Goal: Transaction & Acquisition: Purchase product/service

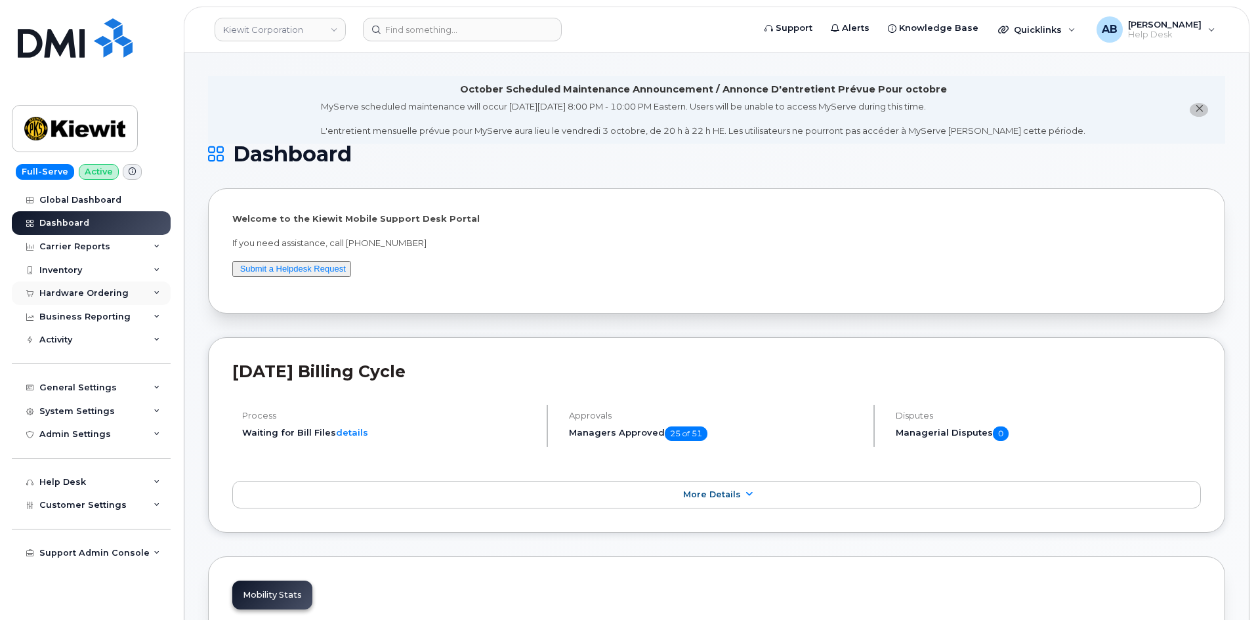
click at [102, 298] on div "Hardware Ordering" at bounding box center [83, 293] width 89 height 10
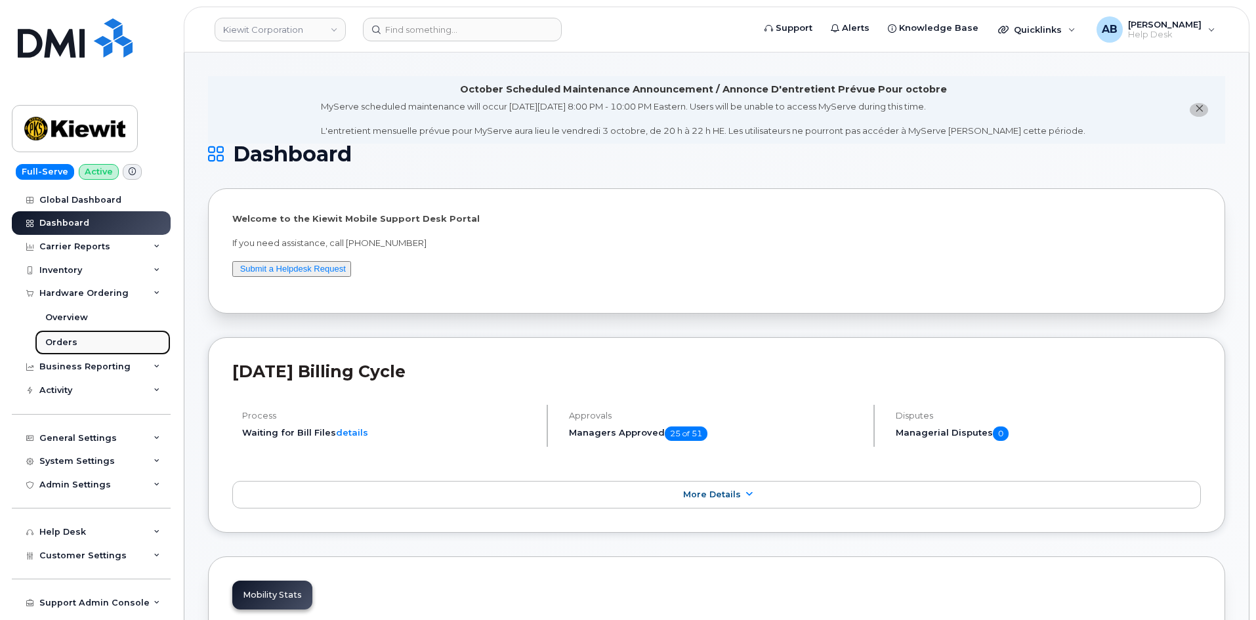
click at [85, 340] on link "Orders" at bounding box center [103, 342] width 136 height 25
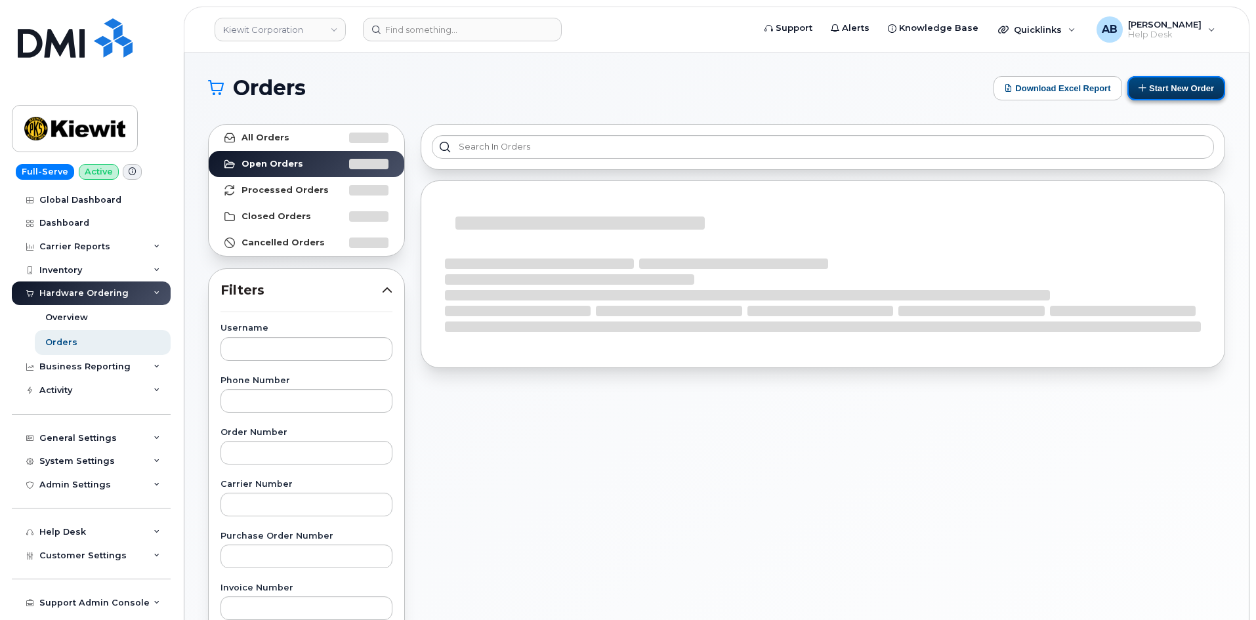
click at [1191, 89] on button "Start New Order" at bounding box center [1176, 88] width 98 height 24
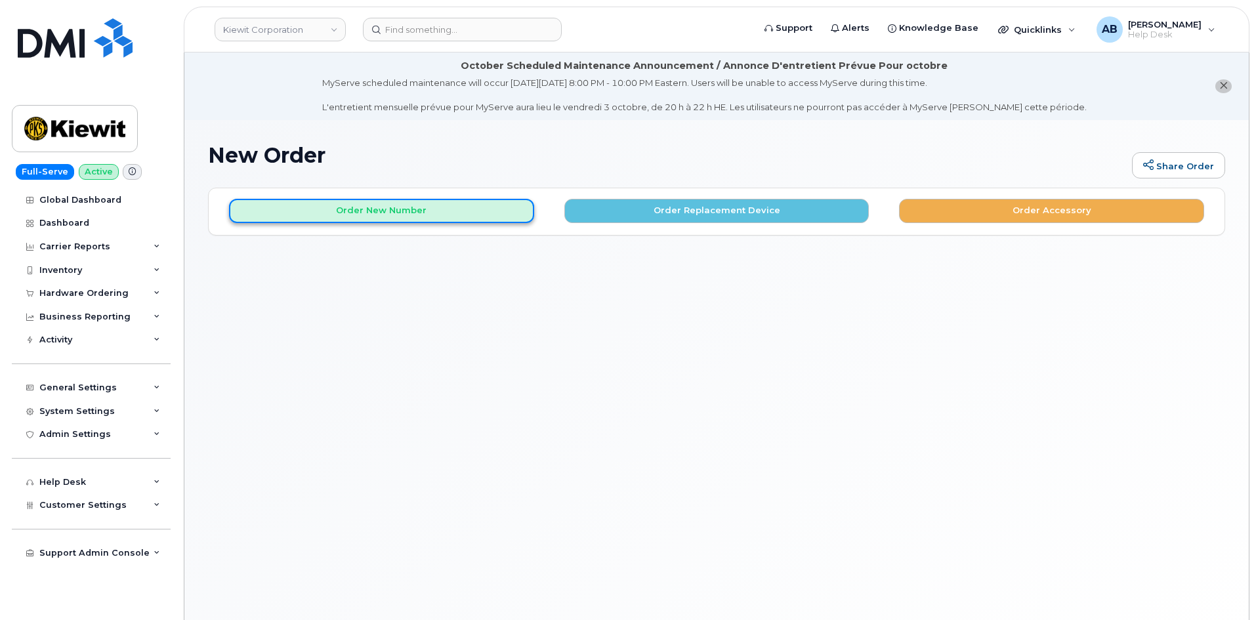
click at [423, 215] on button "Order New Number" at bounding box center [381, 211] width 305 height 24
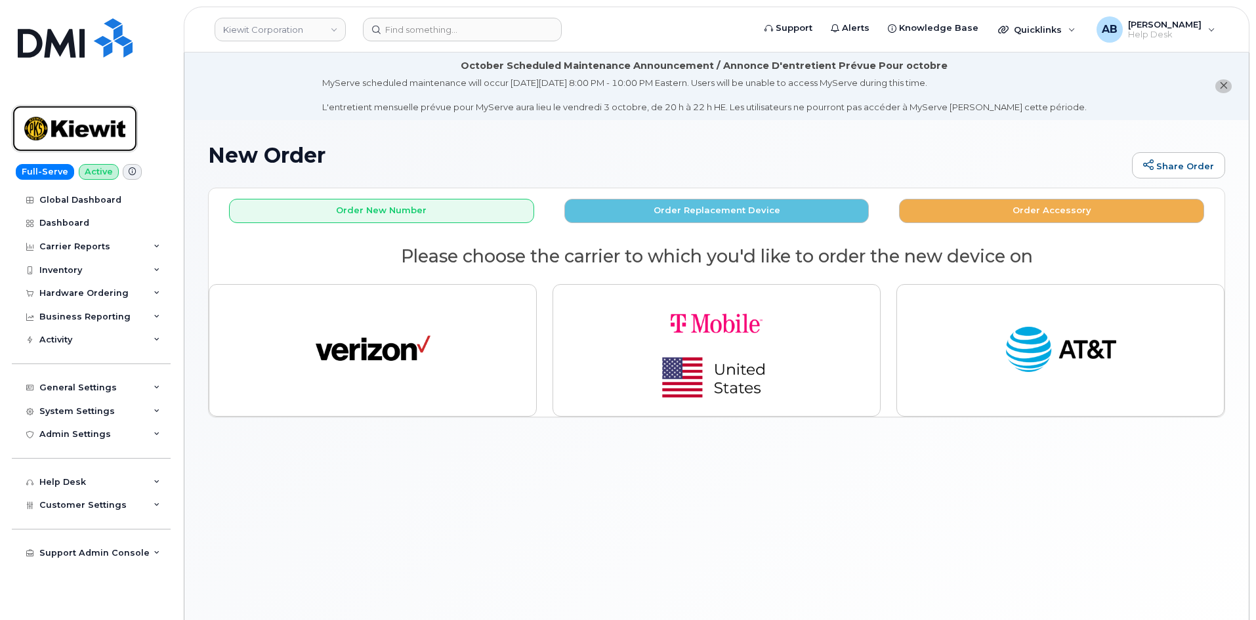
click at [113, 119] on img at bounding box center [74, 129] width 101 height 38
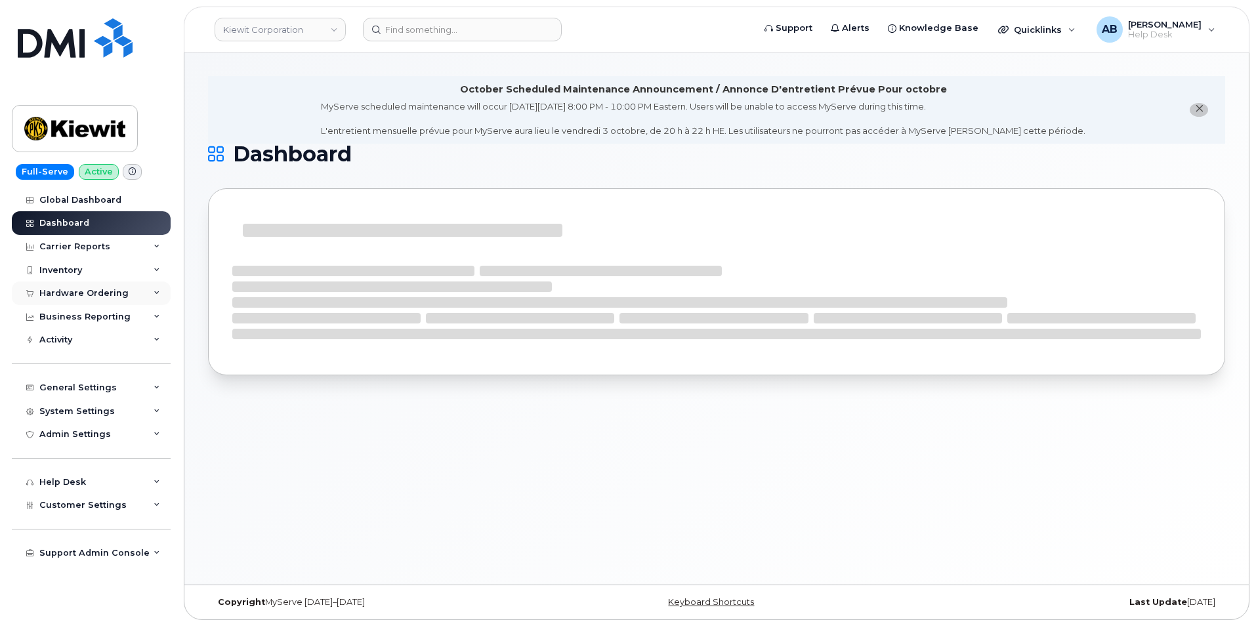
click at [93, 289] on div "Hardware Ordering" at bounding box center [83, 293] width 89 height 10
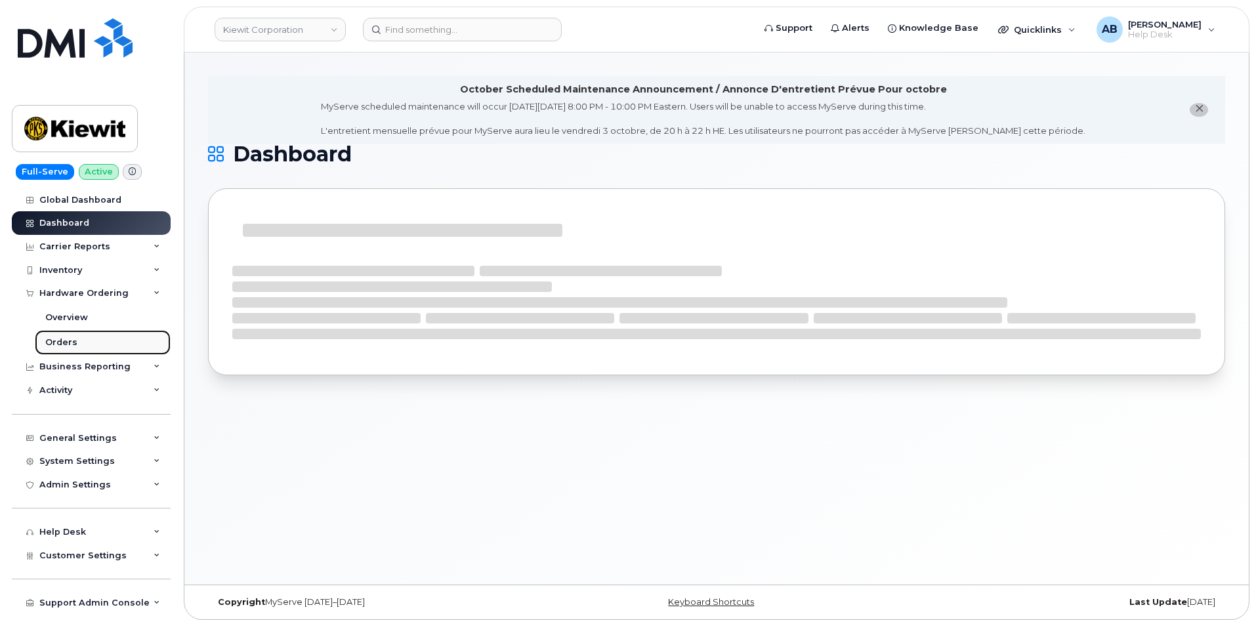
click at [72, 342] on div "Orders" at bounding box center [61, 343] width 32 height 12
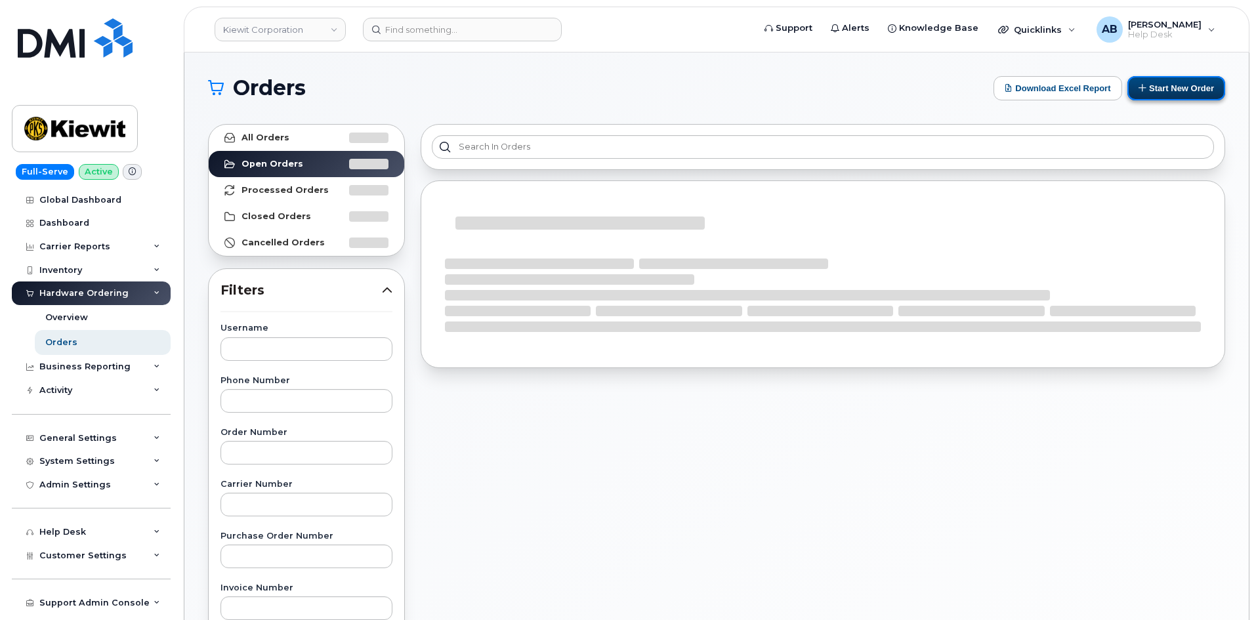
click at [1163, 84] on button "Start New Order" at bounding box center [1176, 88] width 98 height 24
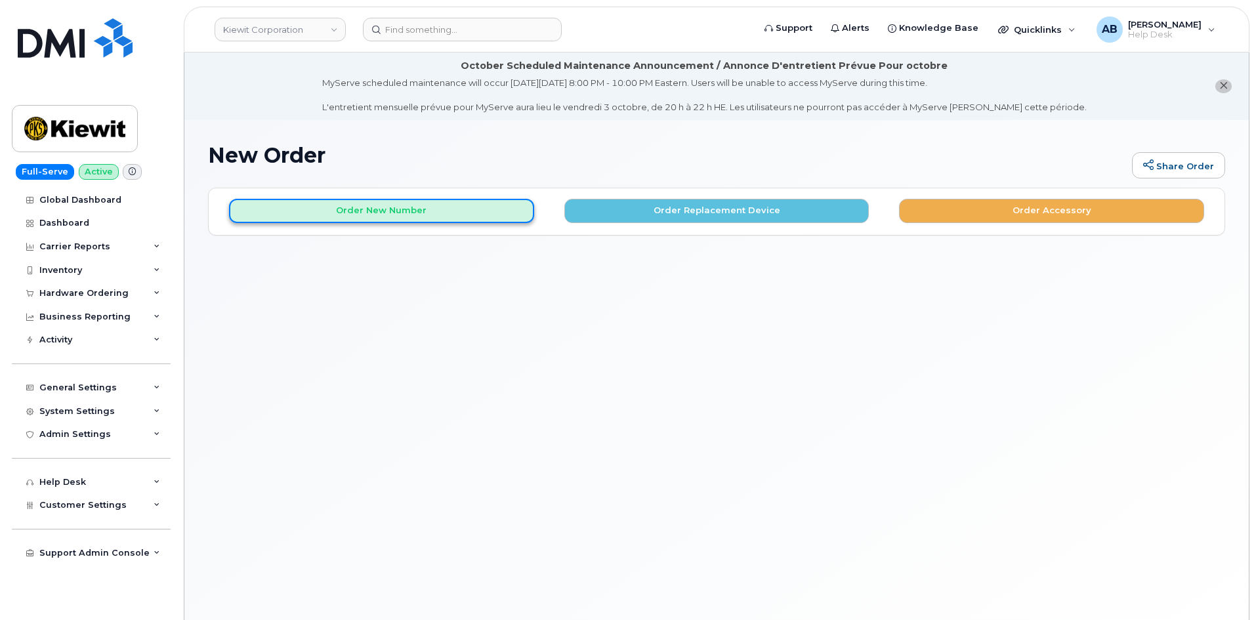
click at [378, 214] on button "Order New Number" at bounding box center [381, 211] width 305 height 24
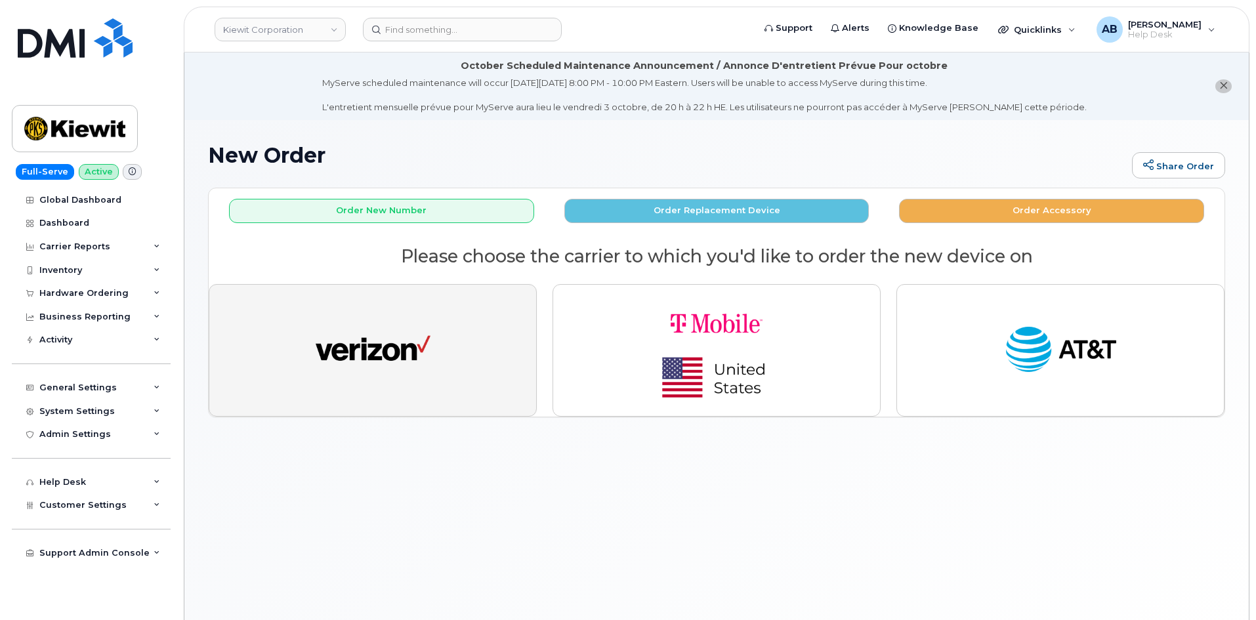
click at [378, 343] on img "button" at bounding box center [373, 350] width 115 height 59
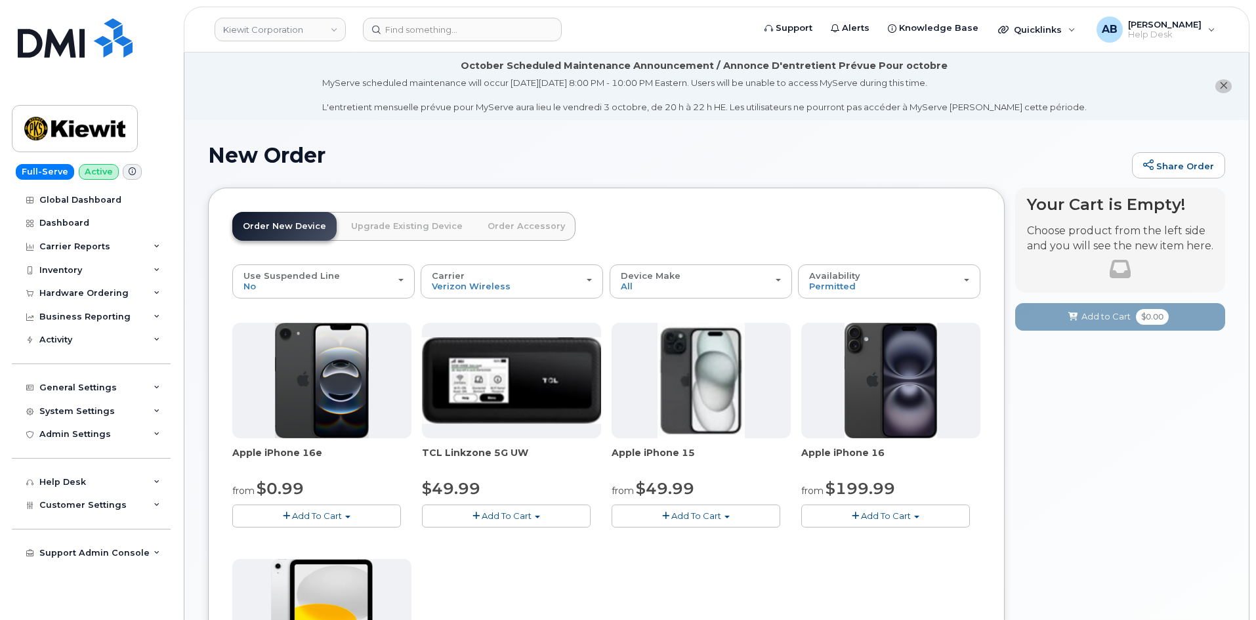
click at [353, 520] on button "Add To Cart" at bounding box center [316, 516] width 169 height 23
click at [316, 541] on link "$0.99 - 2 Year Activation (128GB)" at bounding box center [320, 540] width 169 height 16
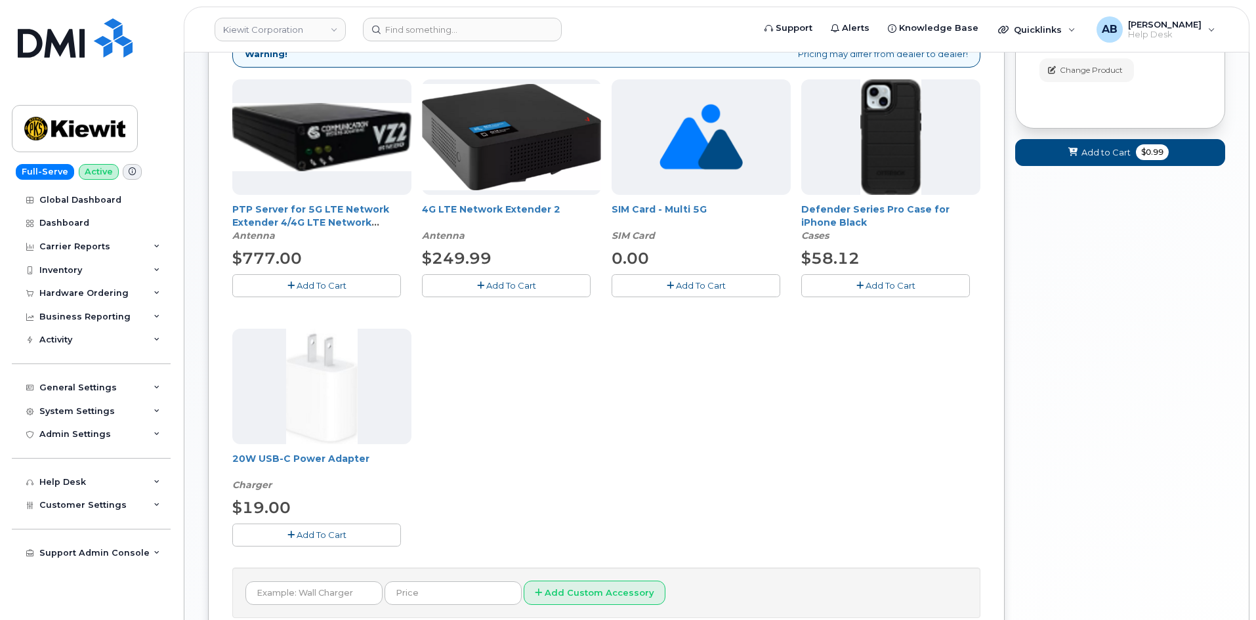
scroll to position [262, 0]
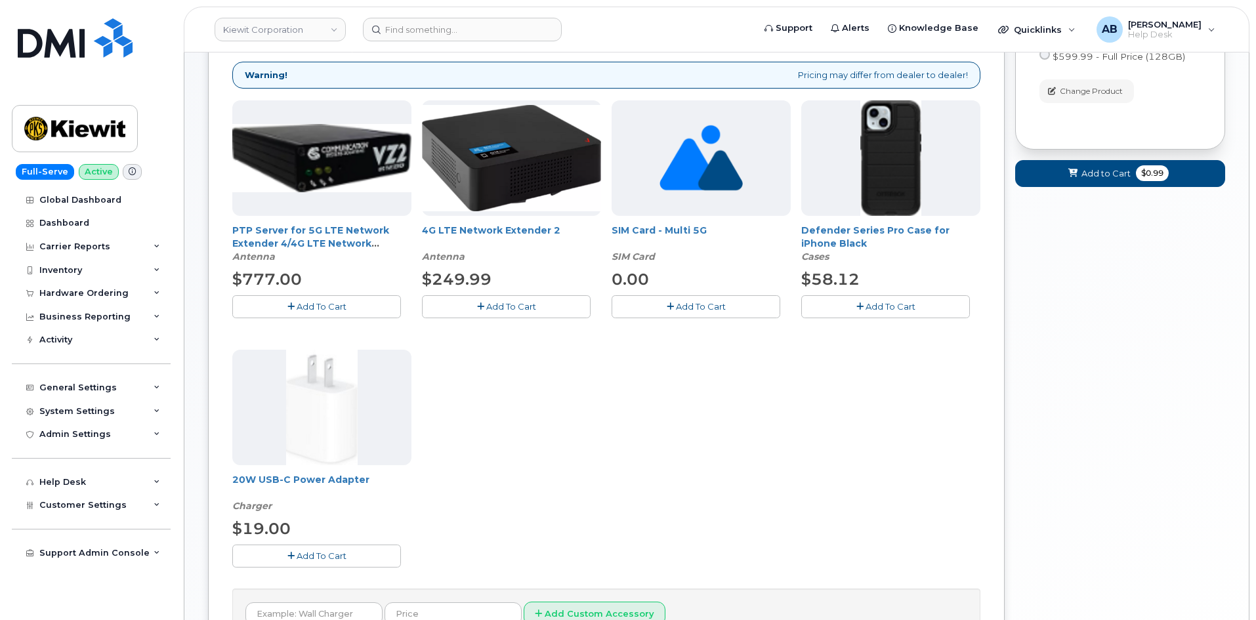
click at [879, 312] on button "Add To Cart" at bounding box center [885, 306] width 169 height 23
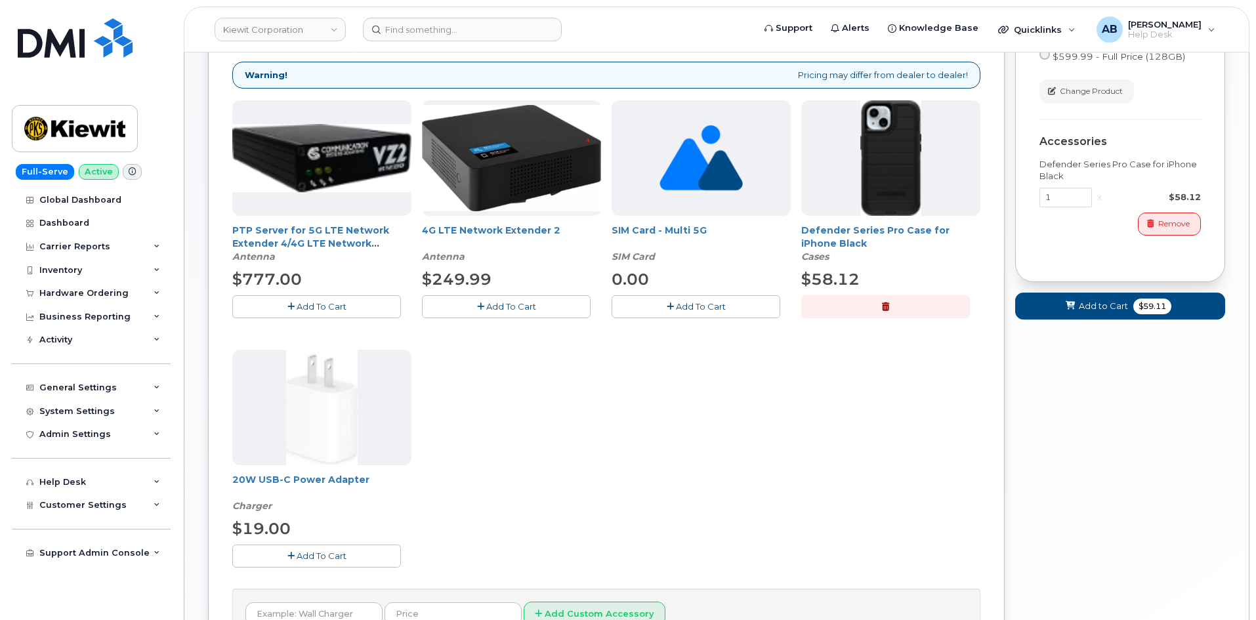
click at [319, 553] on span "Add To Cart" at bounding box center [322, 555] width 50 height 10
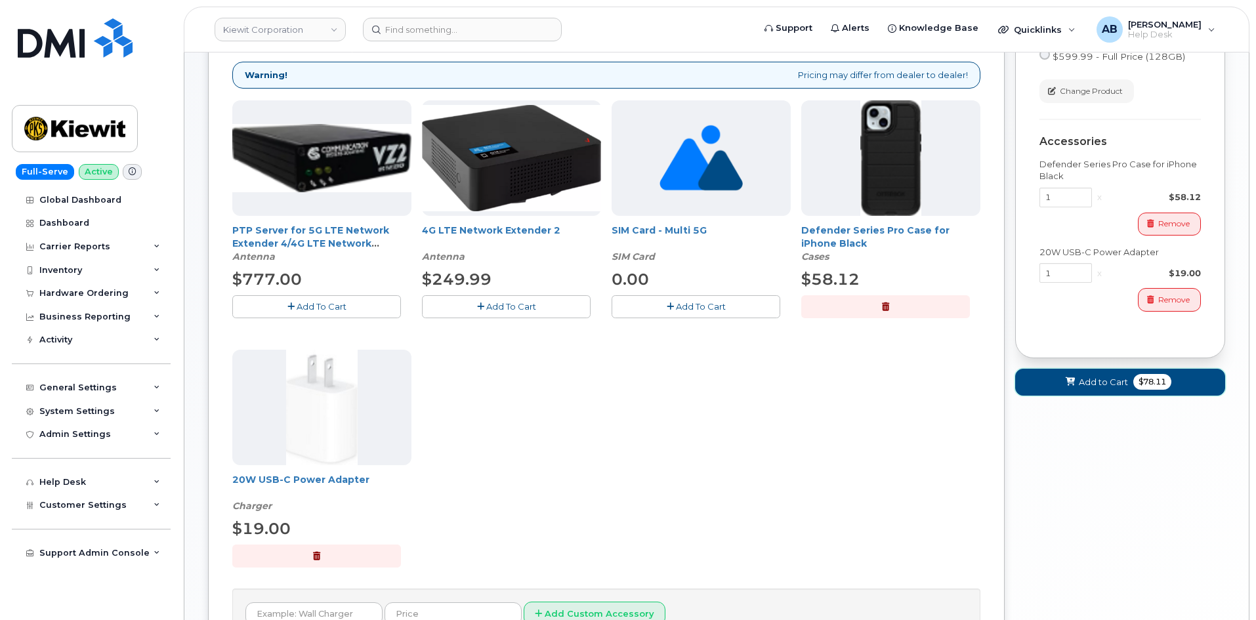
click at [1073, 378] on icon at bounding box center [1069, 382] width 9 height 9
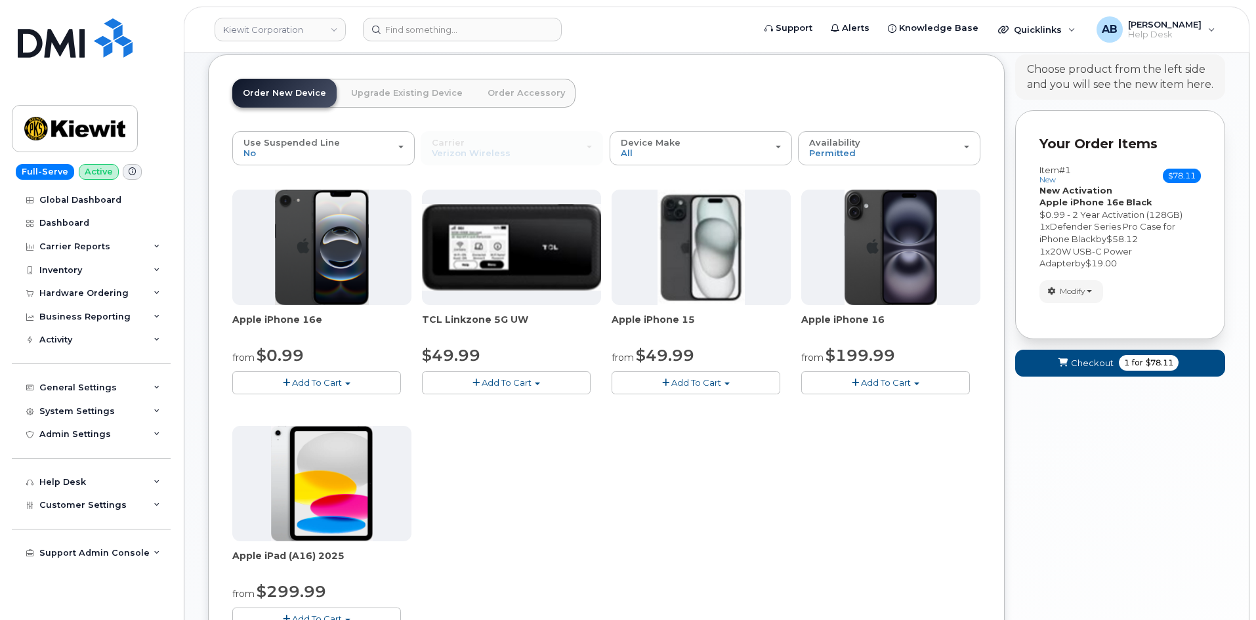
scroll to position [0, 0]
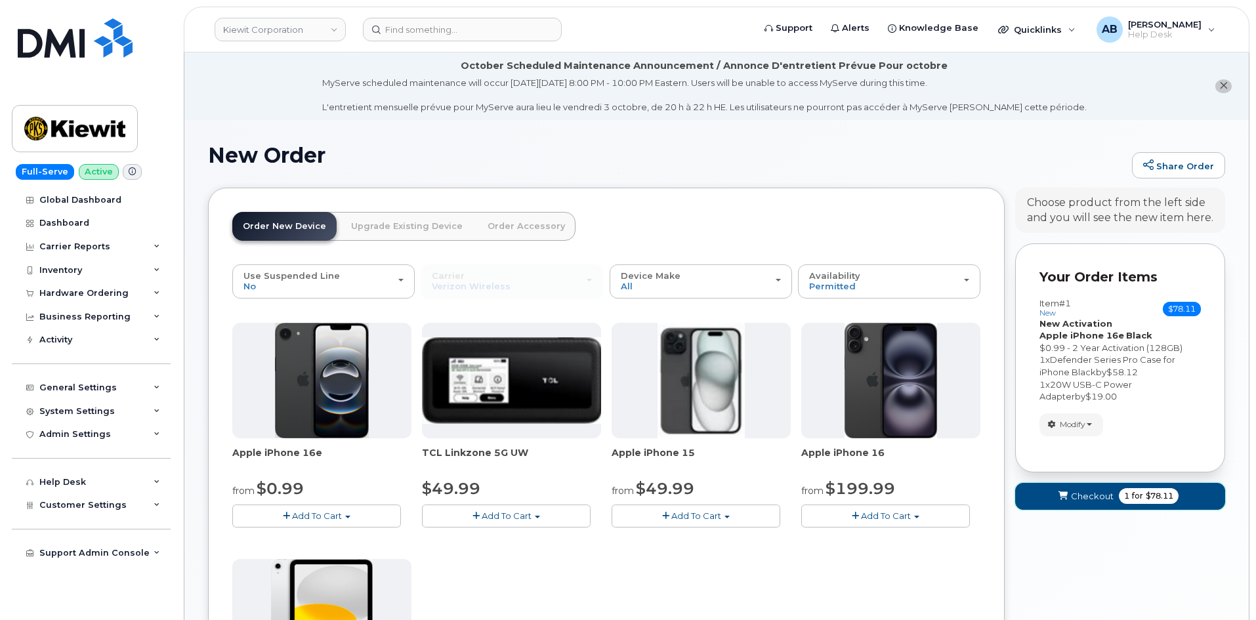
click at [1092, 498] on span "Checkout" at bounding box center [1092, 496] width 43 height 12
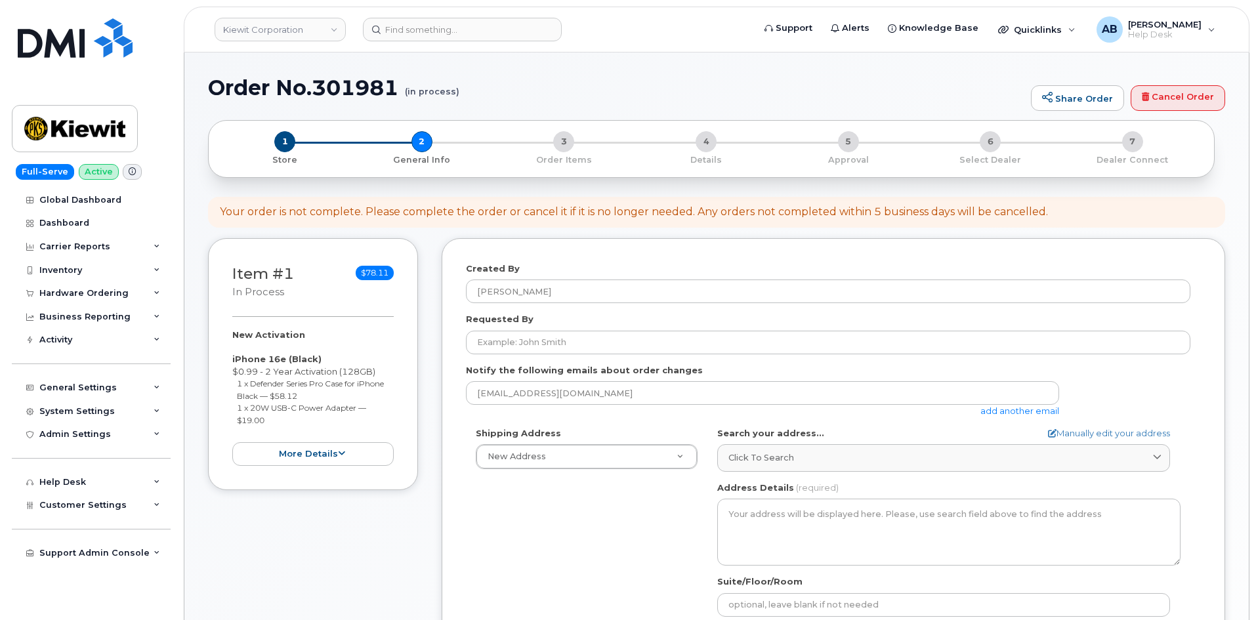
select select
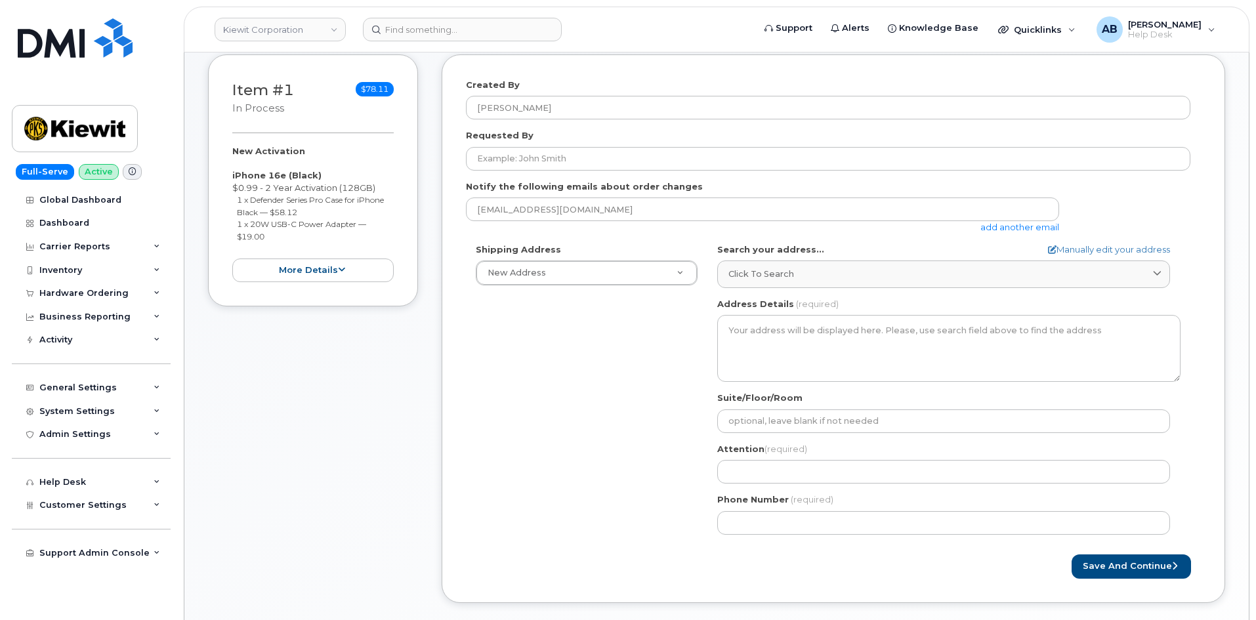
scroll to position [66, 0]
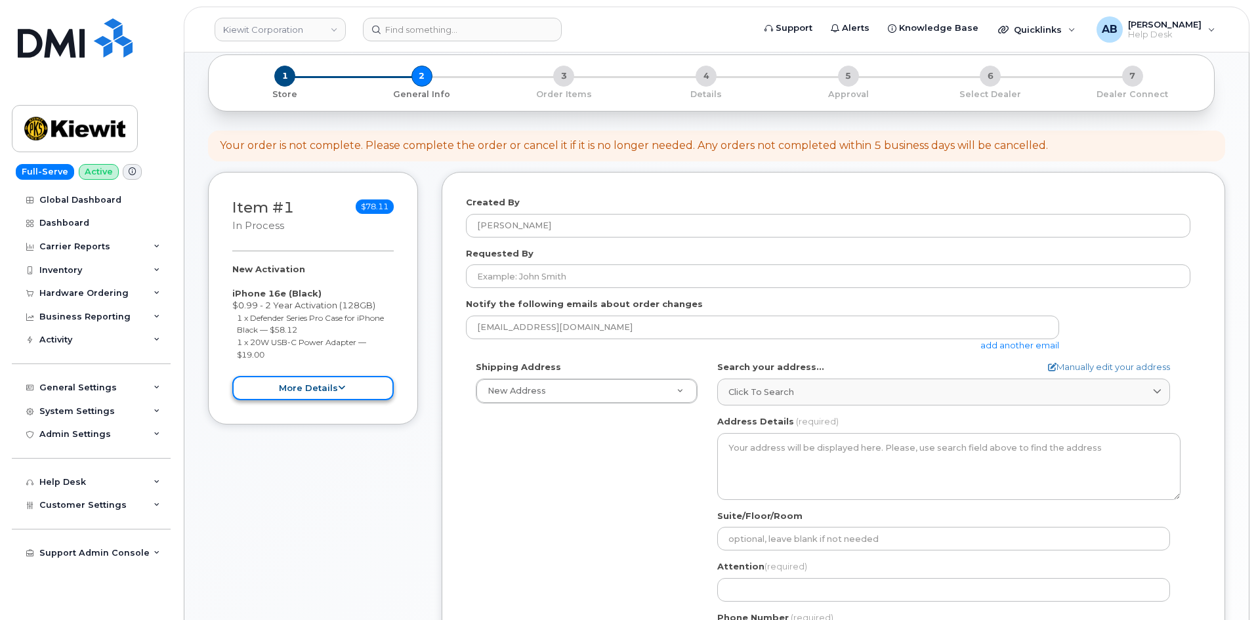
click at [331, 390] on button "more details" at bounding box center [312, 388] width 161 height 24
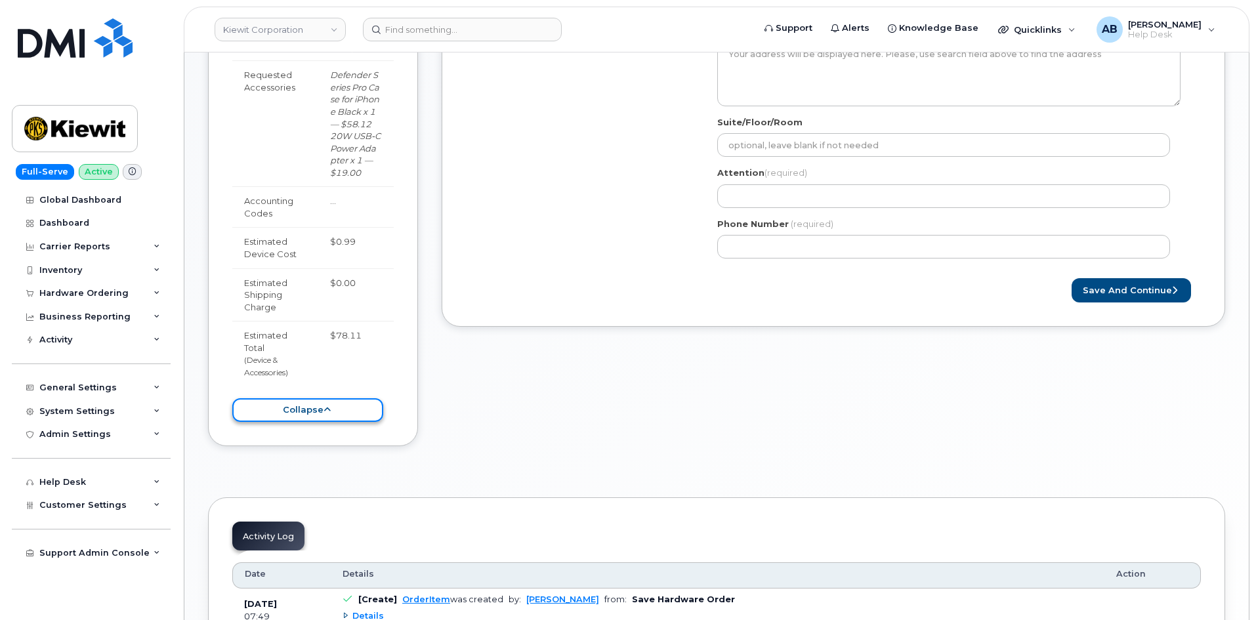
click at [303, 411] on button "collapse" at bounding box center [307, 410] width 151 height 24
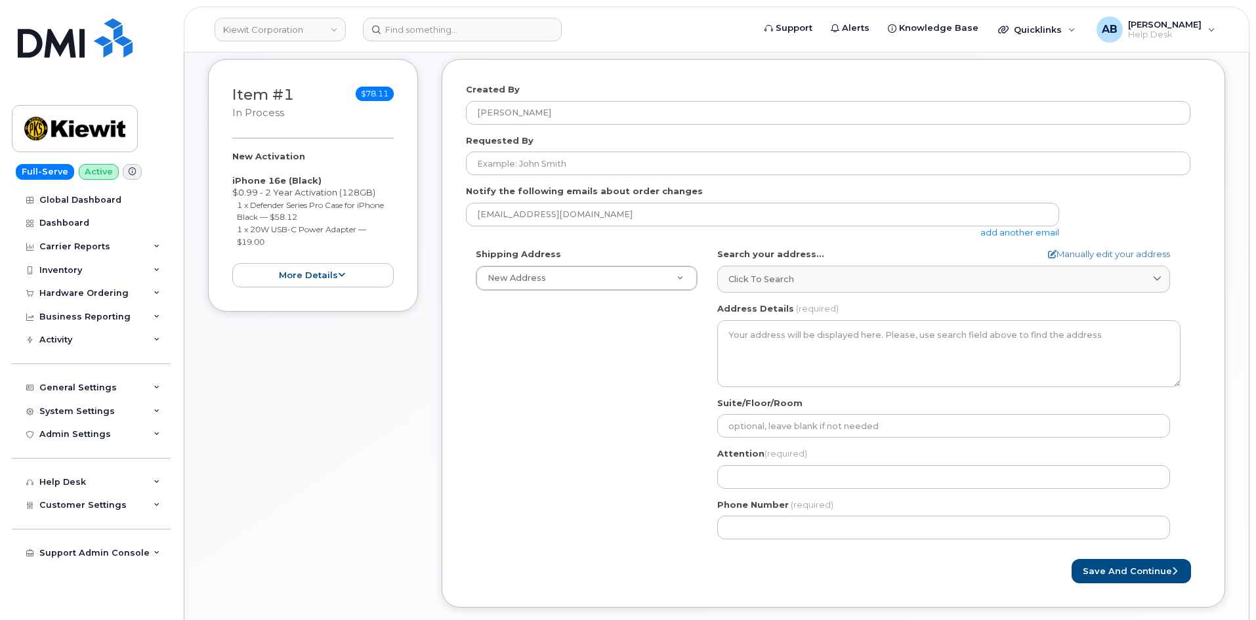
scroll to position [199, 0]
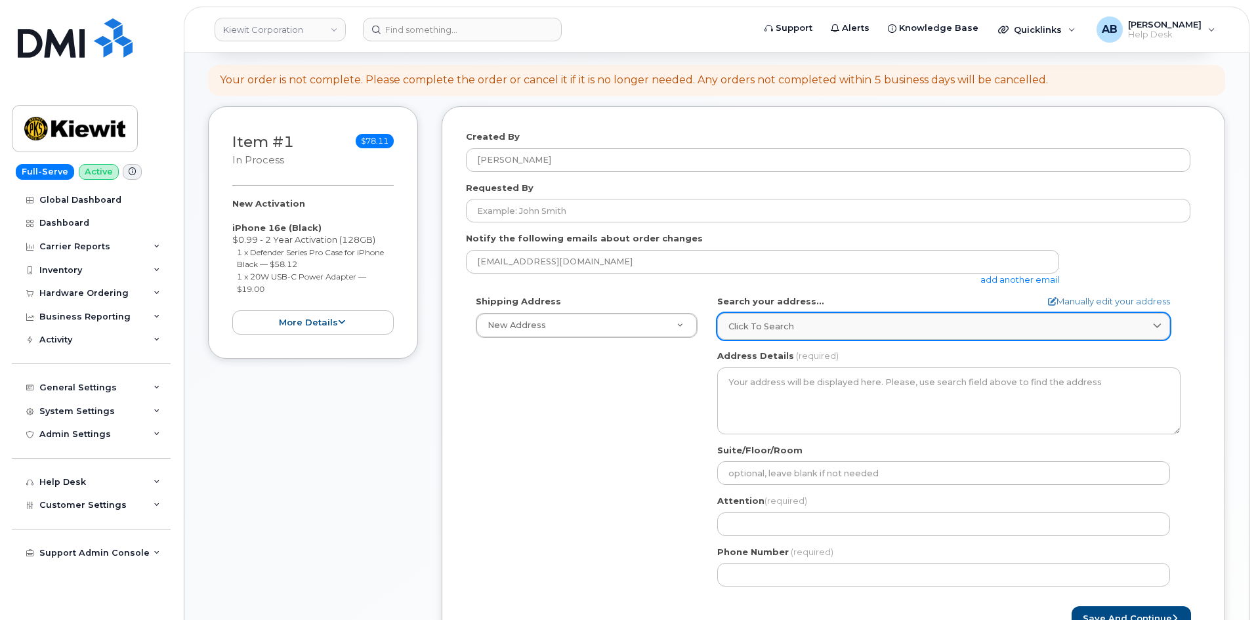
click at [889, 327] on div "Click to search" at bounding box center [943, 326] width 430 height 12
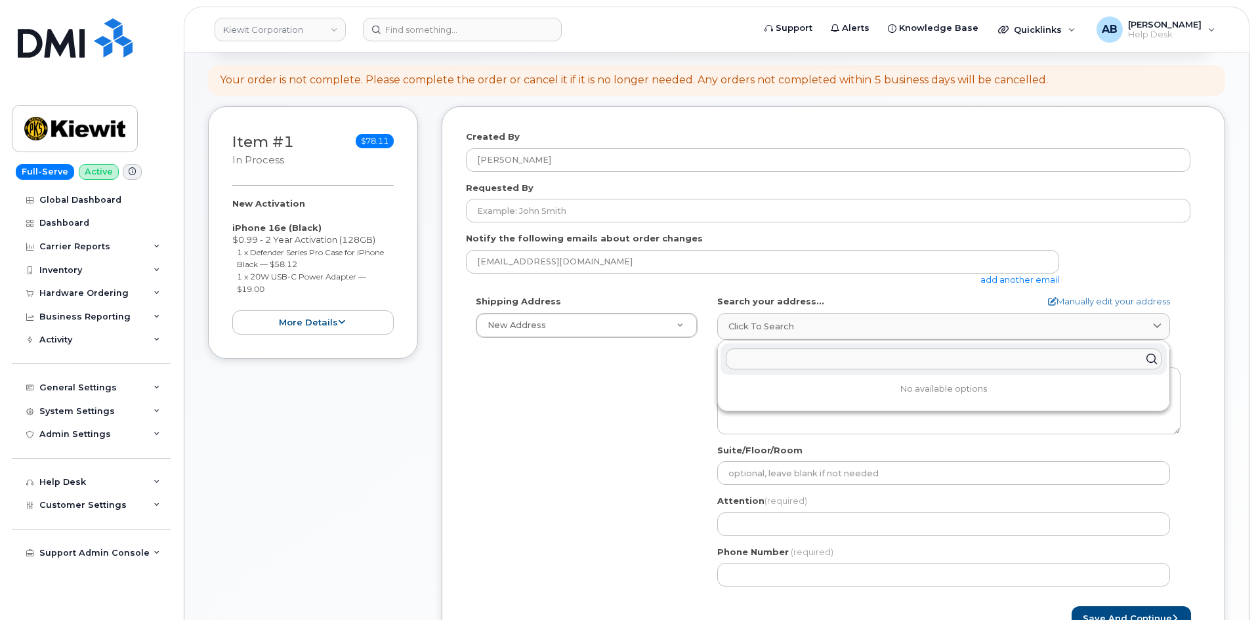
click at [777, 360] on input "text" at bounding box center [944, 358] width 436 height 21
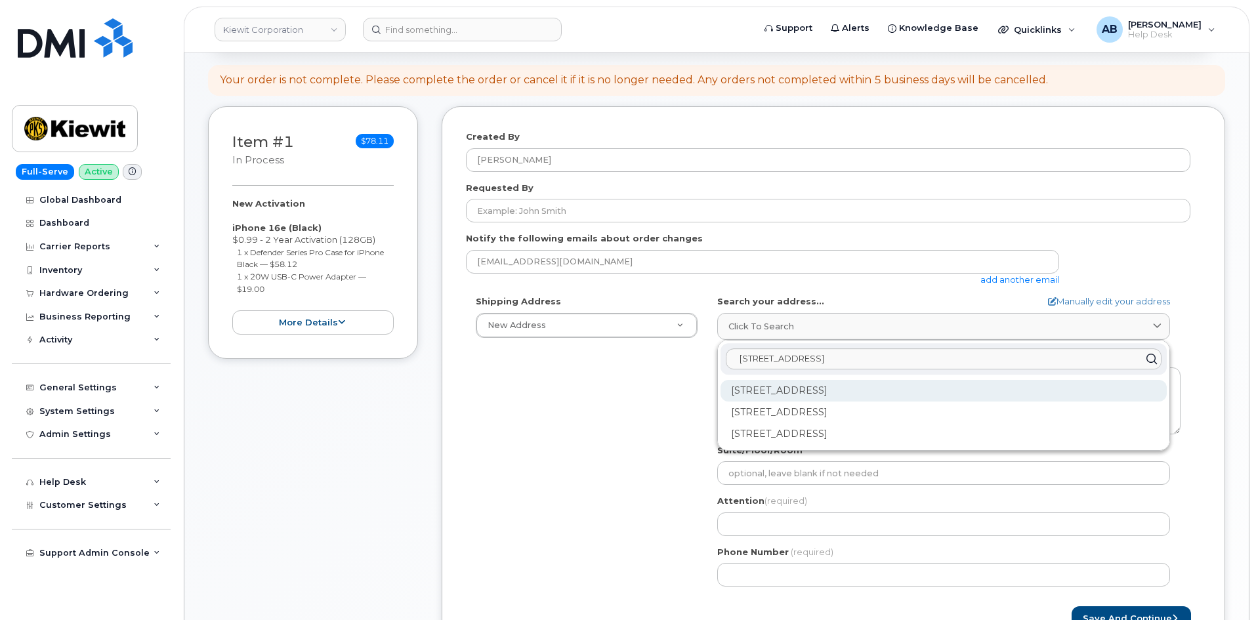
type input "137 Old Market"
click at [836, 394] on div "137 Old Market St Aiken SC 29803" at bounding box center [943, 391] width 446 height 22
click at [816, 389] on div "137 Old Market St Ste 101 Aiken SC 29803-3927" at bounding box center [943, 391] width 446 height 22
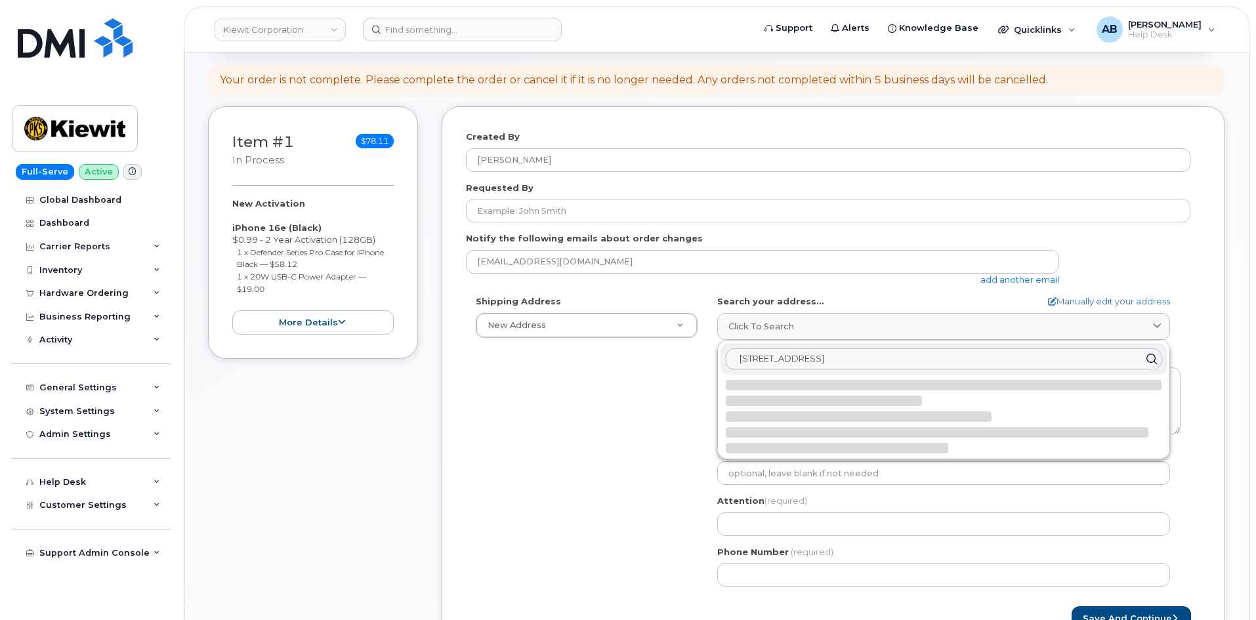
select select
type textarea "137 Old Market St Ste 101 AIKEN SC 29803-3927 UNITED STATES"
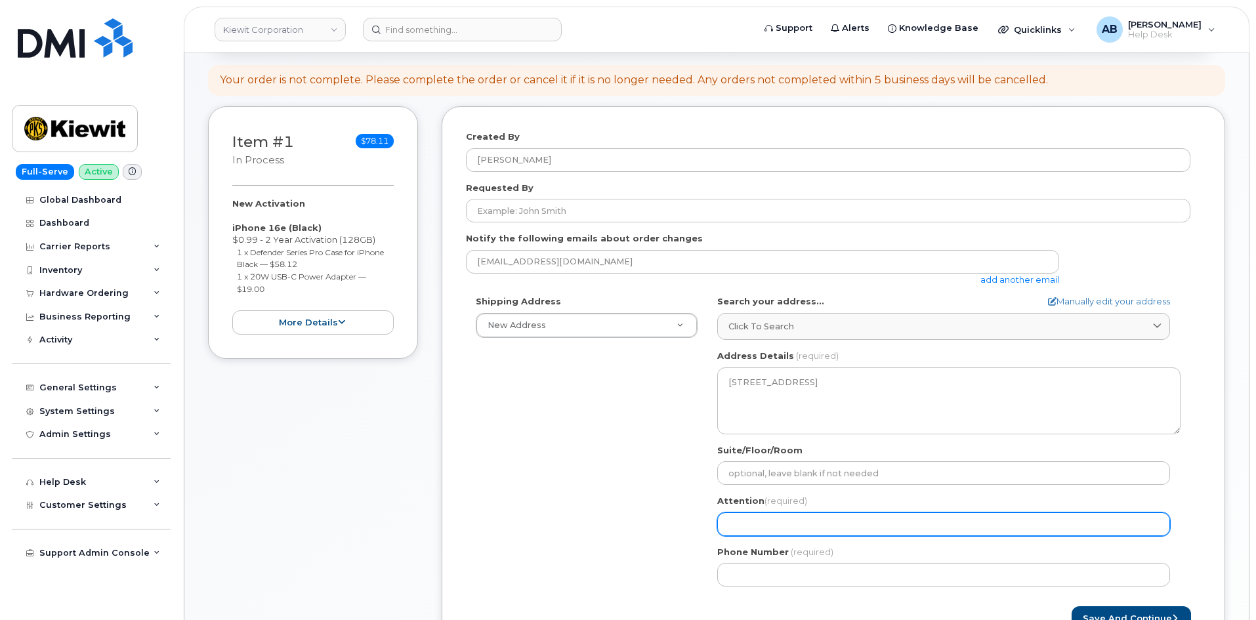
click at [793, 529] on input "Attention (required)" at bounding box center [943, 524] width 453 height 24
select select
type input "G"
select select
type input "Gr"
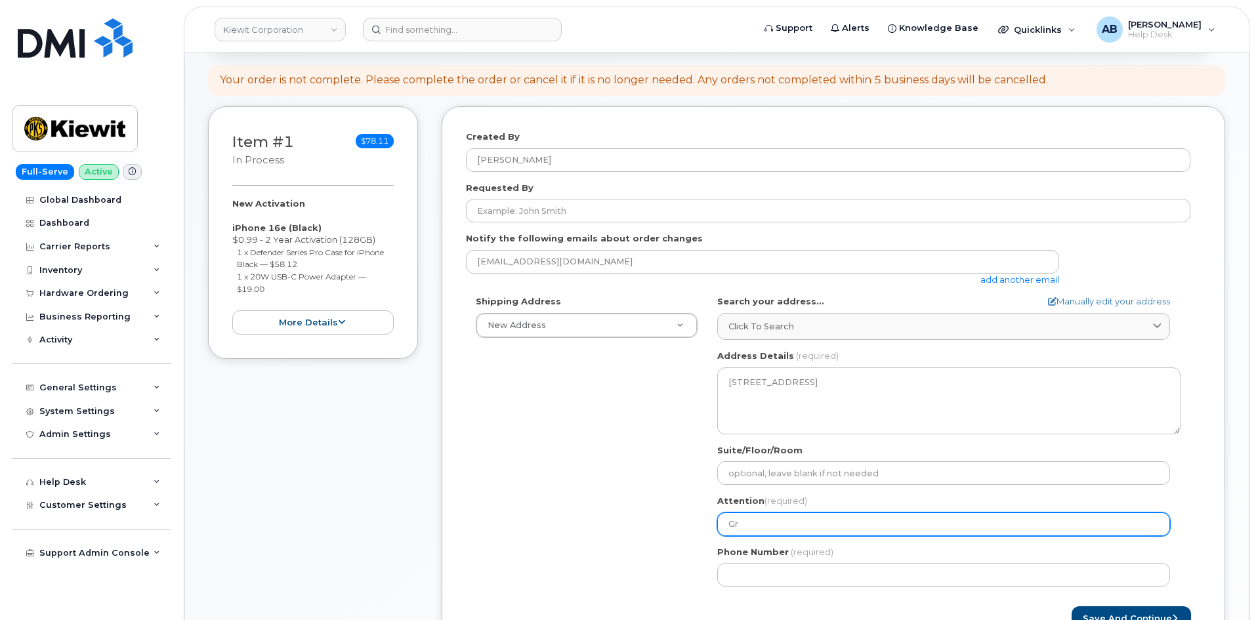
select select
type input "Gra"
select select
type input "Grad"
select select
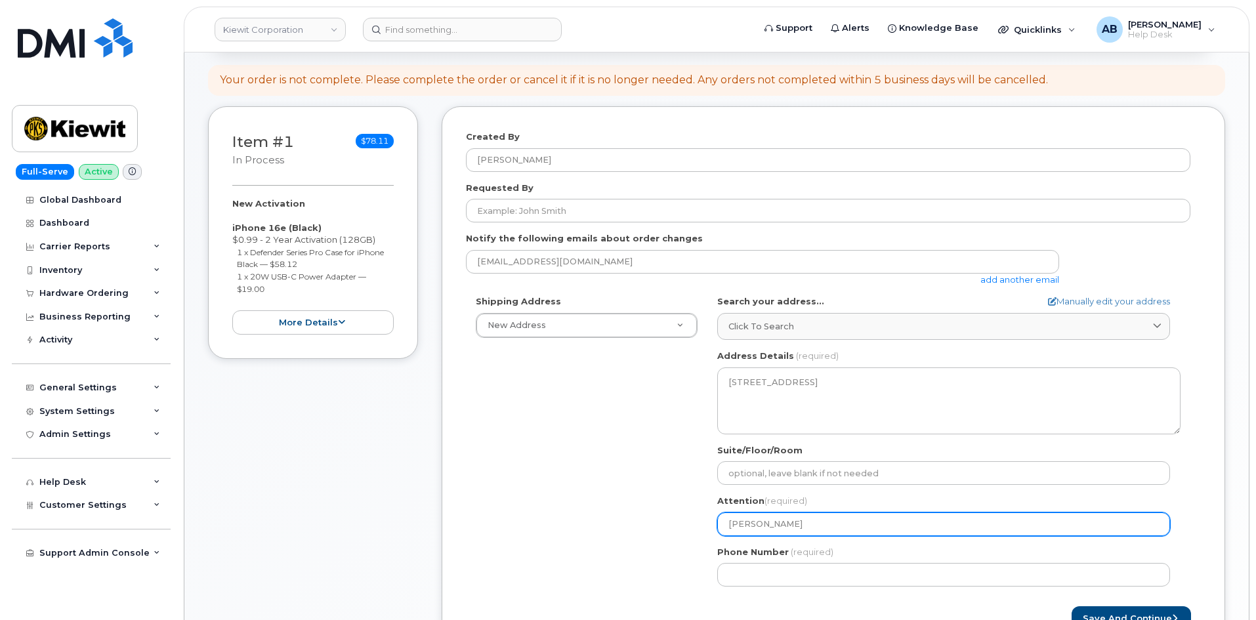
type input "Grady"
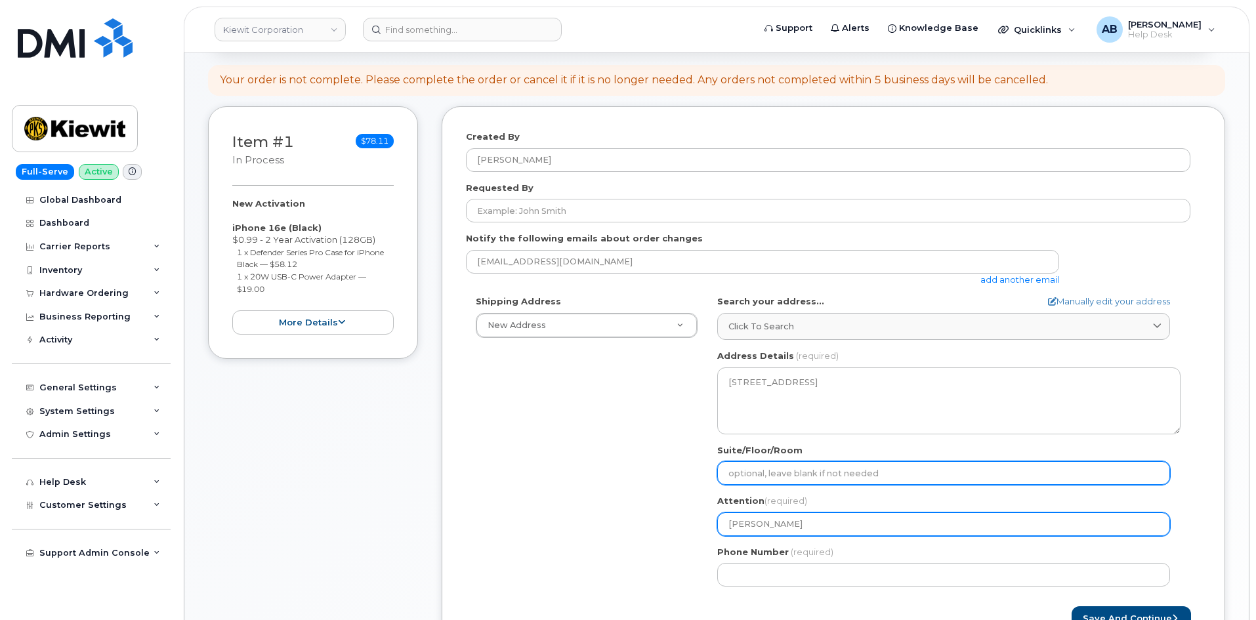
paste input "Hecht"
select select
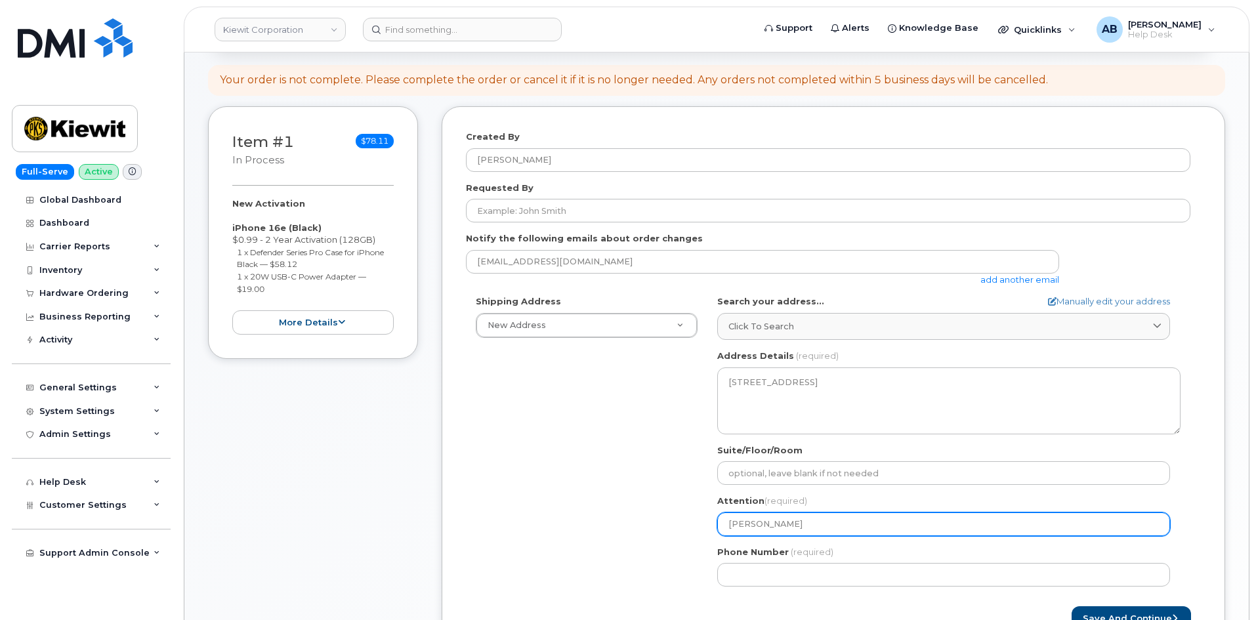
type input "[PERSON_NAME]"
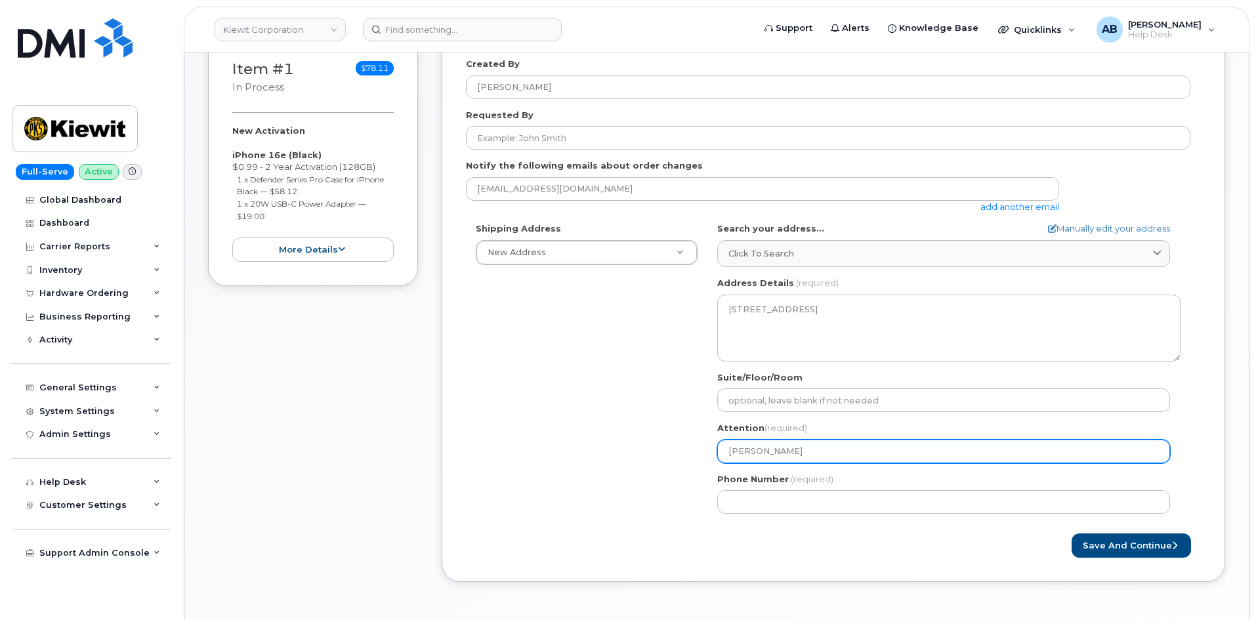
scroll to position [396, 0]
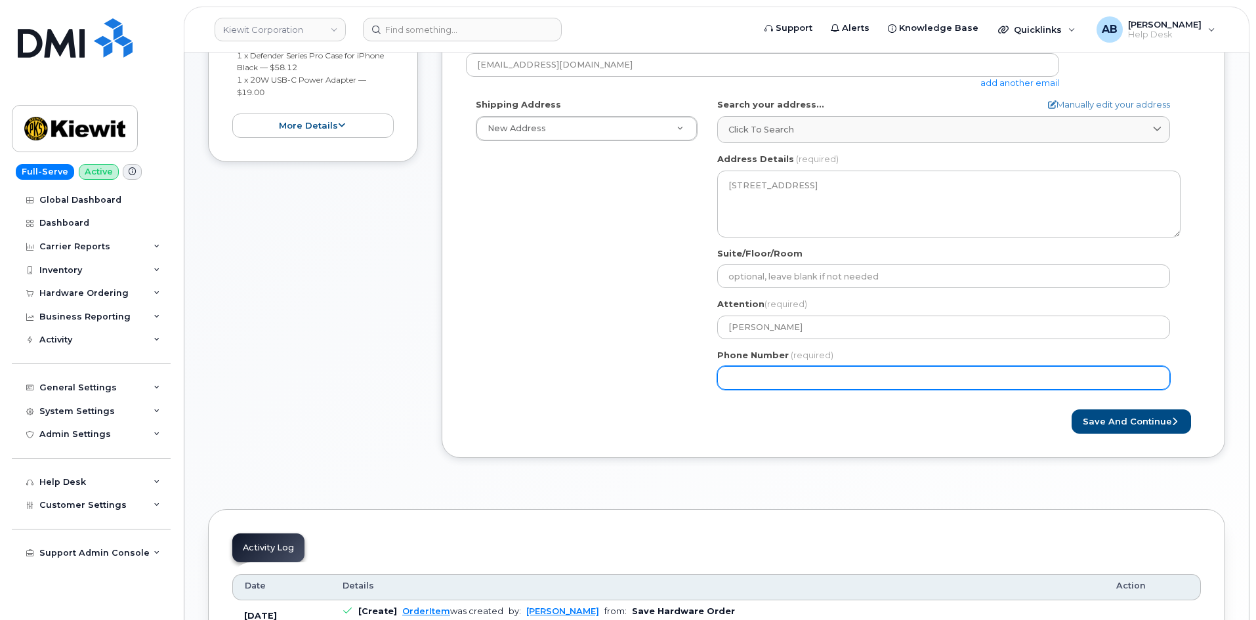
click at [764, 375] on input "Phone Number" at bounding box center [943, 378] width 453 height 24
paste input "9018269633"
select select
type input "9018269633"
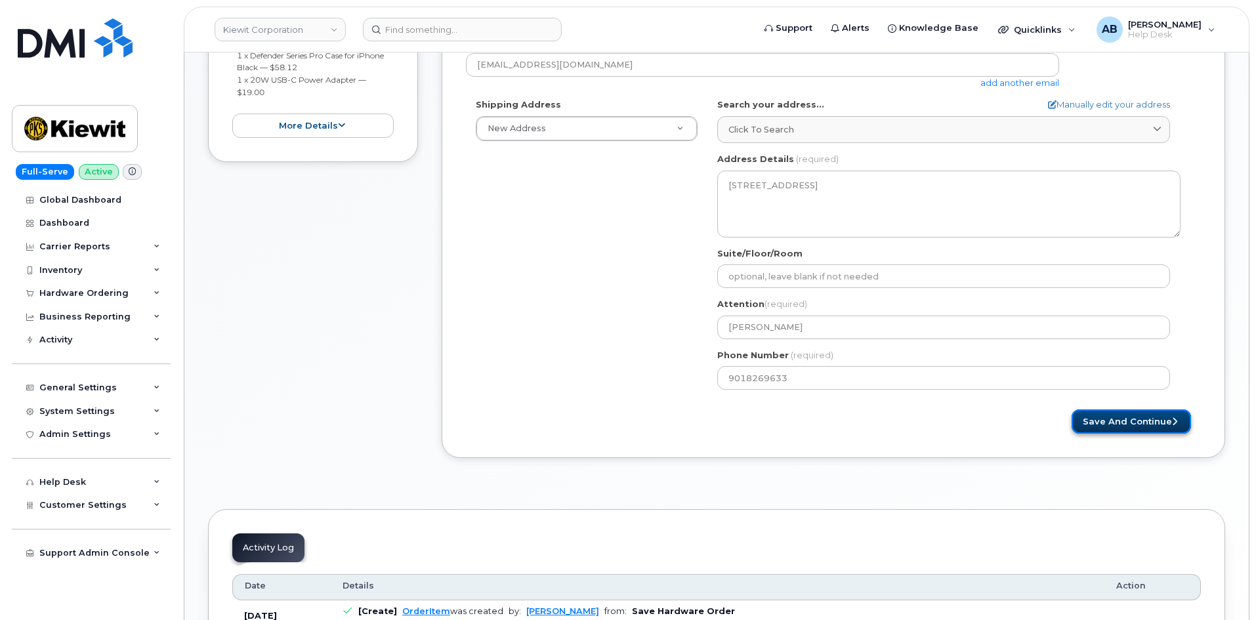
click at [1112, 415] on button "Save and Continue" at bounding box center [1130, 421] width 119 height 24
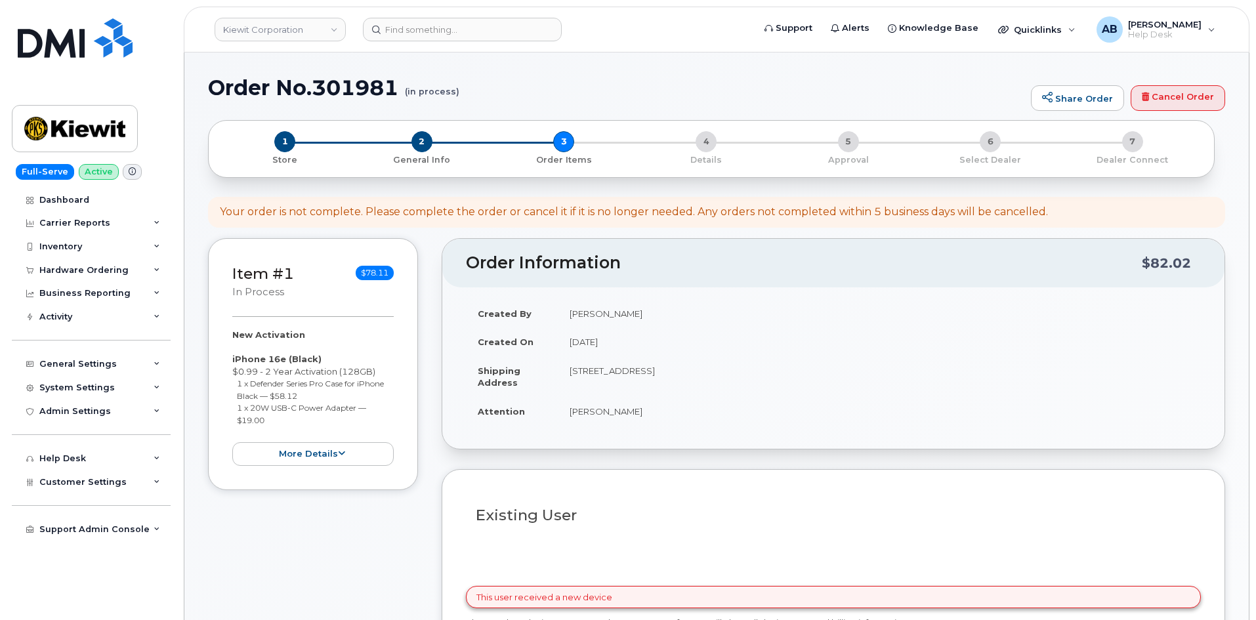
select select
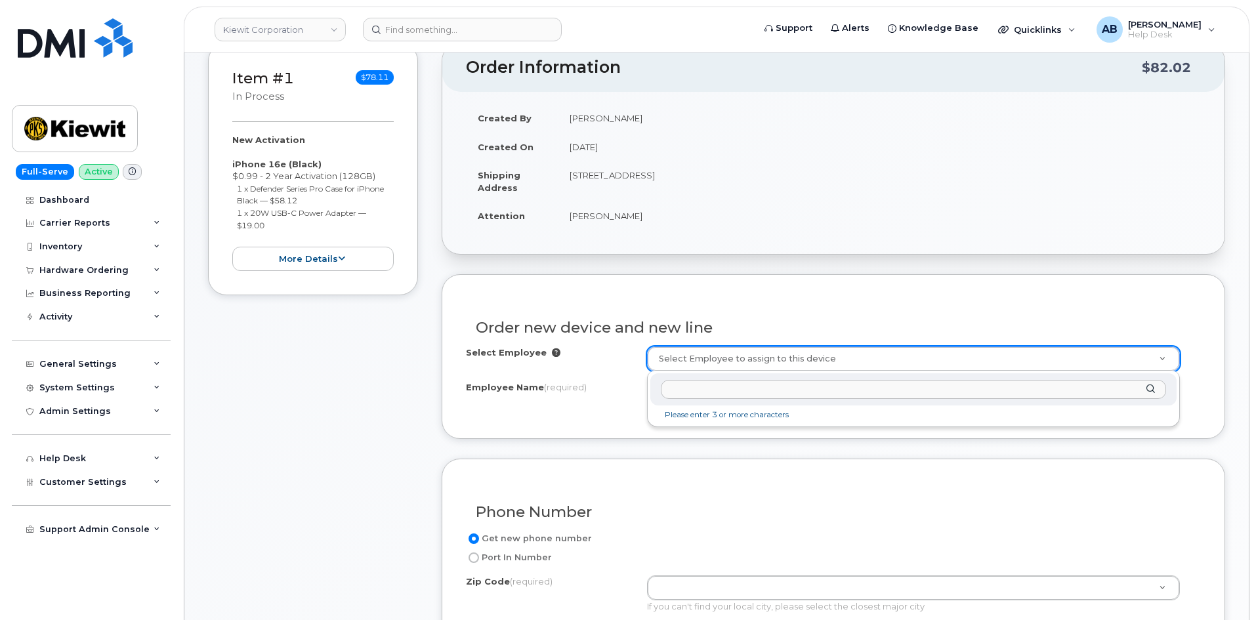
scroll to position [329, 0]
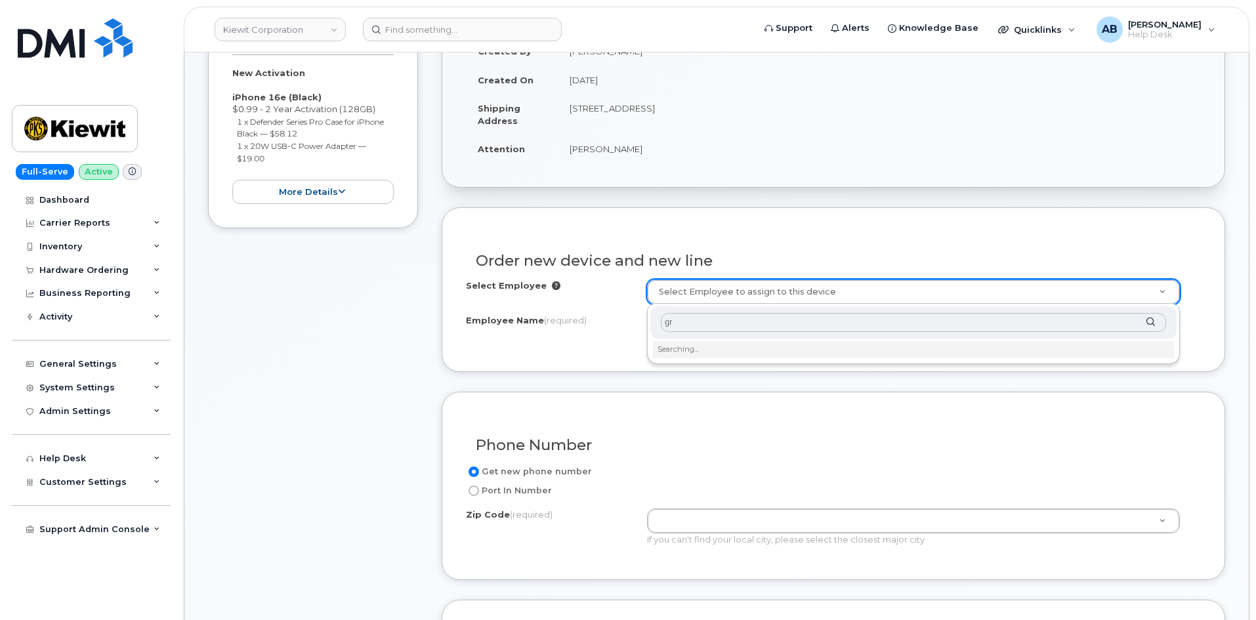
type input "g"
paste input "[PERSON_NAME]"
type input "[PERSON_NAME]"
type input "2164677"
type input "[PERSON_NAME]"
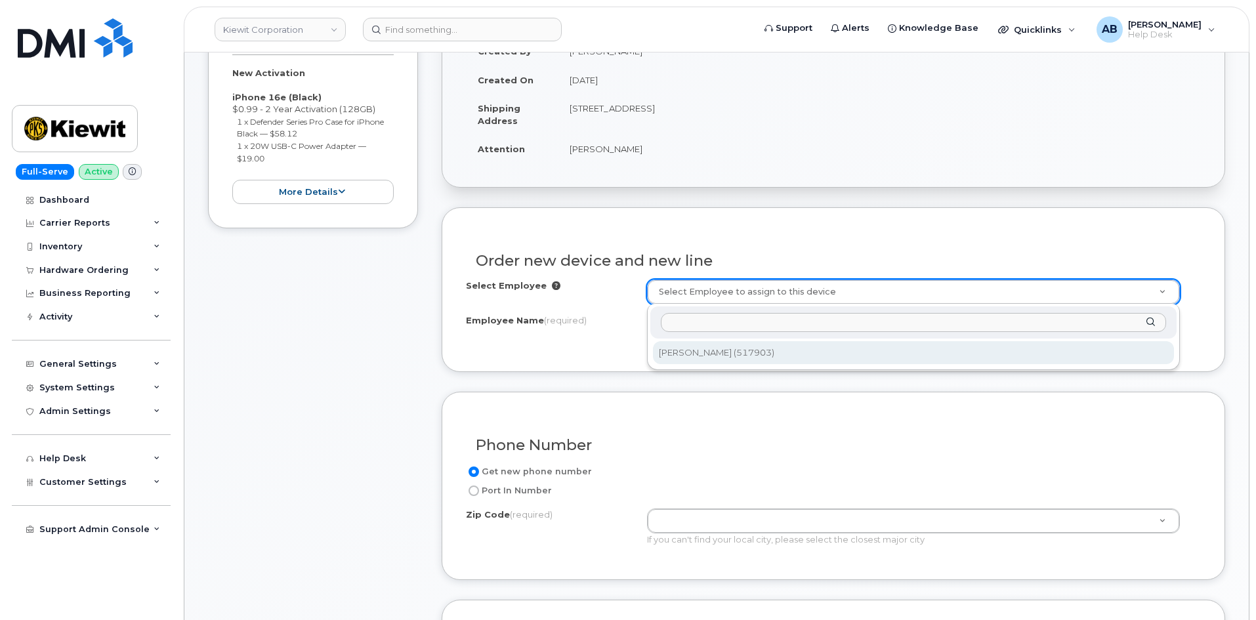
type input "9701 Renner Blvd"
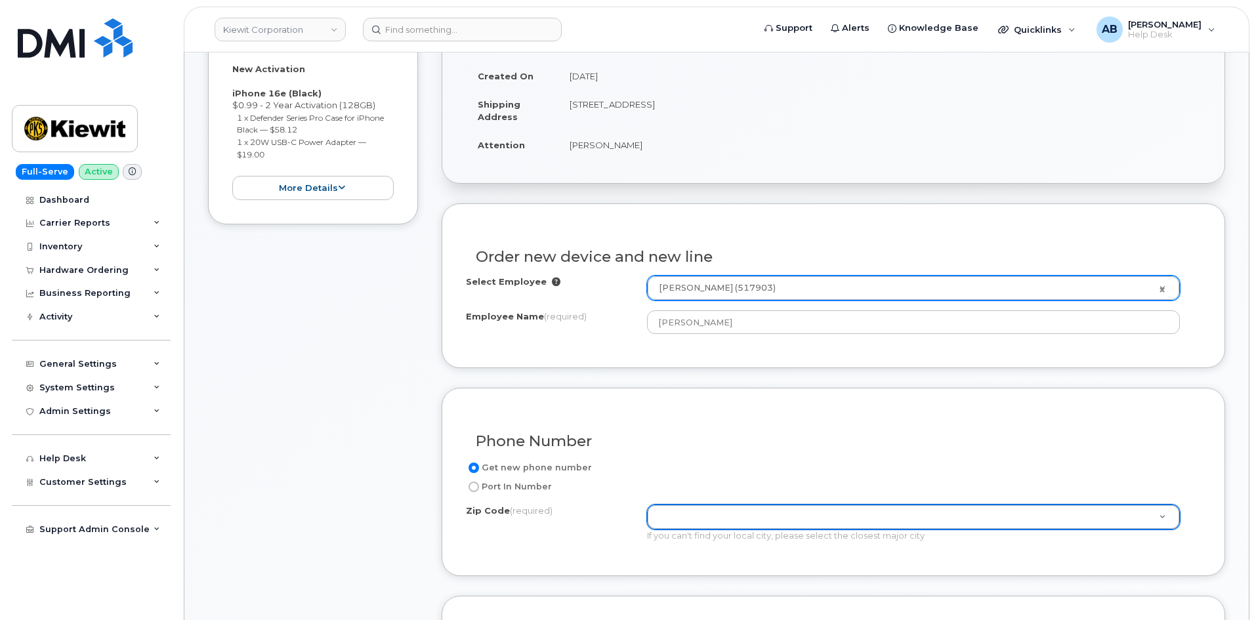
scroll to position [264, 0]
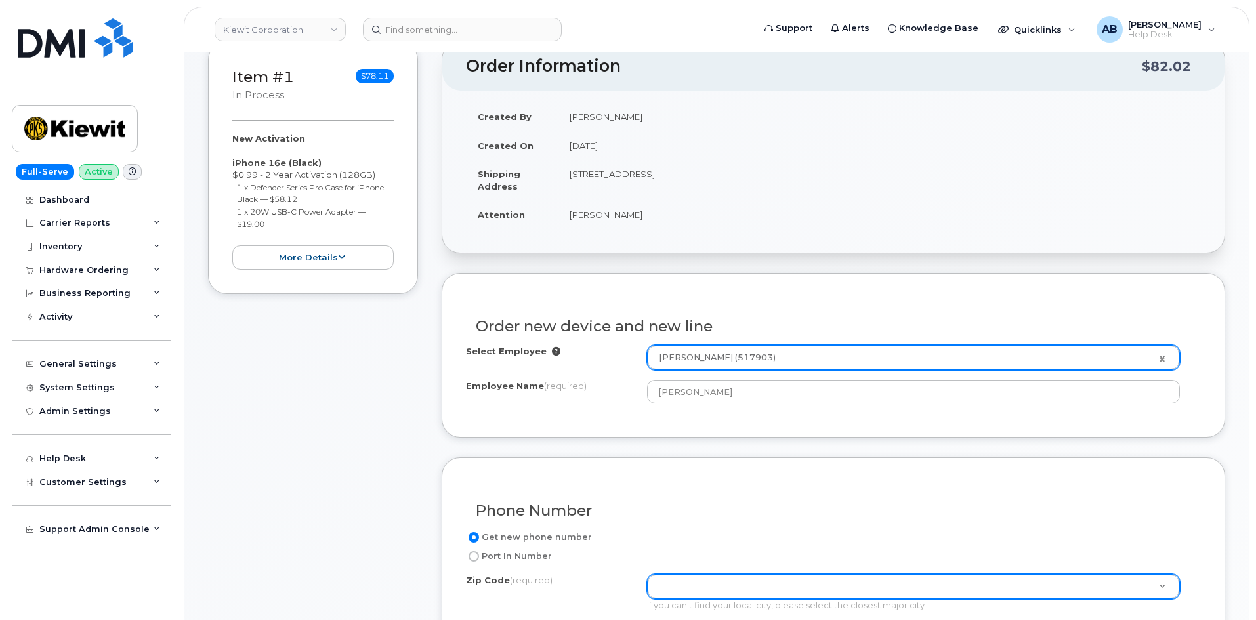
drag, startPoint x: 729, startPoint y: 176, endPoint x: 758, endPoint y: 176, distance: 29.5
click at [758, 176] on td "[STREET_ADDRESS]" at bounding box center [879, 179] width 643 height 41
copy td "29803"
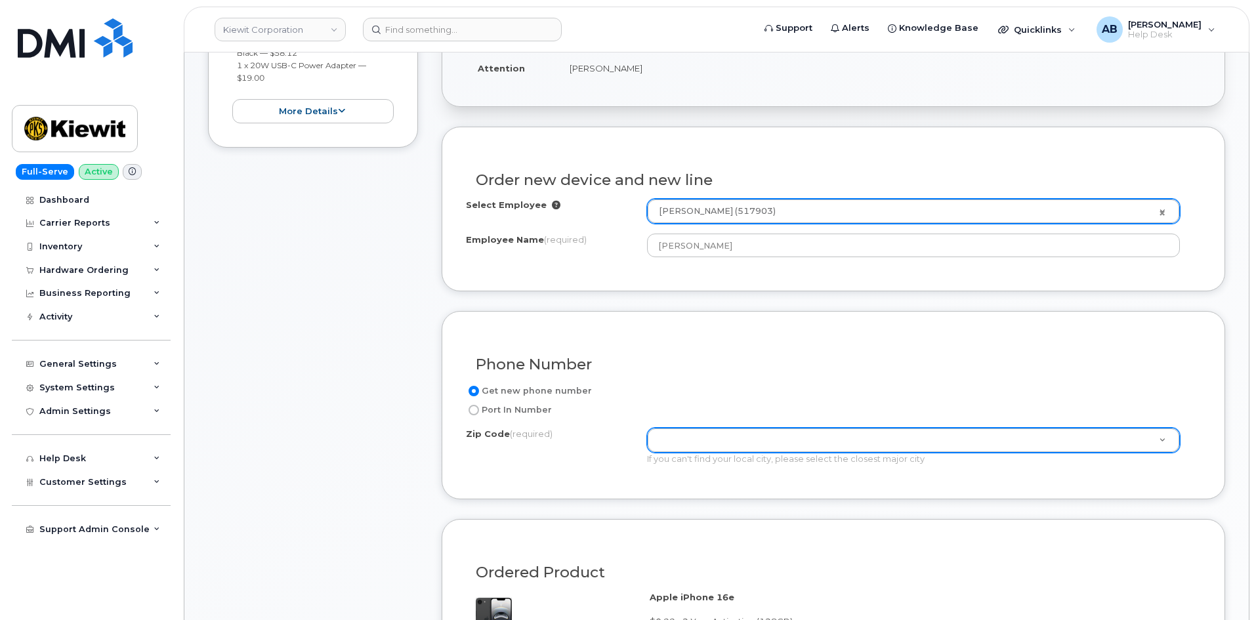
scroll to position [657, 0]
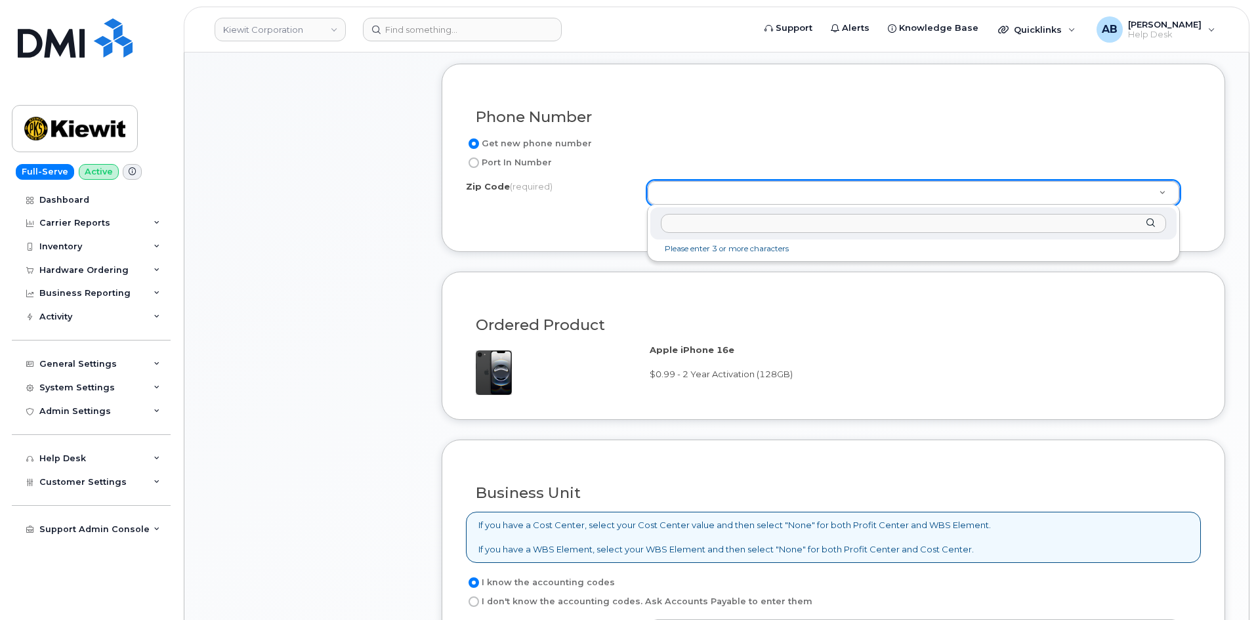
paste input "29803"
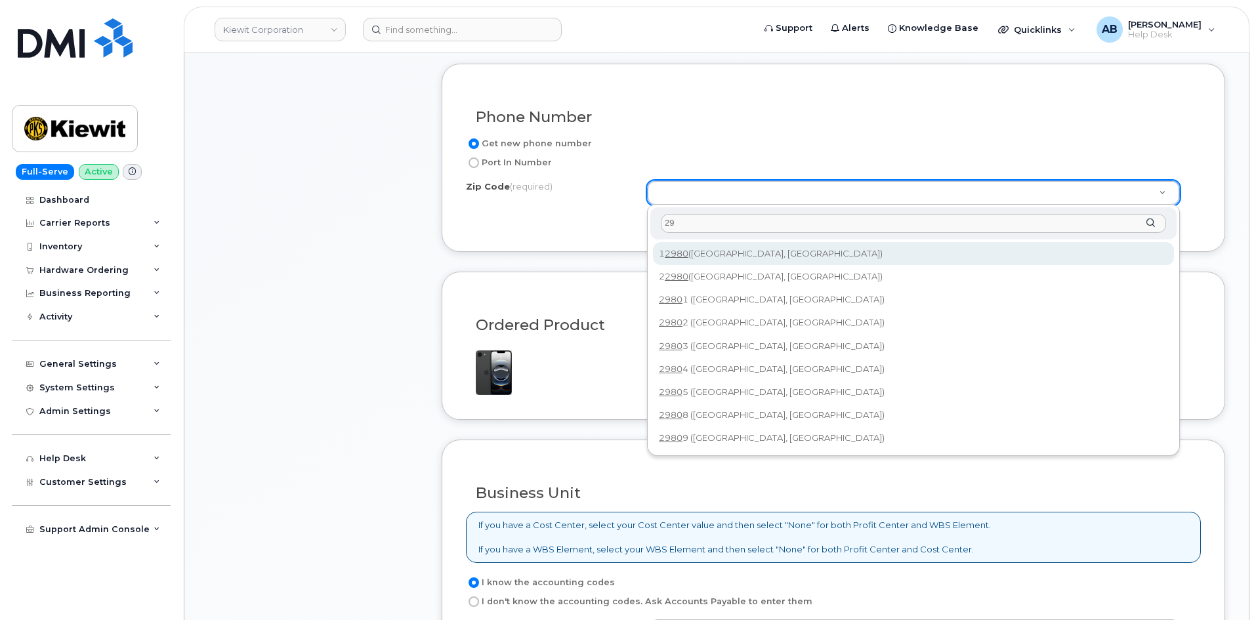
type input "2"
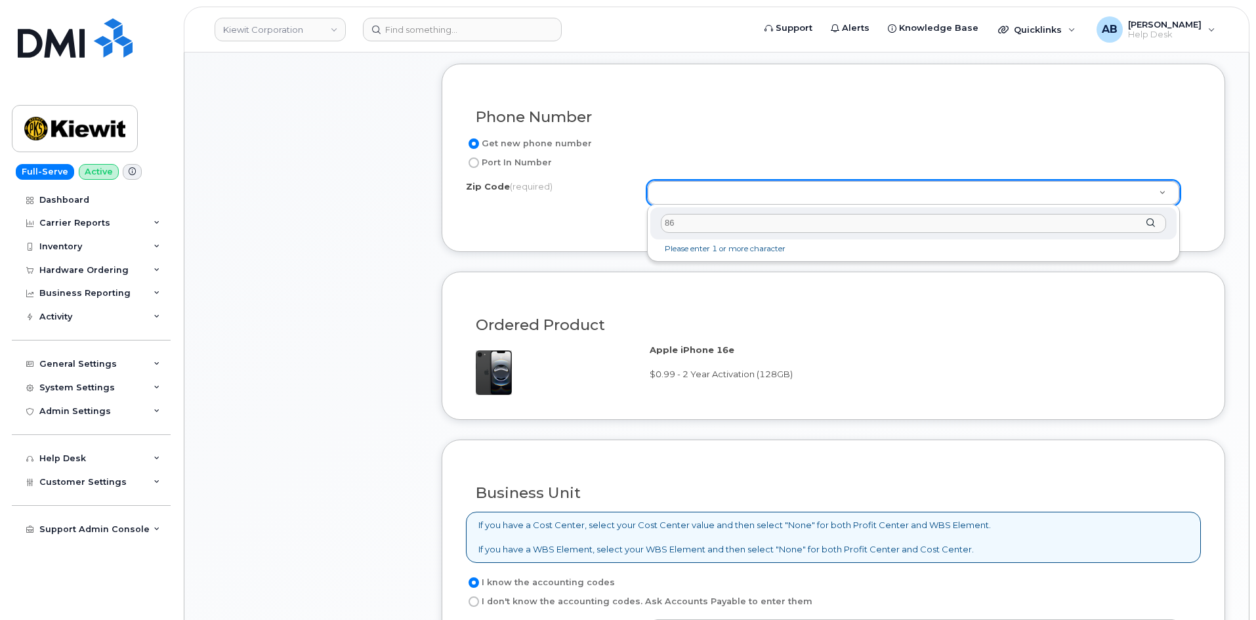
type input "8"
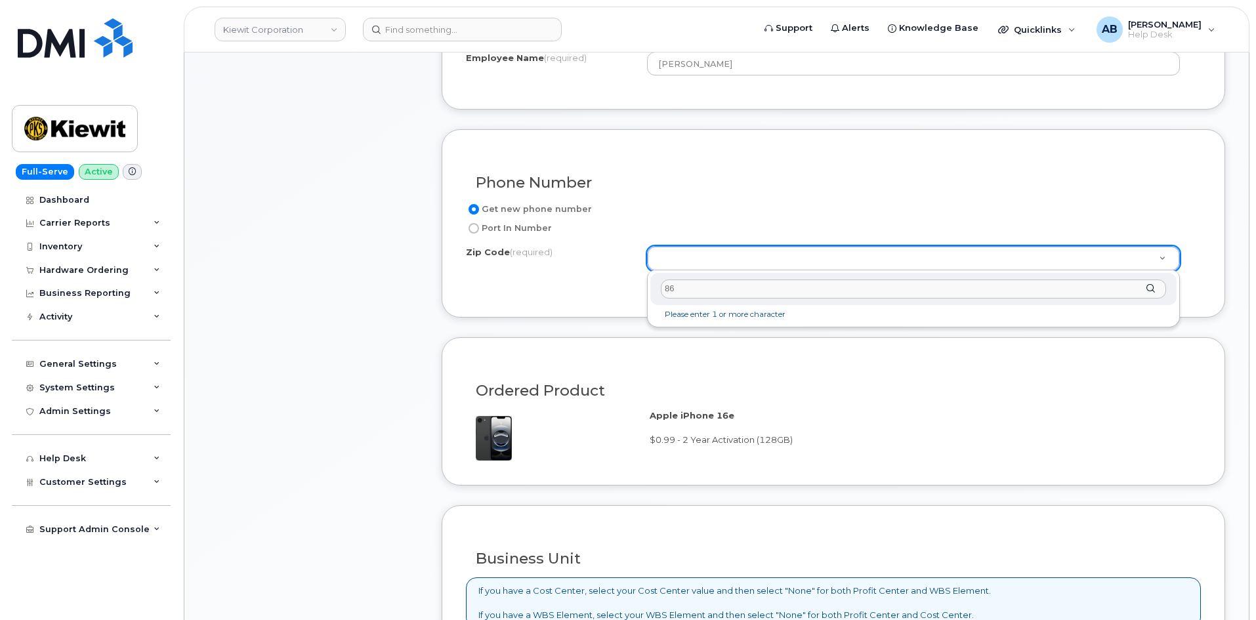
scroll to position [0, 0]
type input "8"
type input "1"
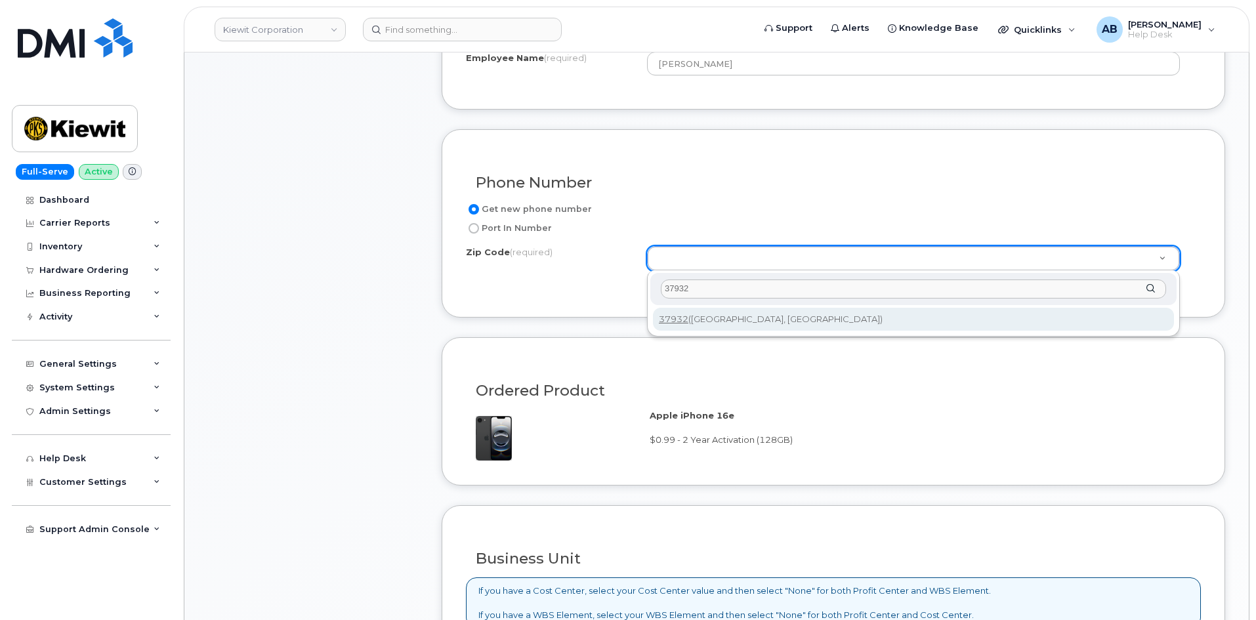
type input "37932"
type input "37932 (Knoxville, TN)"
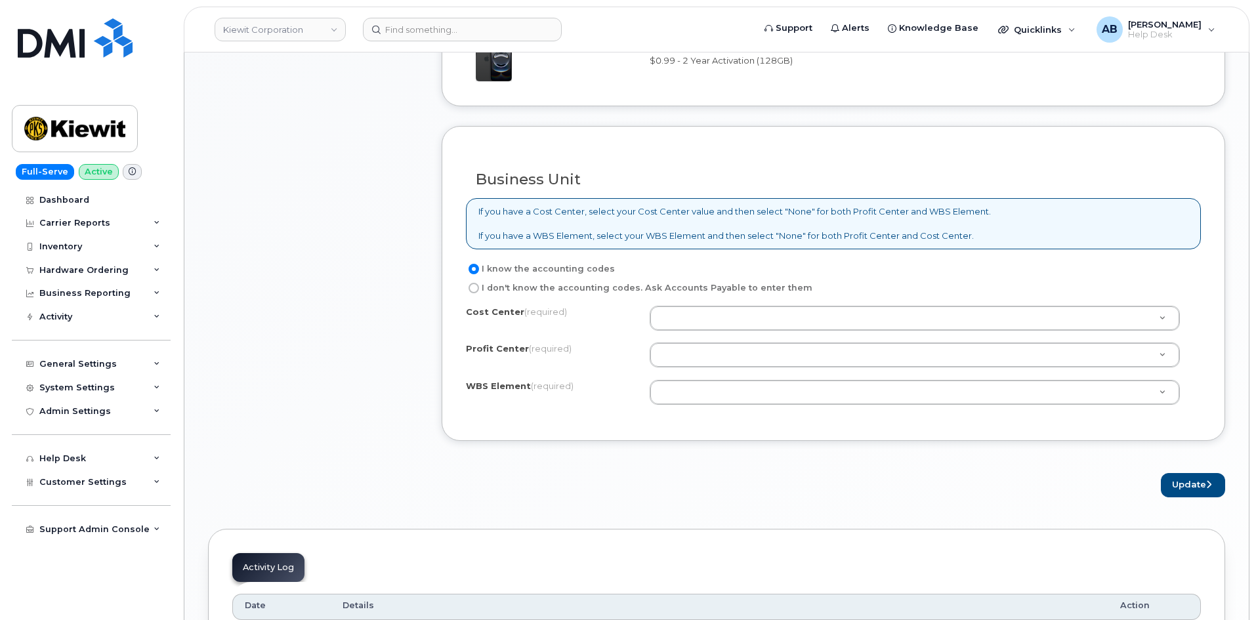
scroll to position [985, 0]
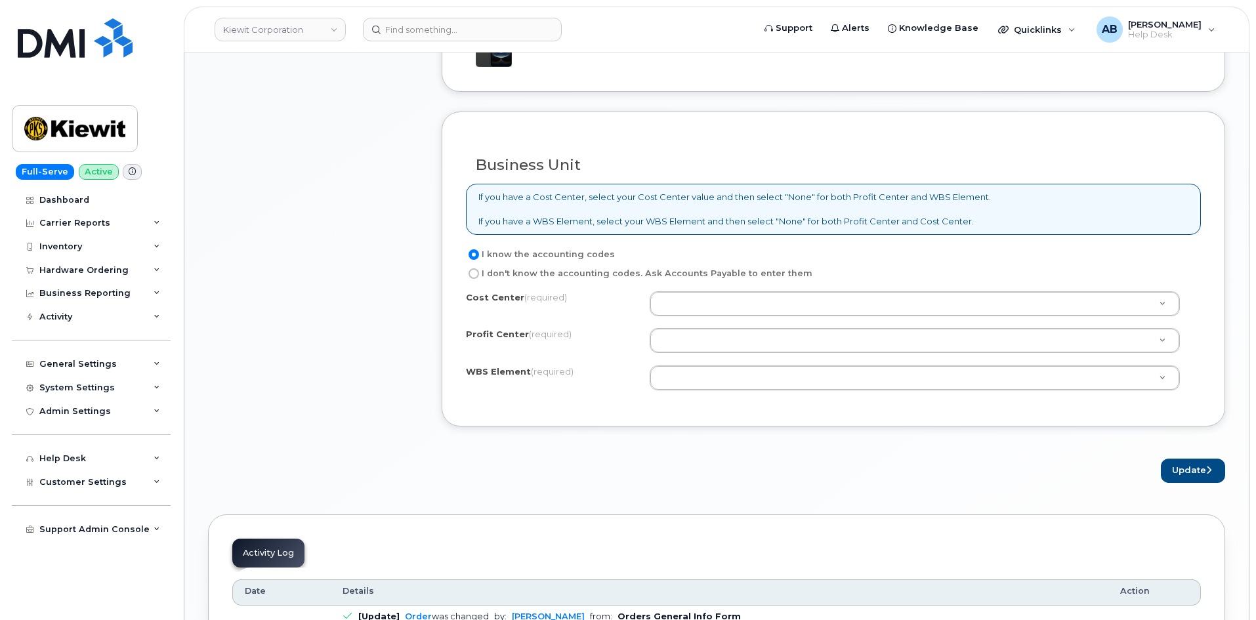
click at [684, 287] on div "I know the accounting codes I don't know the accounting codes. Ask Accounts Pay…" at bounding box center [833, 325] width 735 height 156
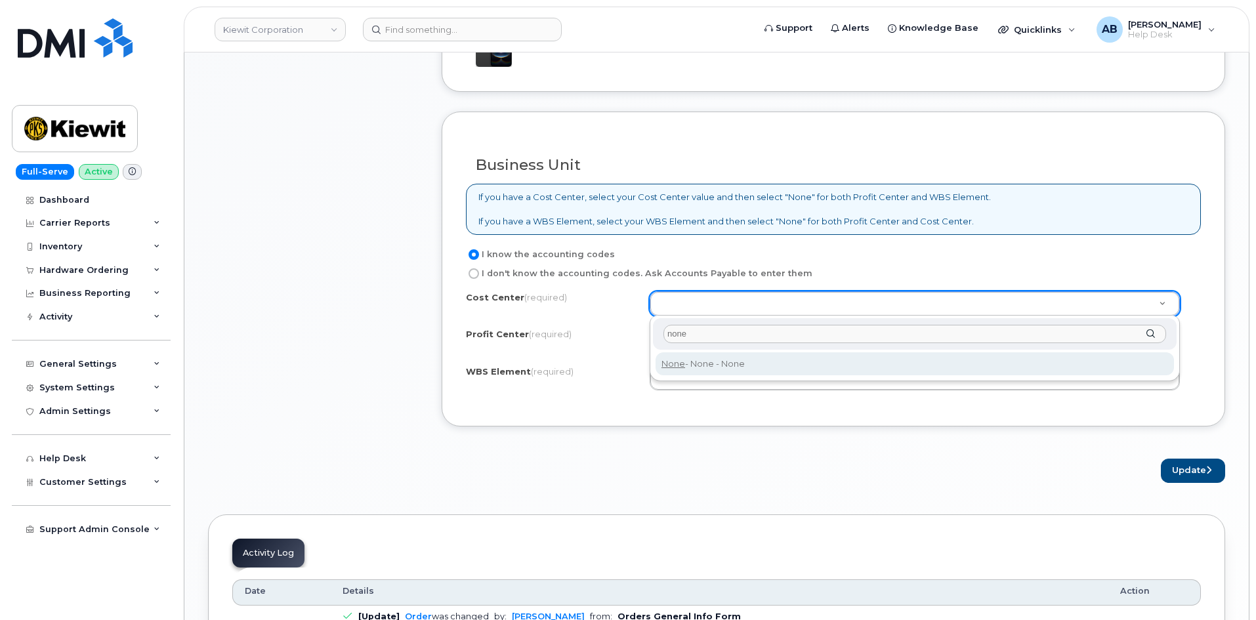
type input "none"
type input "None"
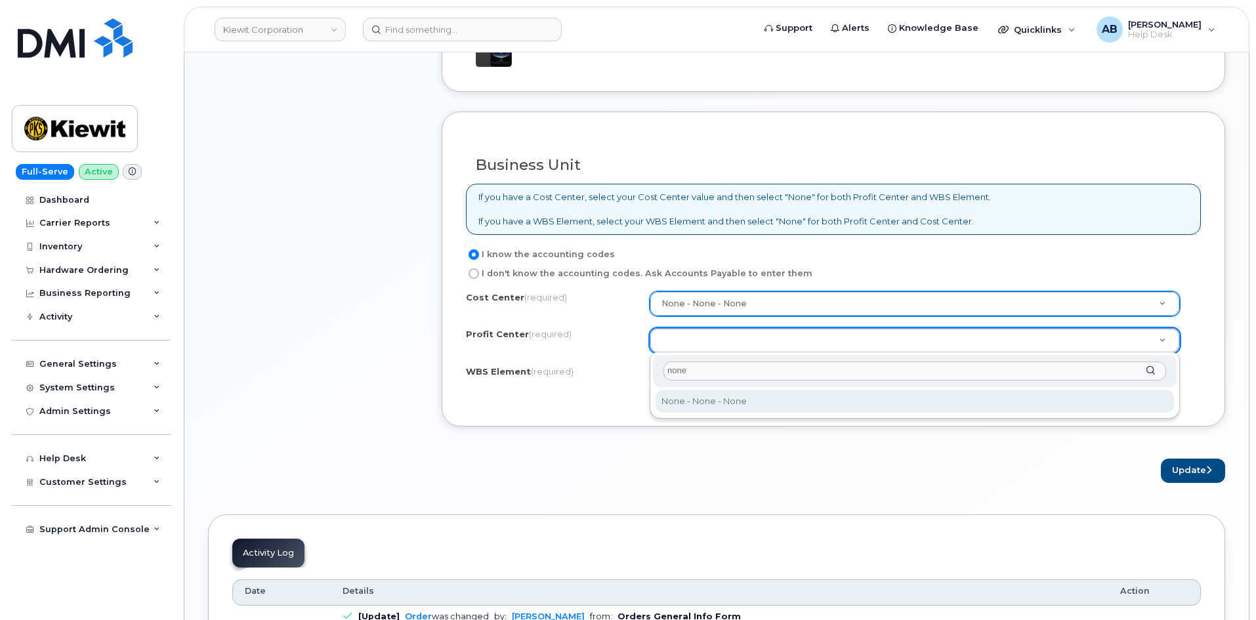
type input "none"
select select "None"
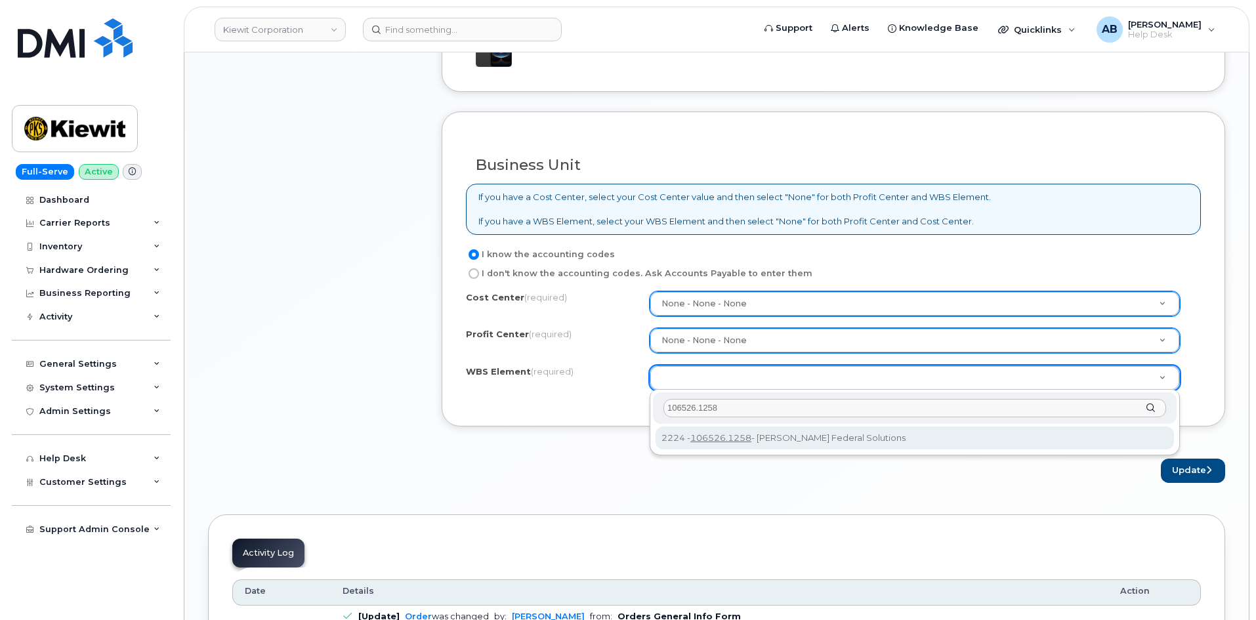
type input "106526.1258"
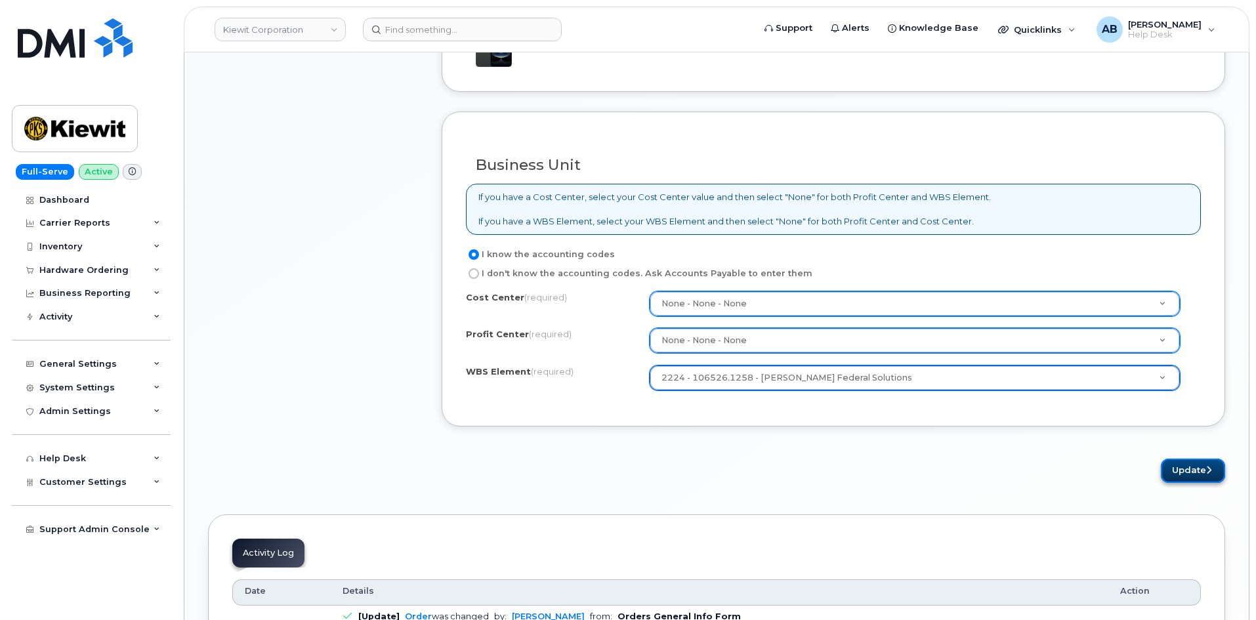
click at [1184, 472] on button "Update" at bounding box center [1193, 471] width 64 height 24
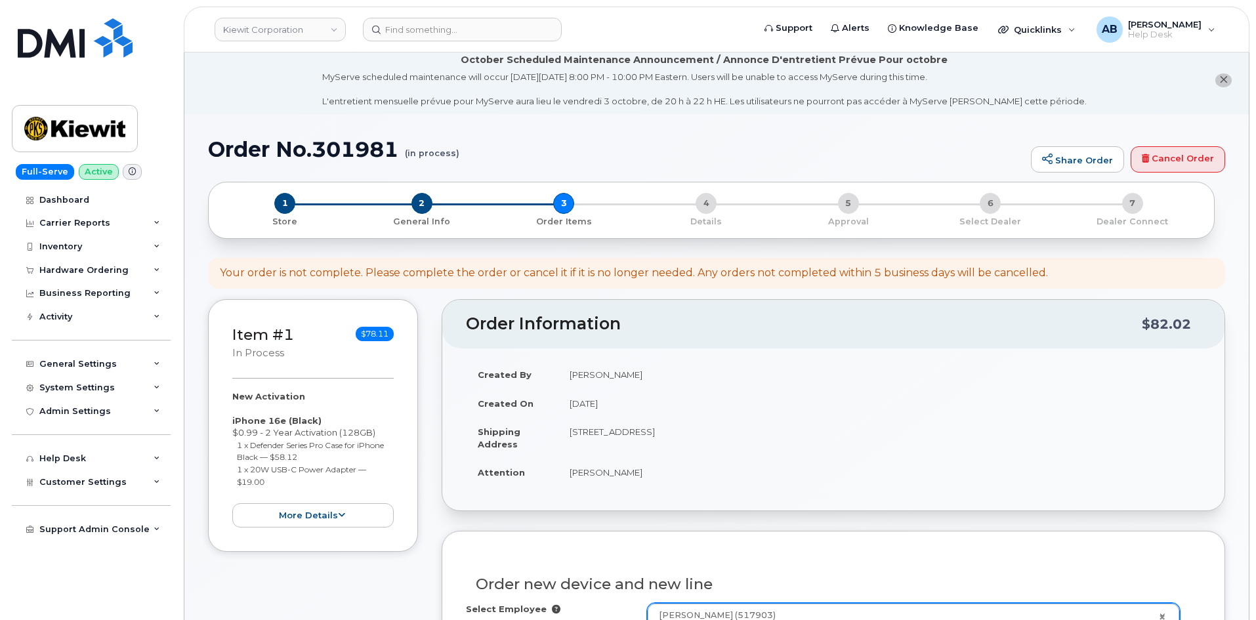
scroll to position [1, 0]
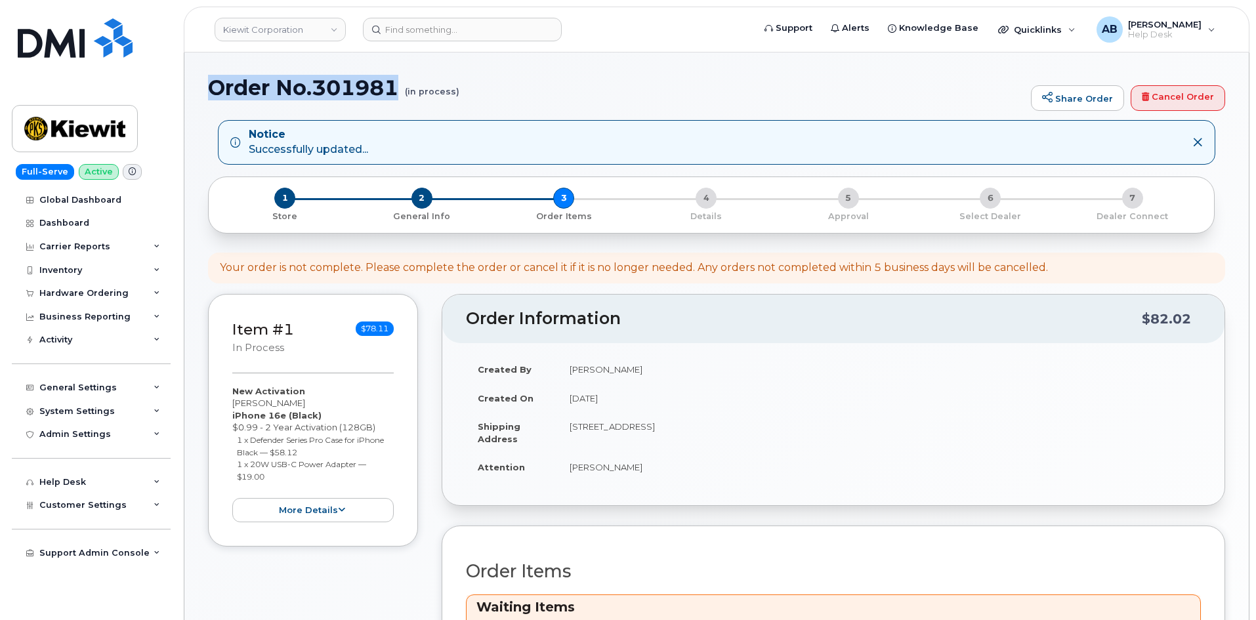
drag, startPoint x: 199, startPoint y: 93, endPoint x: 400, endPoint y: 89, distance: 200.1
click at [400, 89] on div "Order No.301981 (in process) Share Order Cancel Order Notice Successfully updat…" at bounding box center [716, 544] width 1064 height 984
copy h1 "Order No.301981"
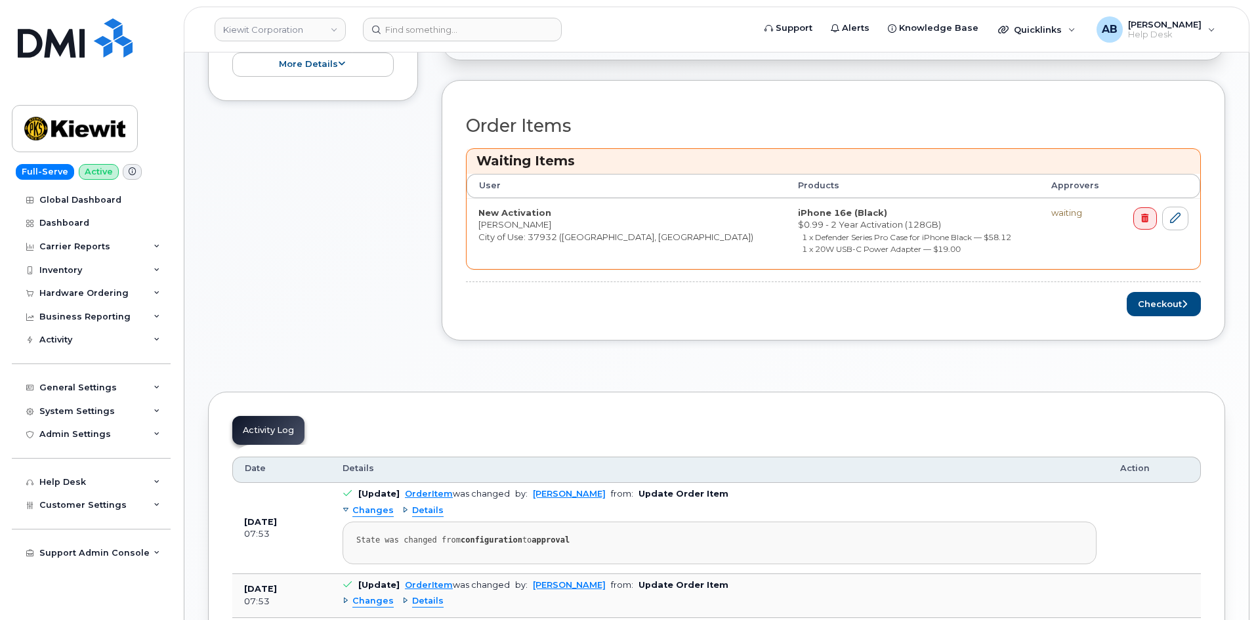
scroll to position [525, 0]
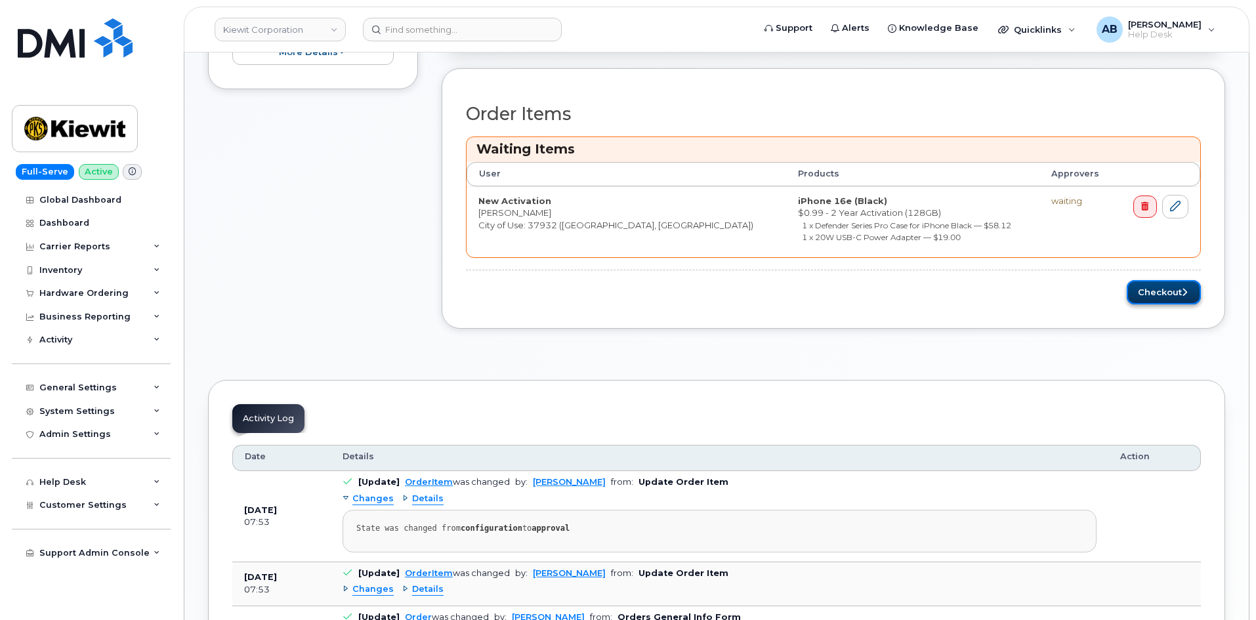
click at [1163, 293] on button "Checkout" at bounding box center [1163, 292] width 74 height 24
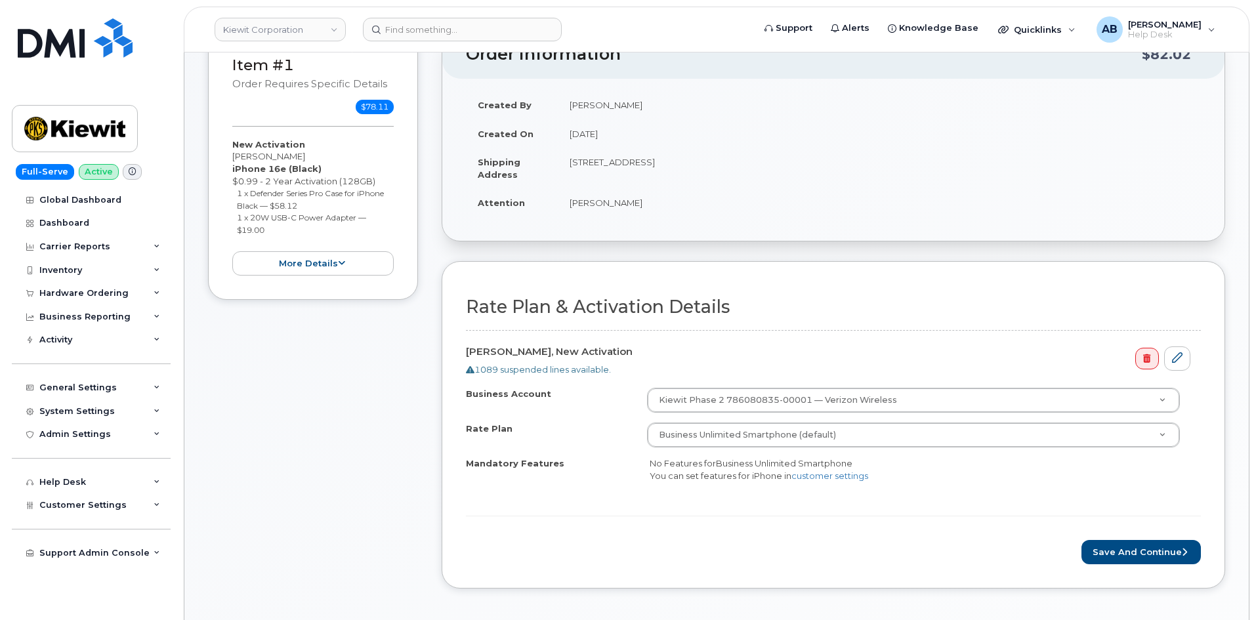
scroll to position [394, 0]
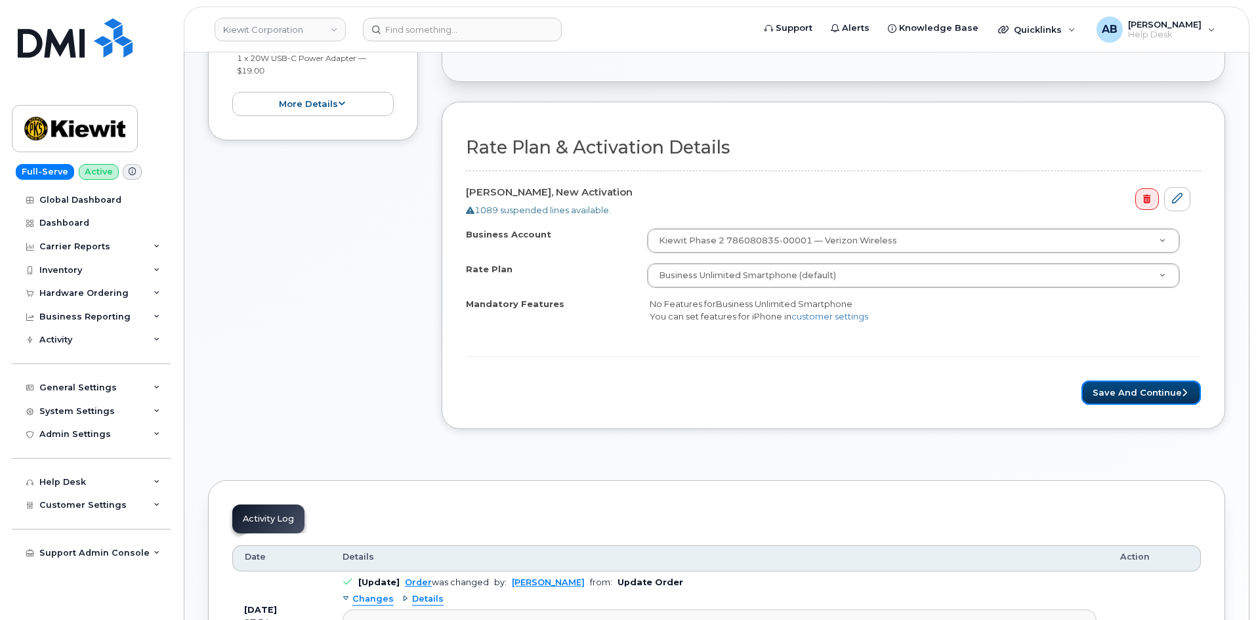
drag, startPoint x: 1129, startPoint y: 390, endPoint x: 1033, endPoint y: 391, distance: 96.4
click at [1129, 390] on button "Save and Continue" at bounding box center [1140, 393] width 119 height 24
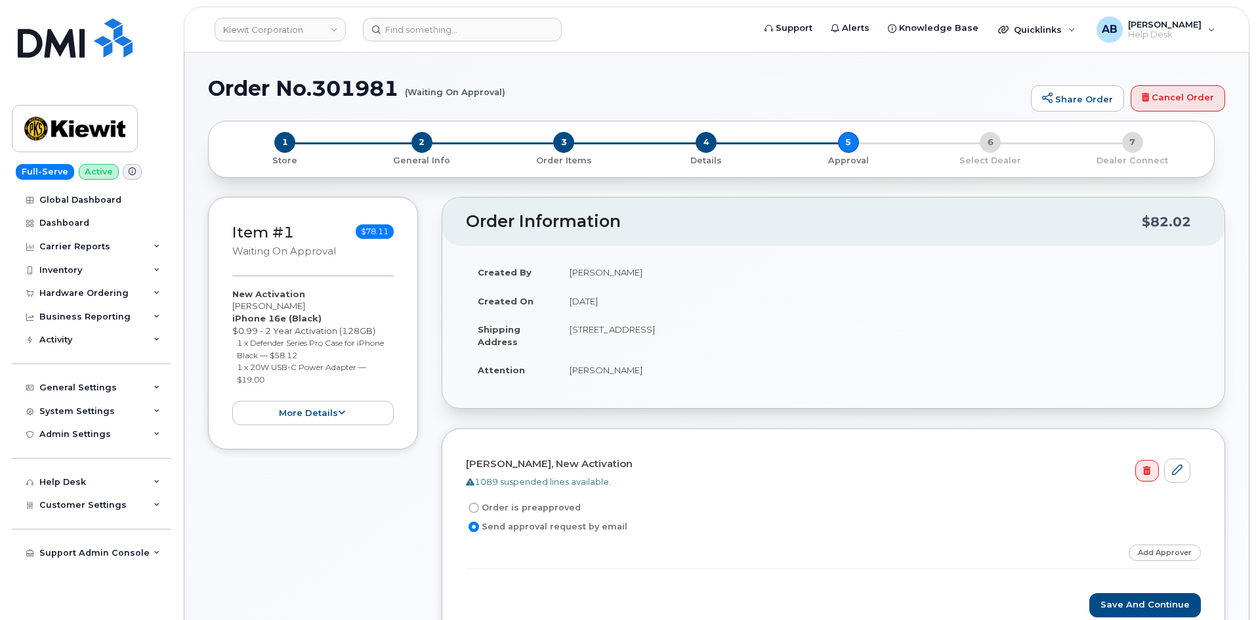
scroll to position [264, 0]
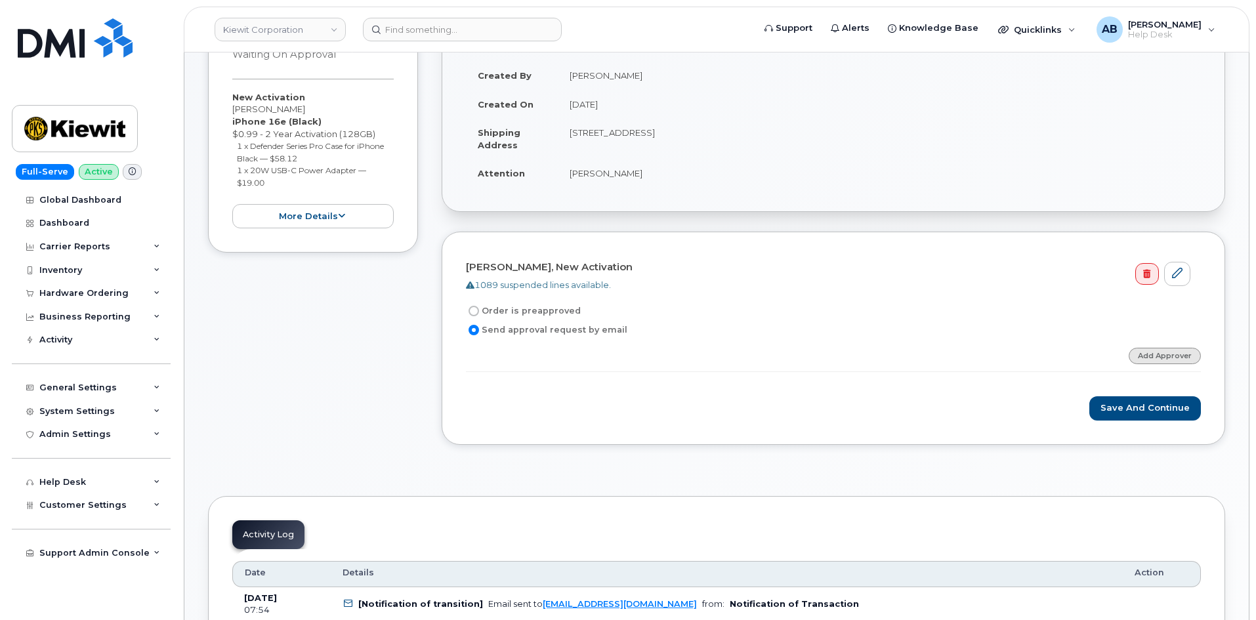
click at [1161, 350] on link "Add Approver" at bounding box center [1164, 356] width 72 height 16
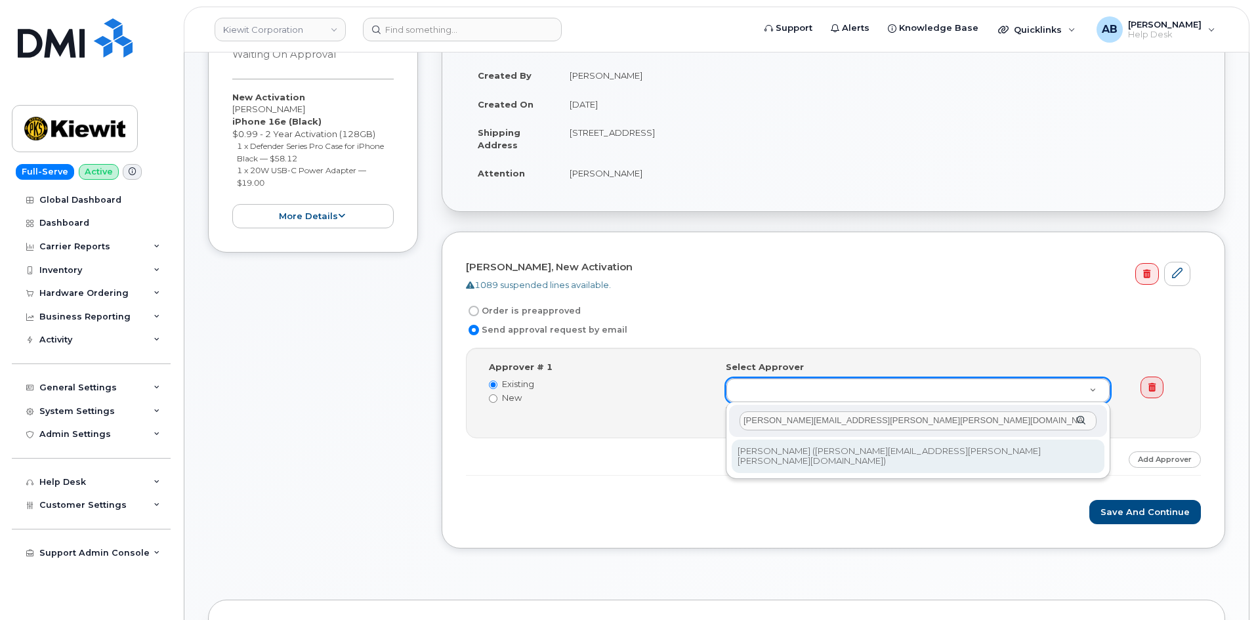
type input "[PERSON_NAME][EMAIL_ADDRESS][PERSON_NAME][PERSON_NAME][DOMAIN_NAME]"
type input "2152533"
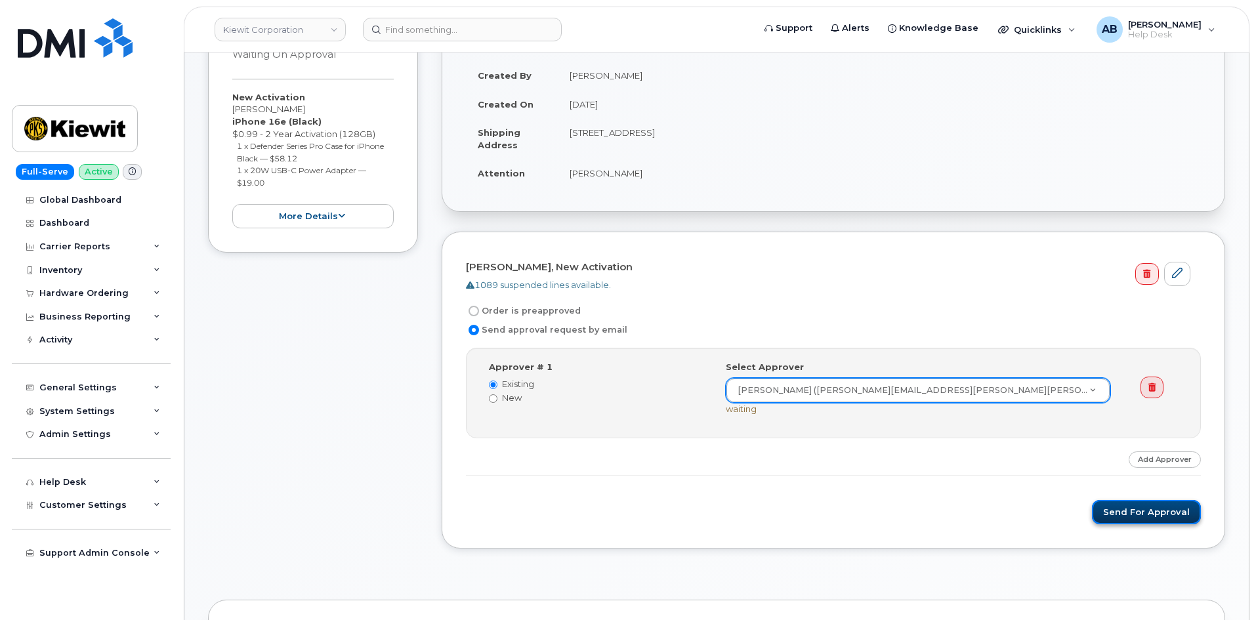
click at [1117, 505] on button "Send for Approval" at bounding box center [1146, 512] width 109 height 24
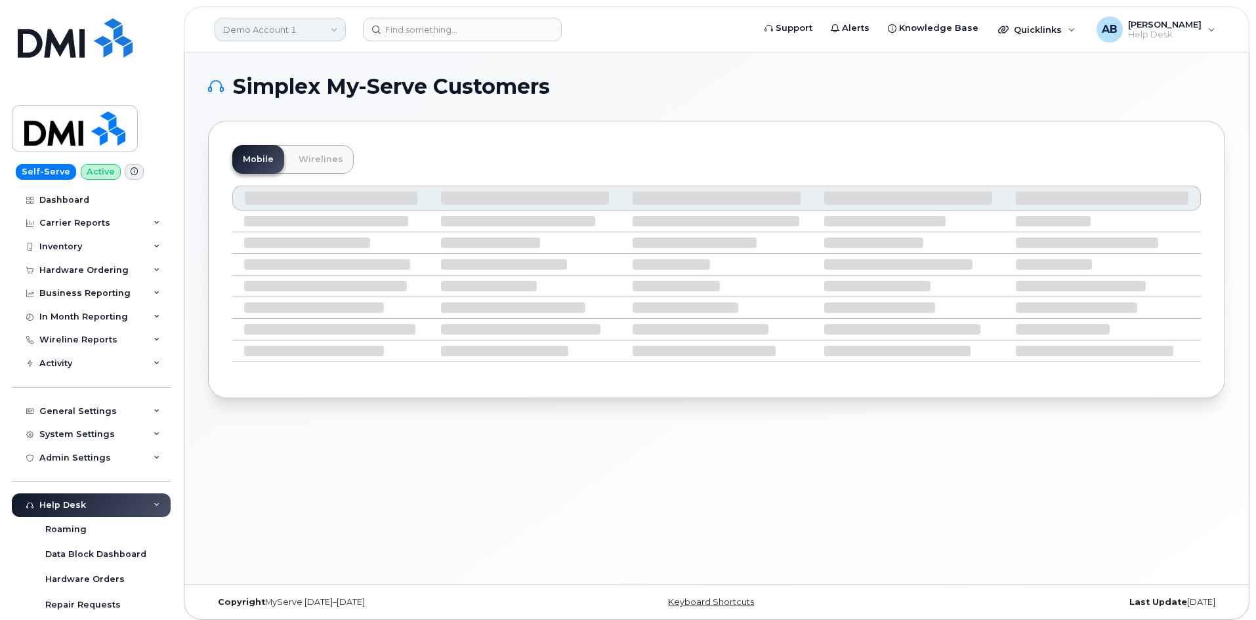
click at [318, 28] on link "Demo Account 1" at bounding box center [280, 30] width 131 height 24
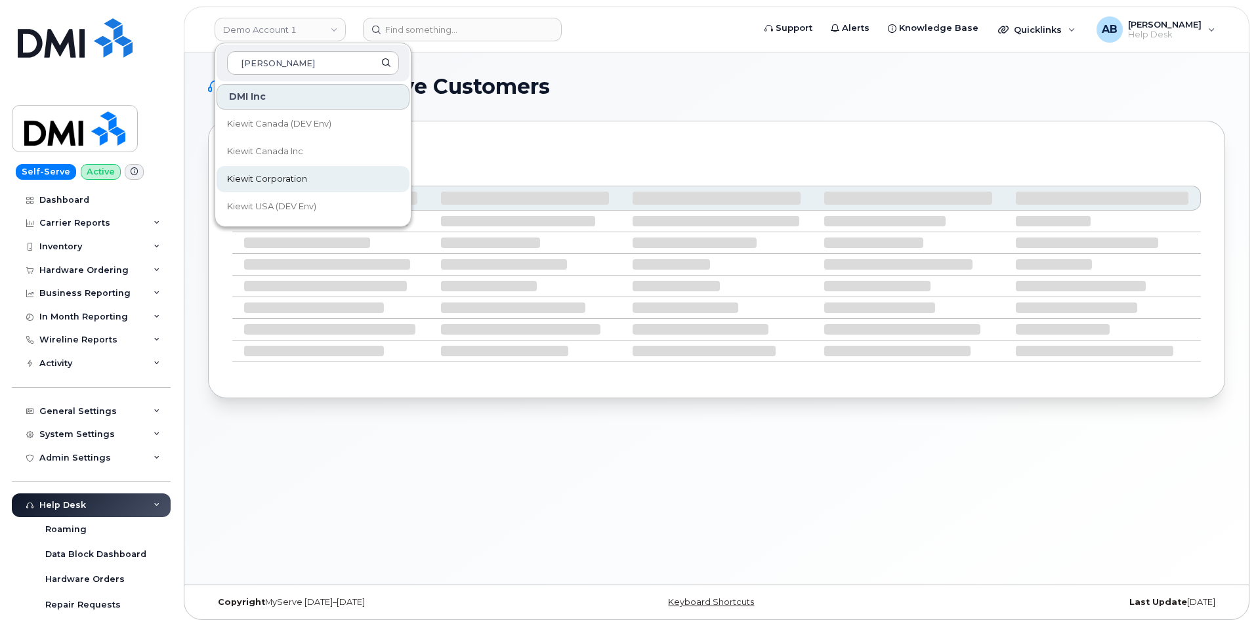
type input "kiewit"
click at [348, 173] on link "Kiewit Corporation" at bounding box center [313, 179] width 193 height 26
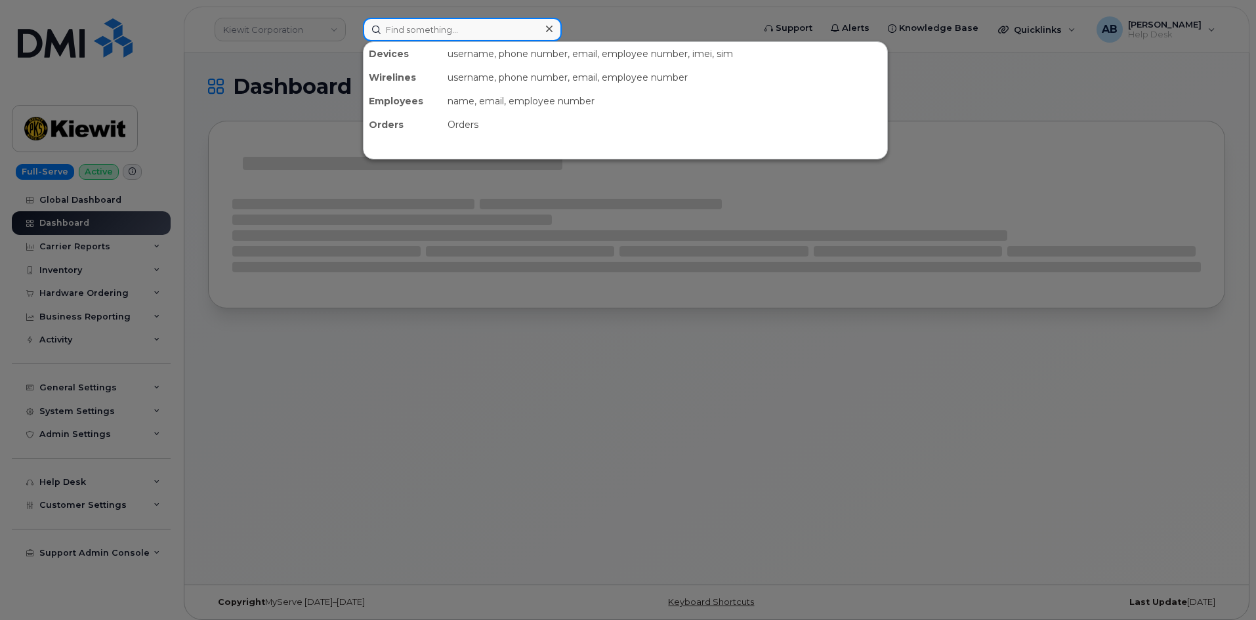
click at [432, 31] on input at bounding box center [462, 30] width 199 height 24
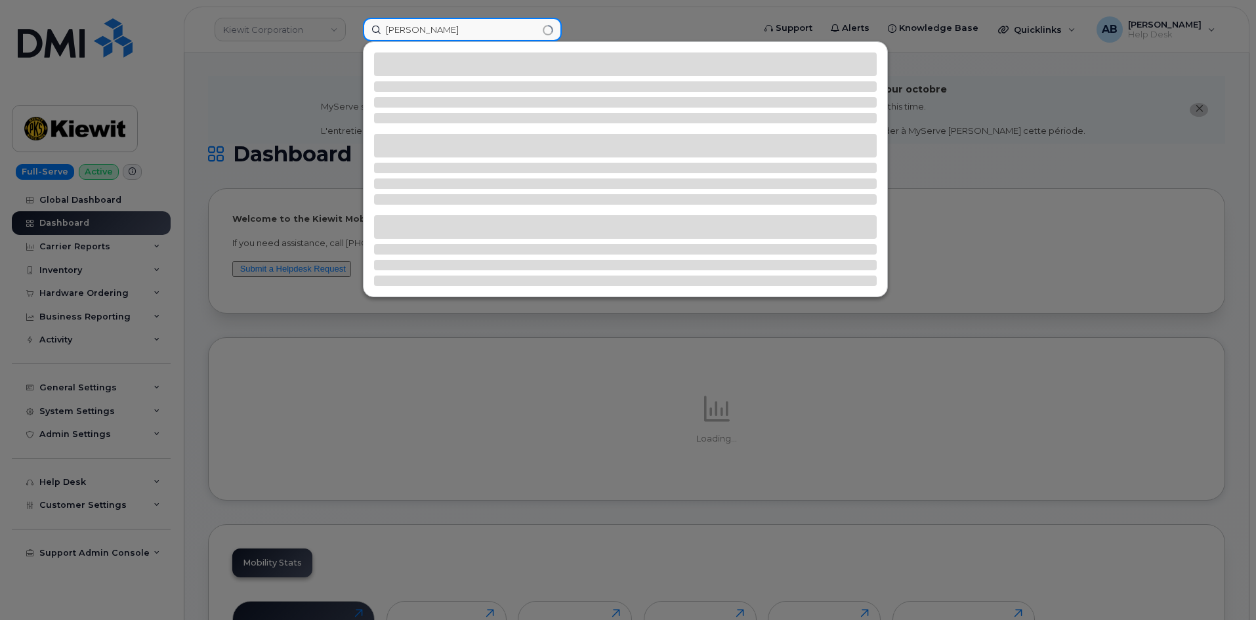
type input "grady hecht"
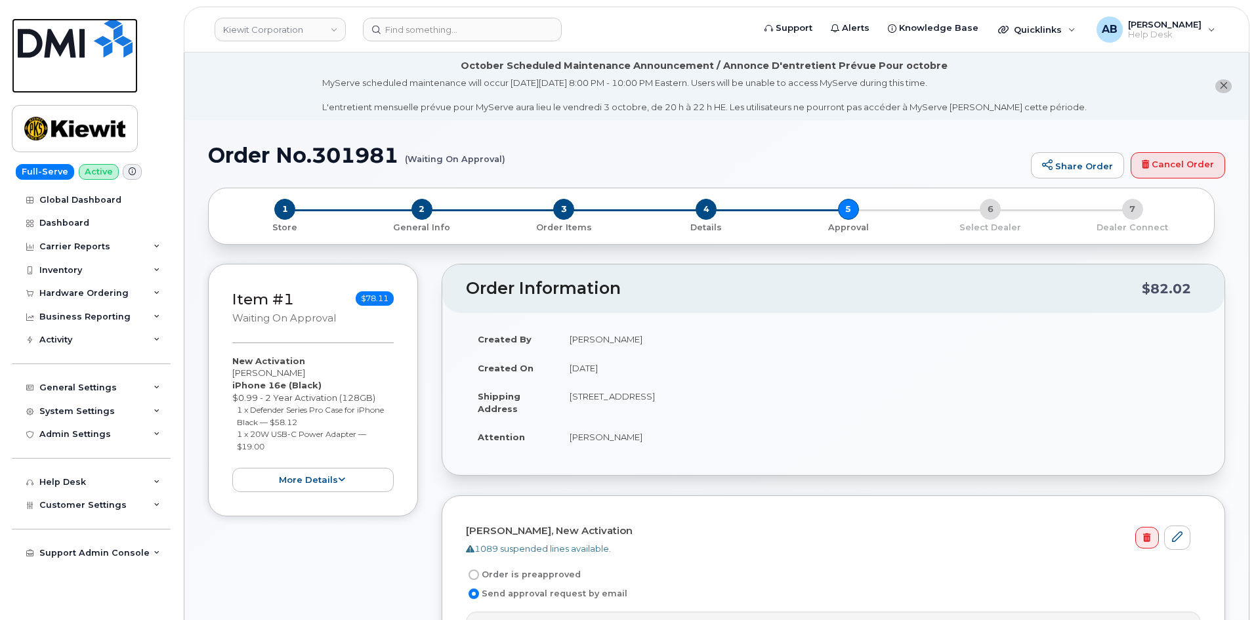
click at [90, 30] on img at bounding box center [75, 37] width 115 height 39
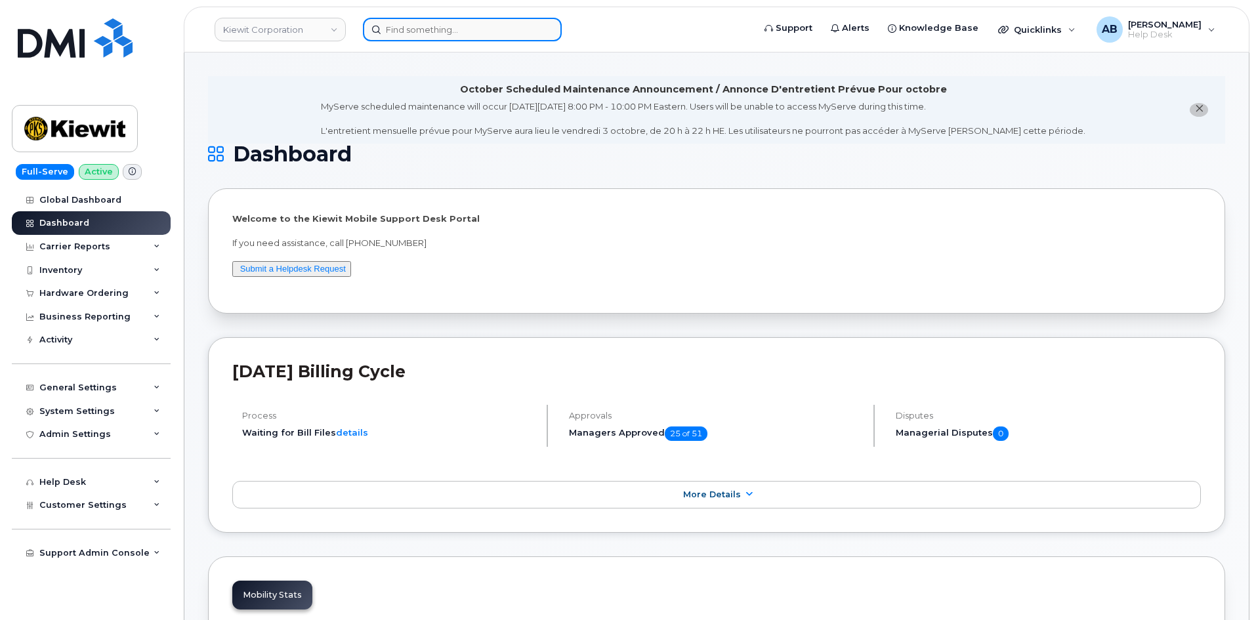
click at [453, 28] on input at bounding box center [462, 30] width 199 height 24
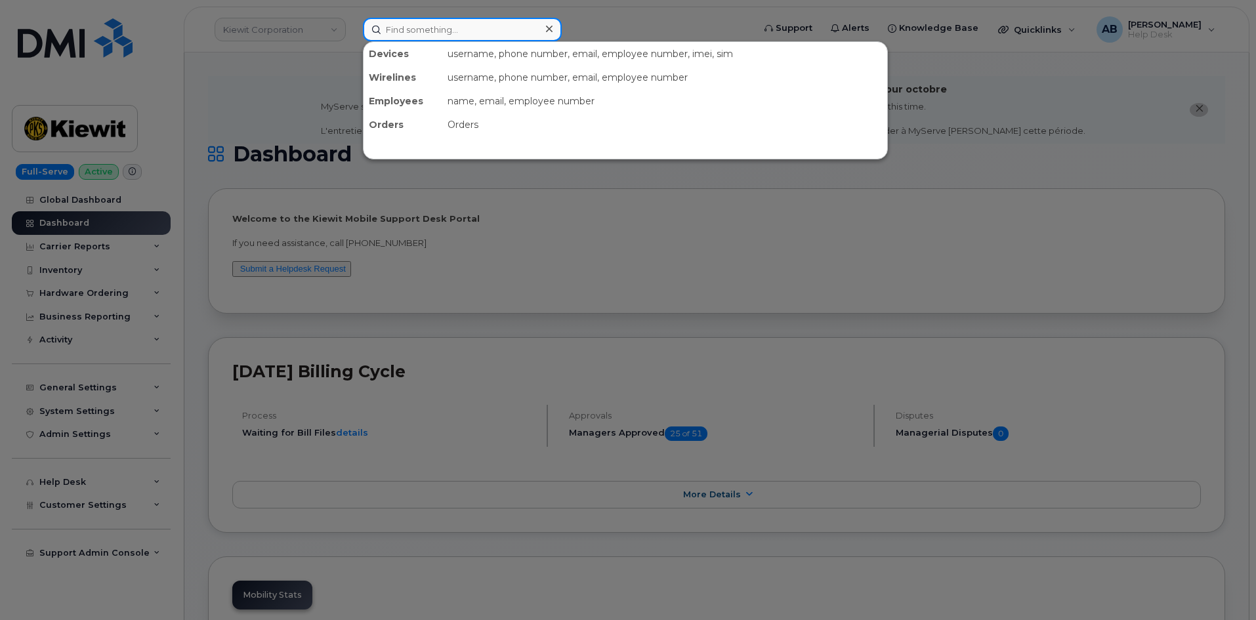
paste input "6046792447"
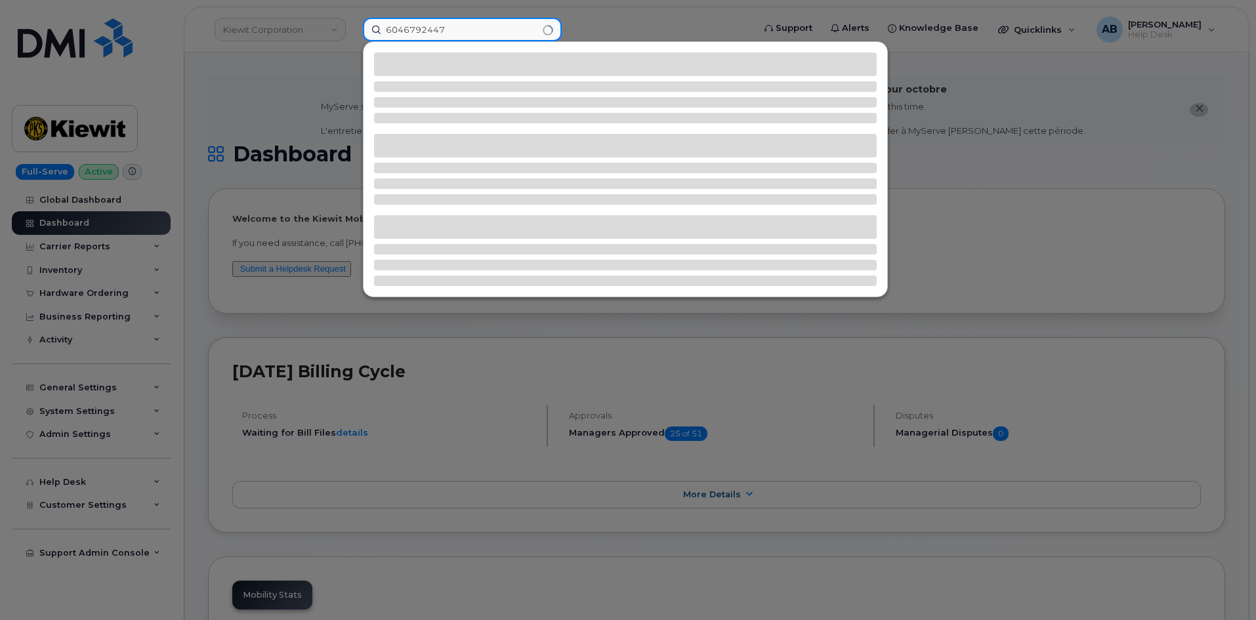
type input "6046792447"
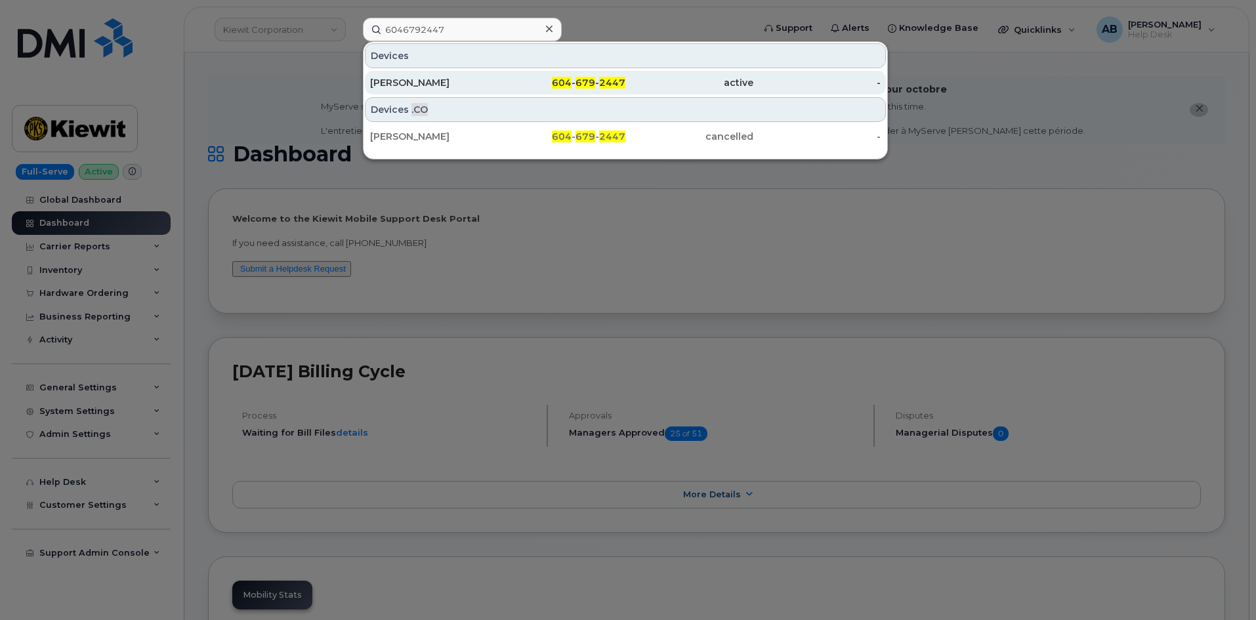
click at [552, 80] on div "604 - 679 - 2447" at bounding box center [562, 82] width 128 height 13
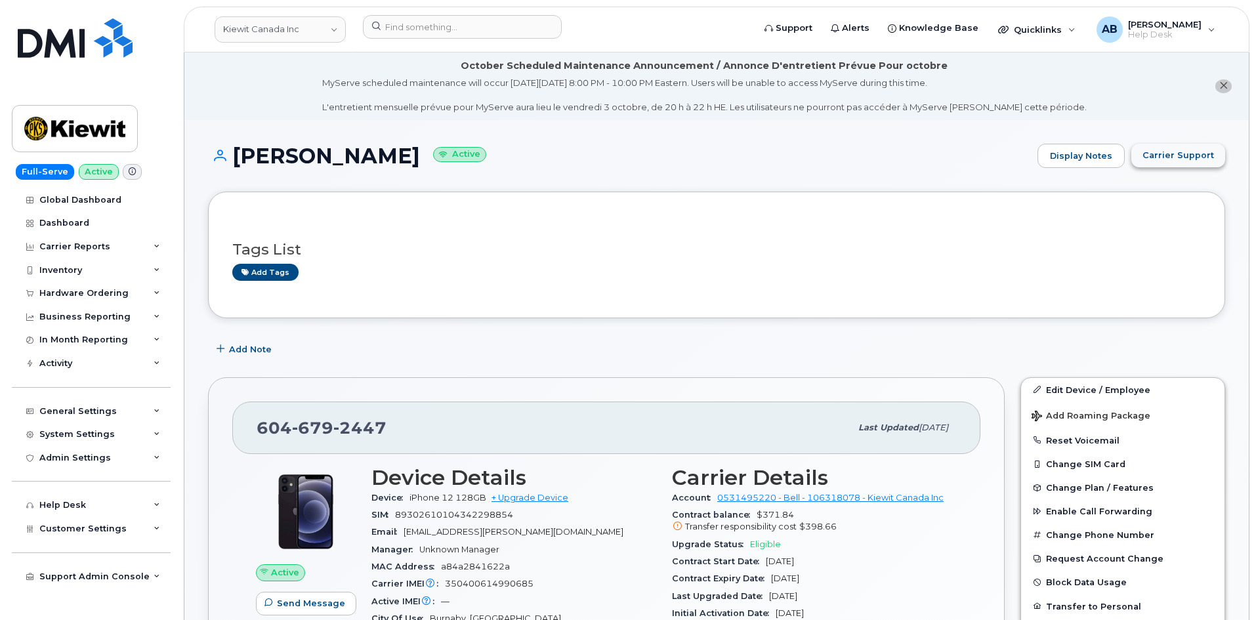
click at [1191, 152] on span "Carrier Support" at bounding box center [1178, 155] width 72 height 12
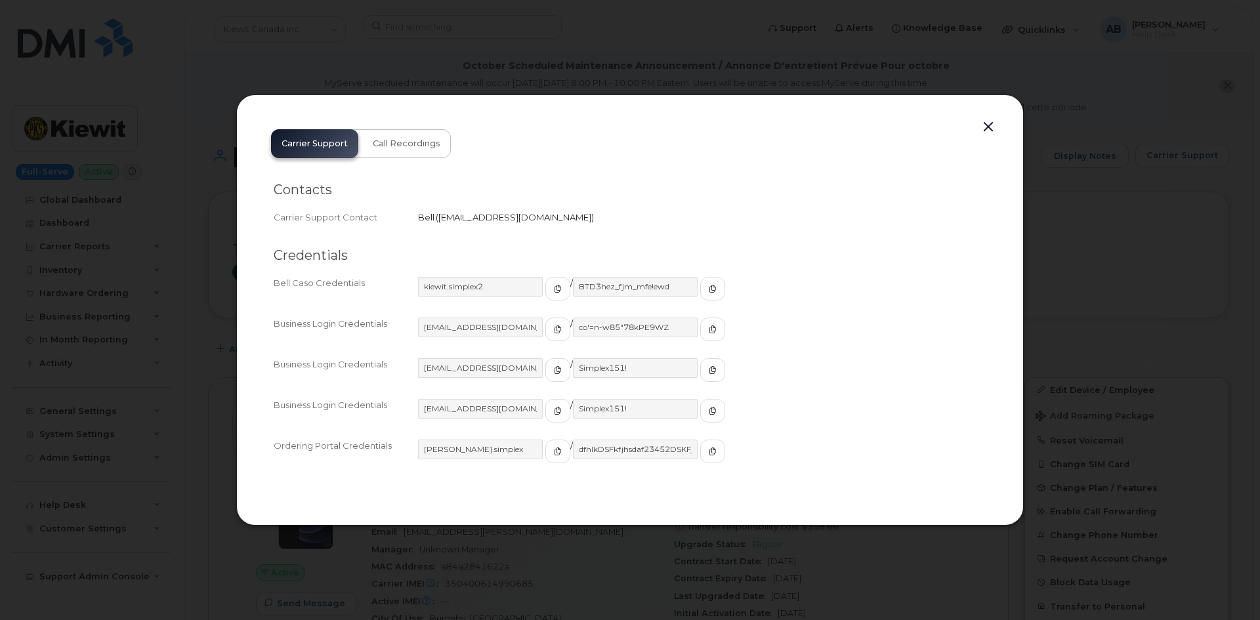
click at [983, 125] on button "button" at bounding box center [988, 127] width 20 height 18
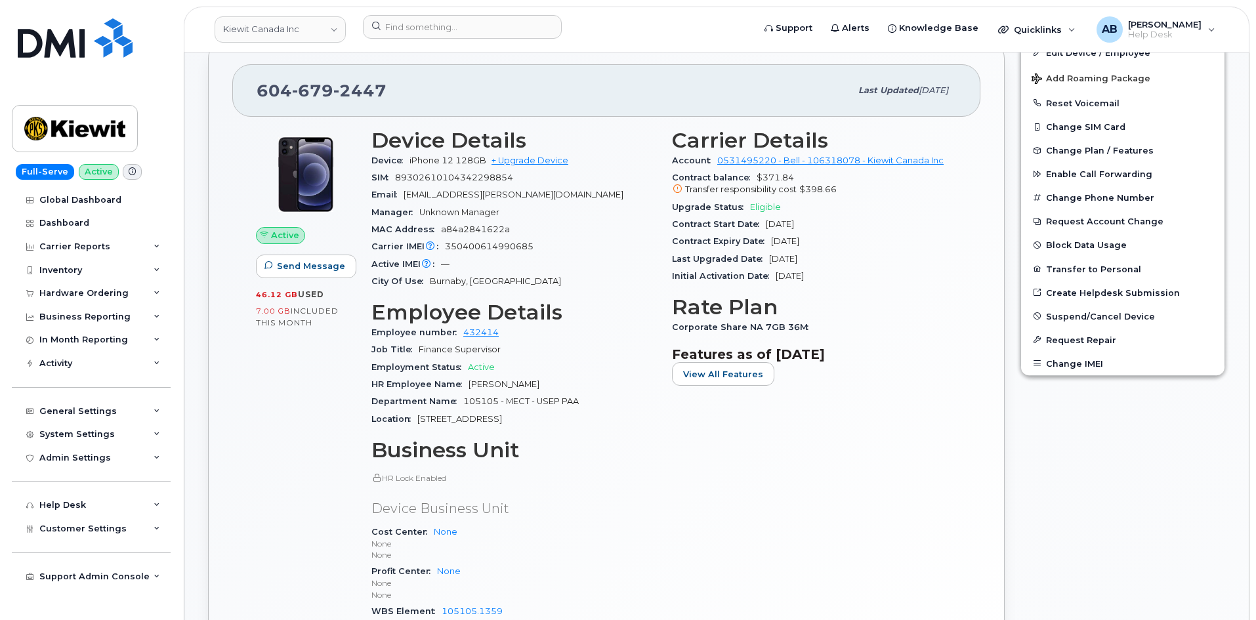
scroll to position [66, 0]
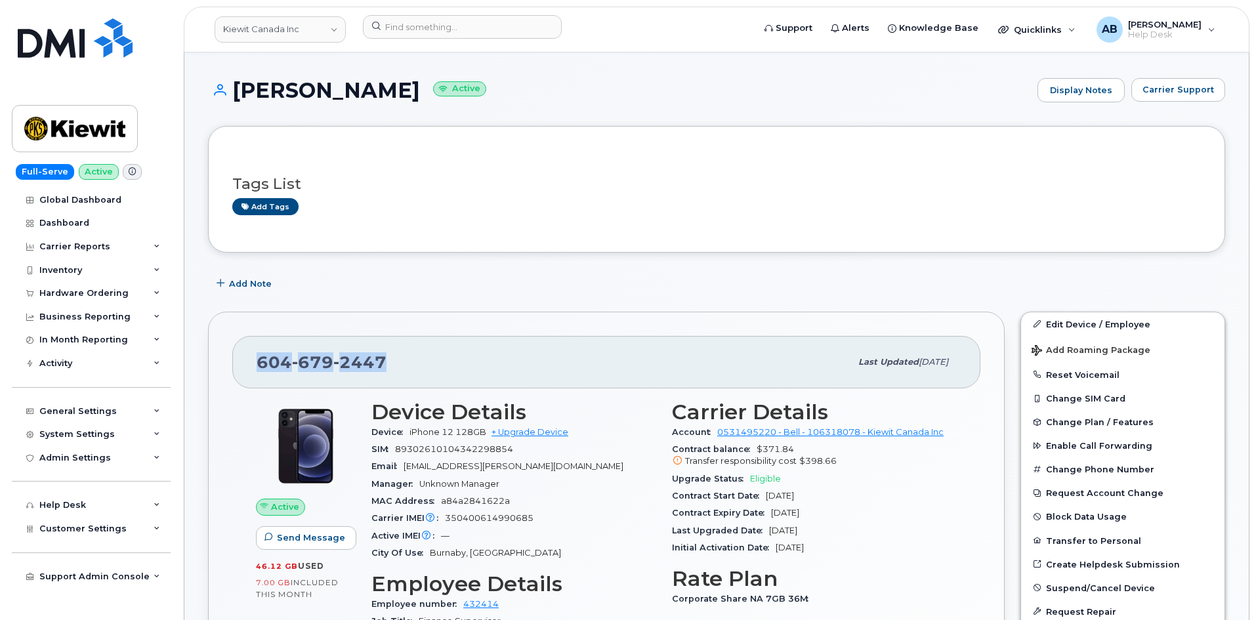
drag, startPoint x: 385, startPoint y: 367, endPoint x: 256, endPoint y: 371, distance: 129.3
click at [256, 371] on div "604 679 2447 Last updated Sep 29, 2025" at bounding box center [606, 362] width 748 height 52
copy span "604 679 2447"
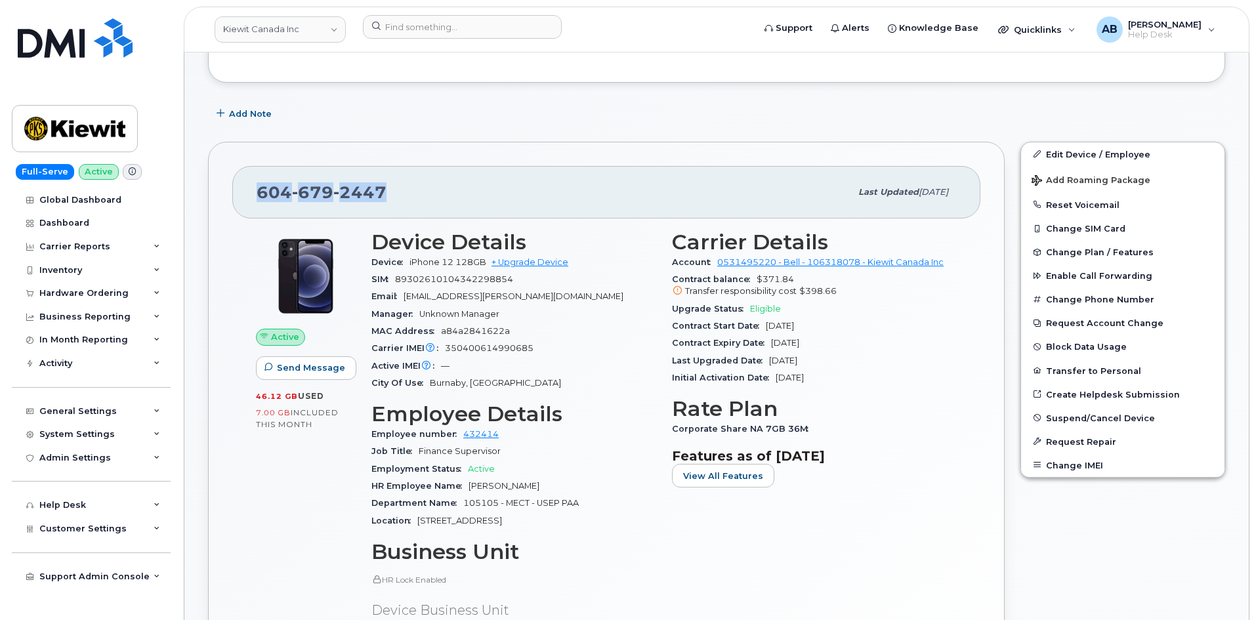
scroll to position [459, 0]
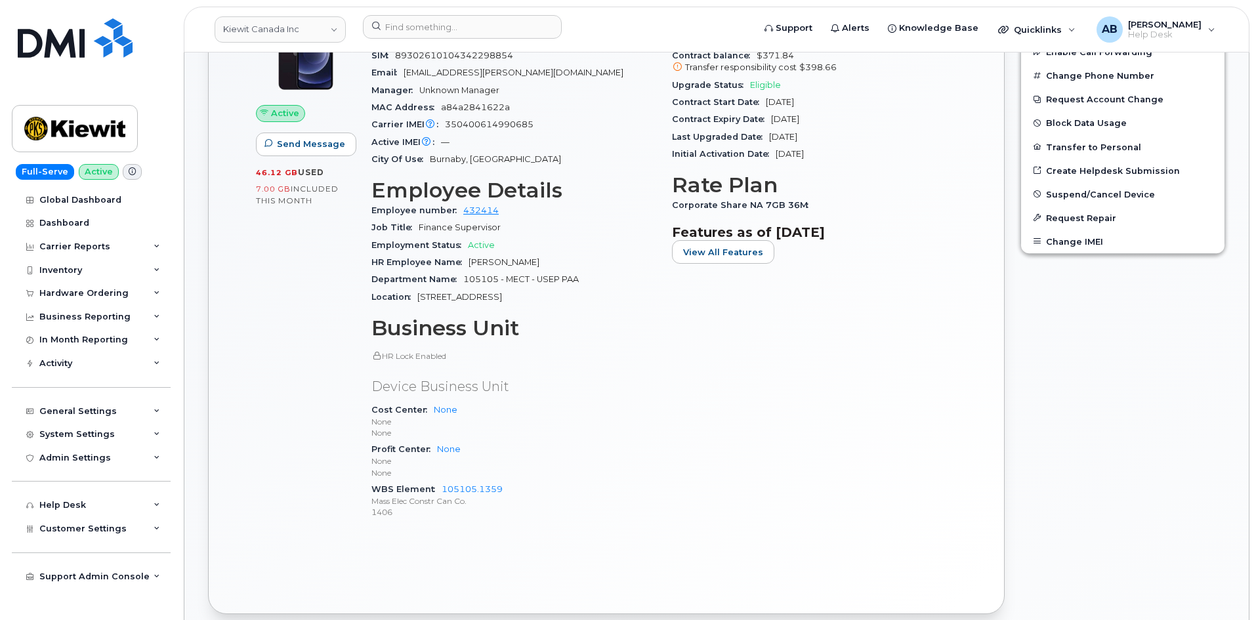
click at [562, 384] on p "Device Business Unit" at bounding box center [513, 386] width 285 height 19
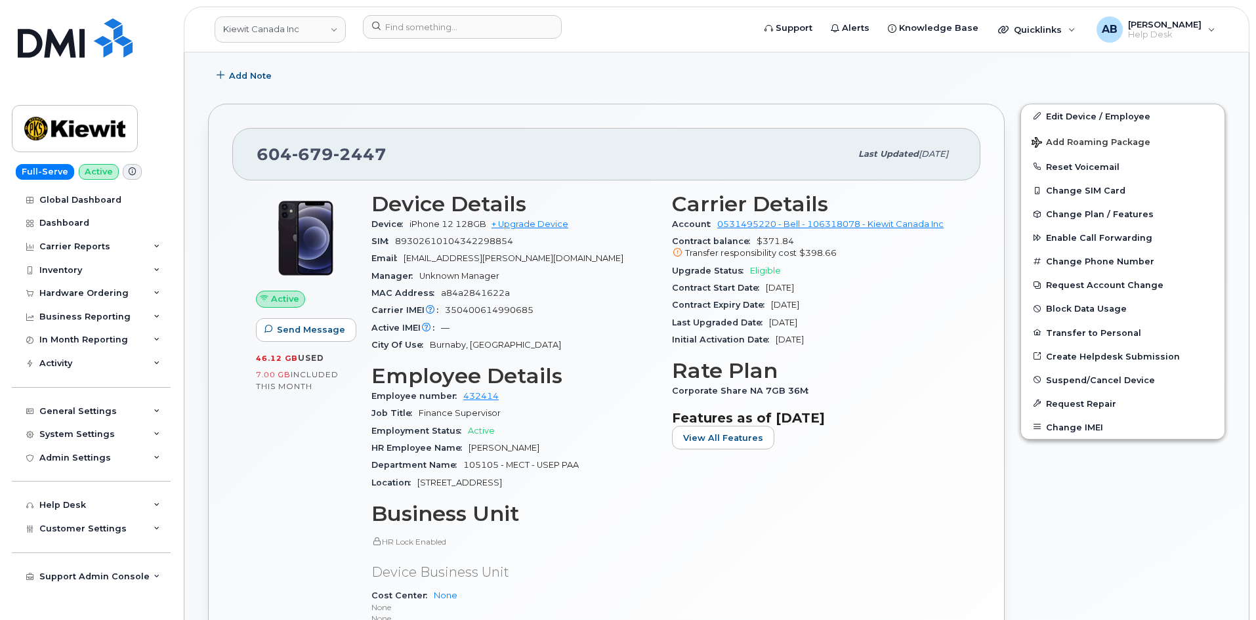
scroll to position [66, 0]
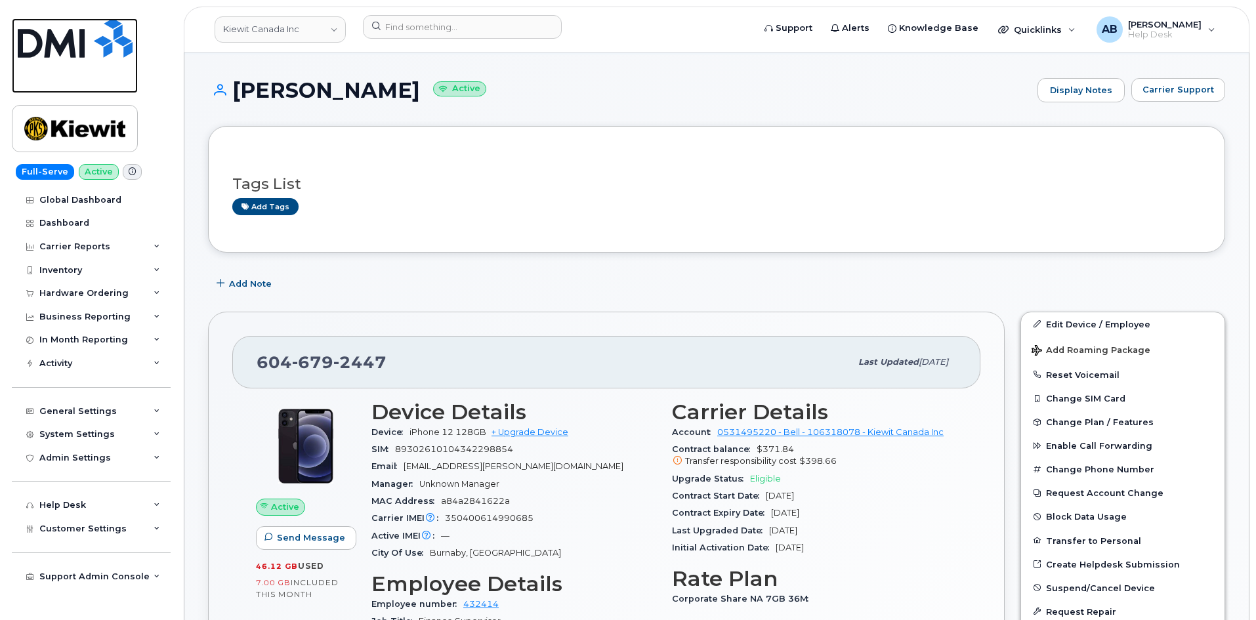
click at [48, 43] on img at bounding box center [75, 37] width 115 height 39
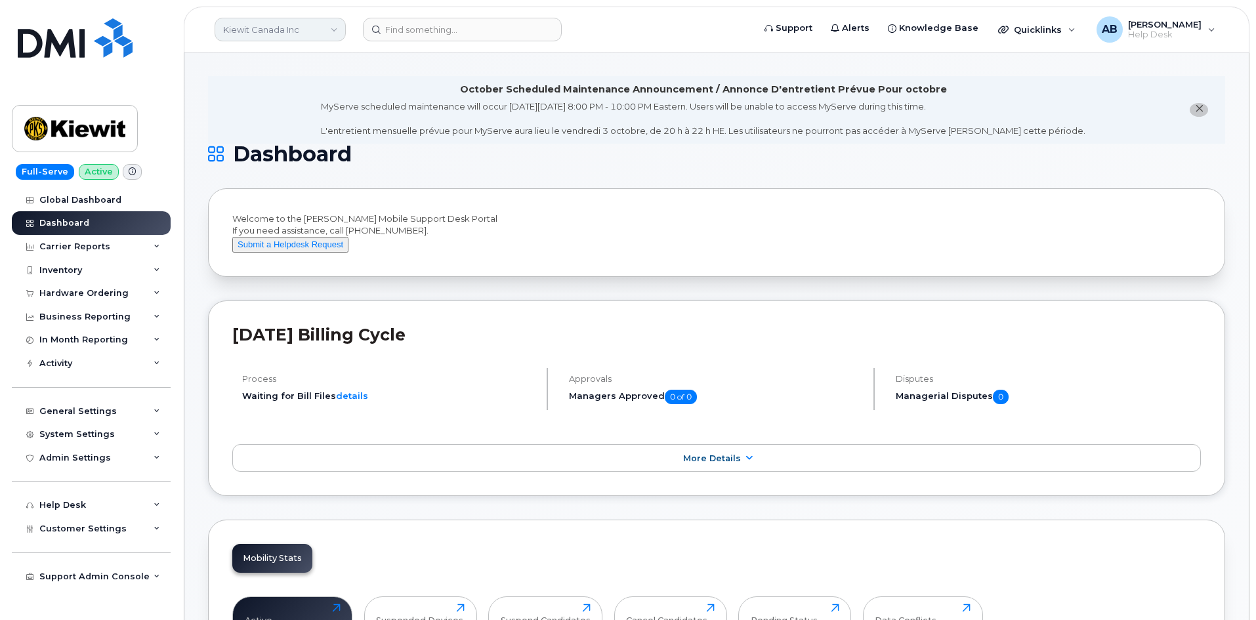
click at [314, 33] on link "Kiewit Canada Inc" at bounding box center [280, 30] width 131 height 24
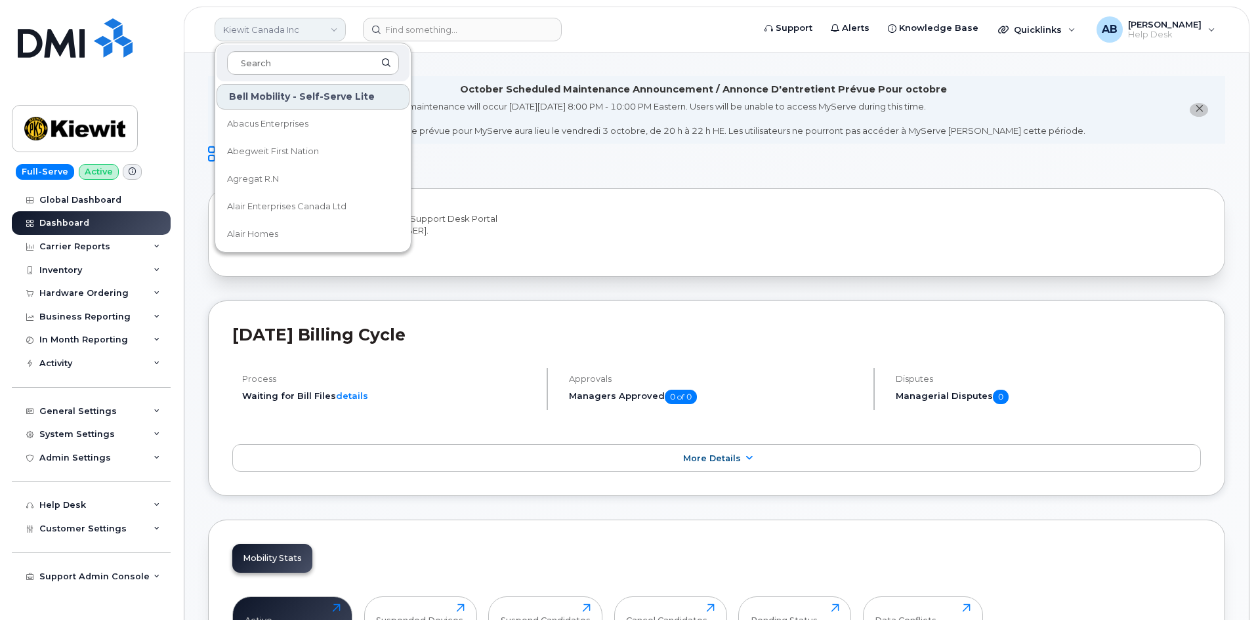
type input "e"
type input "r"
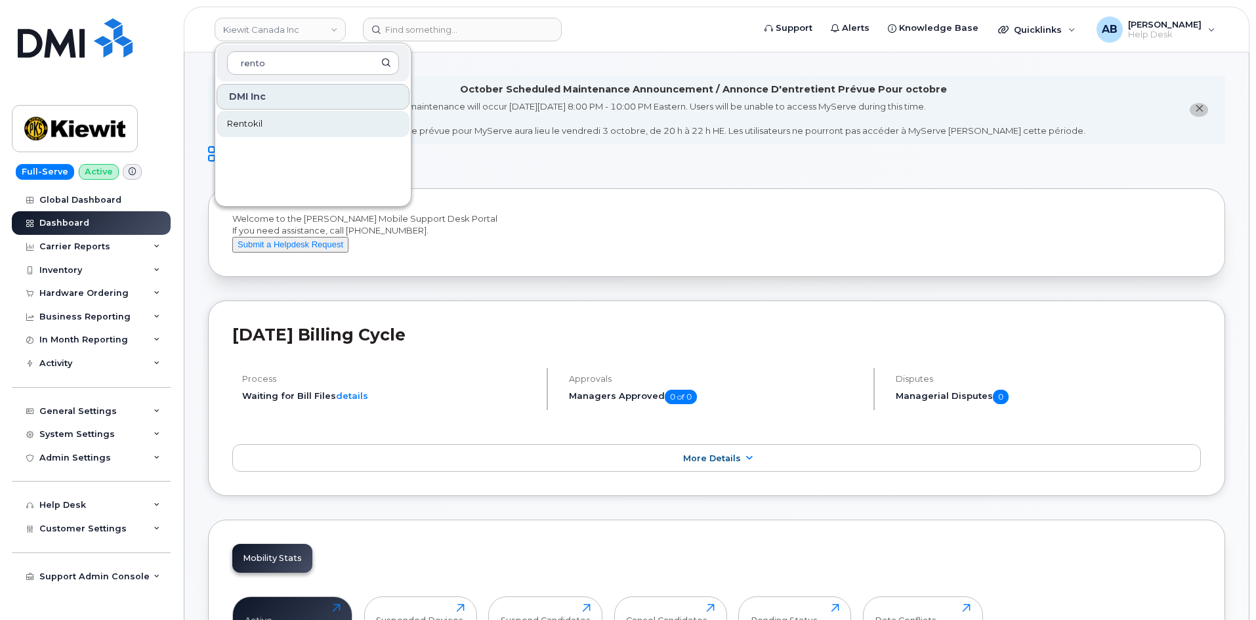
type input "rento"
drag, startPoint x: 317, startPoint y: 134, endPoint x: 384, endPoint y: 72, distance: 91.5
click at [316, 134] on link "Rentokil" at bounding box center [313, 124] width 193 height 26
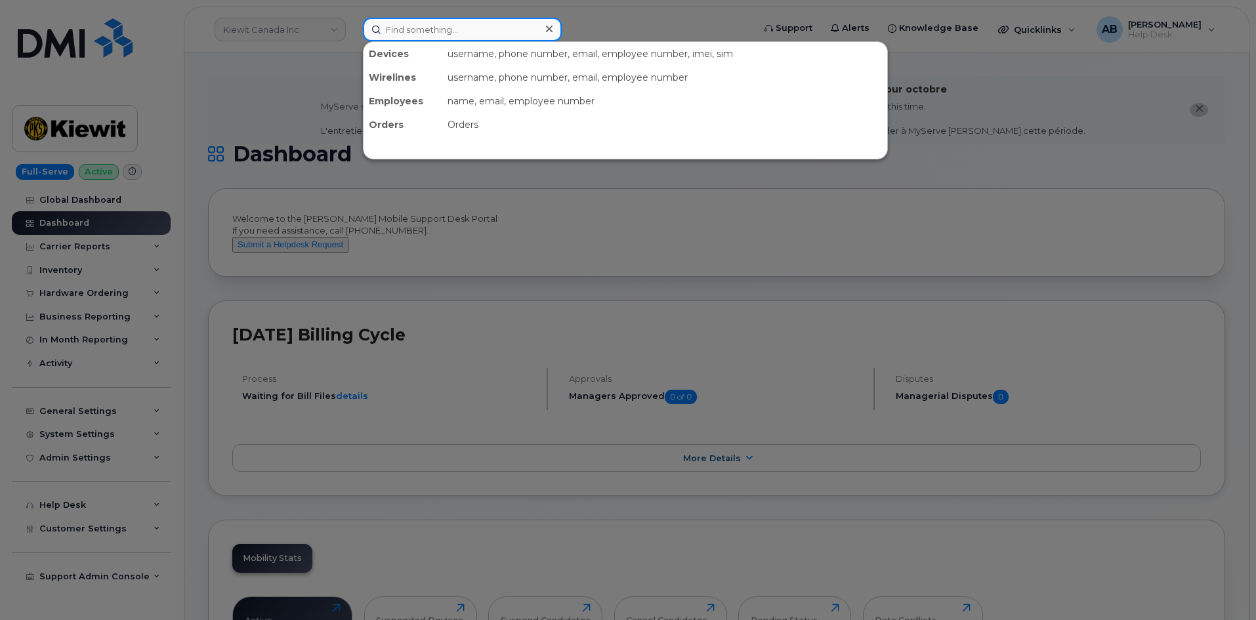
click at [424, 37] on input at bounding box center [462, 30] width 199 height 24
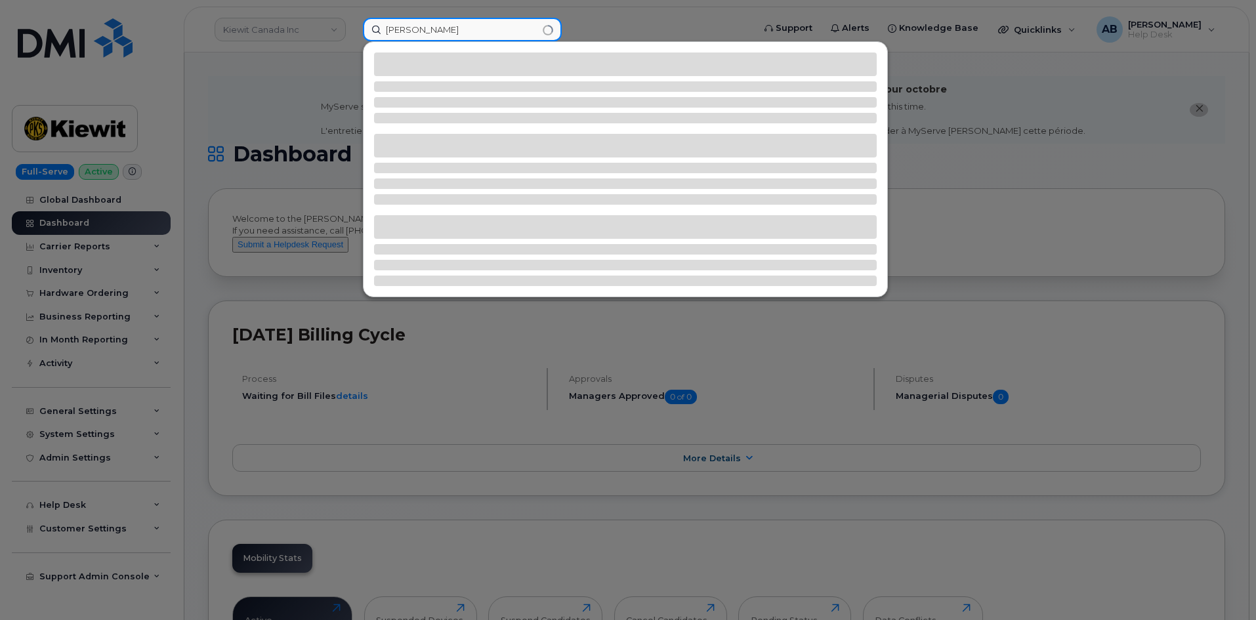
type input "[PERSON_NAME]"
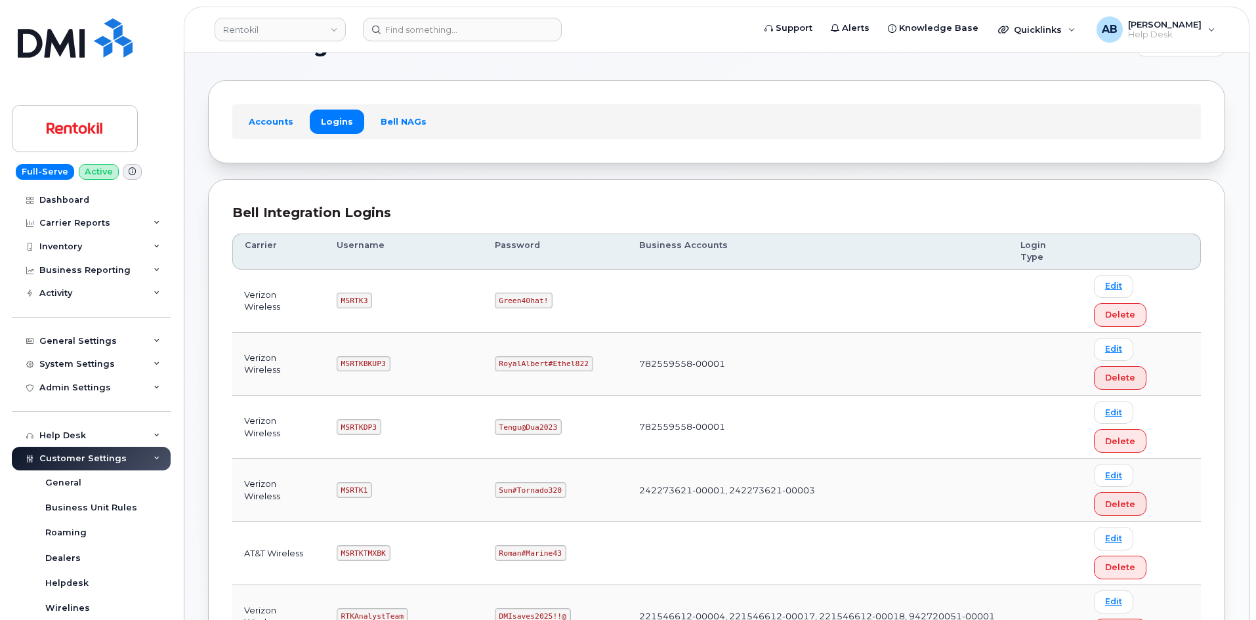
scroll to position [66, 0]
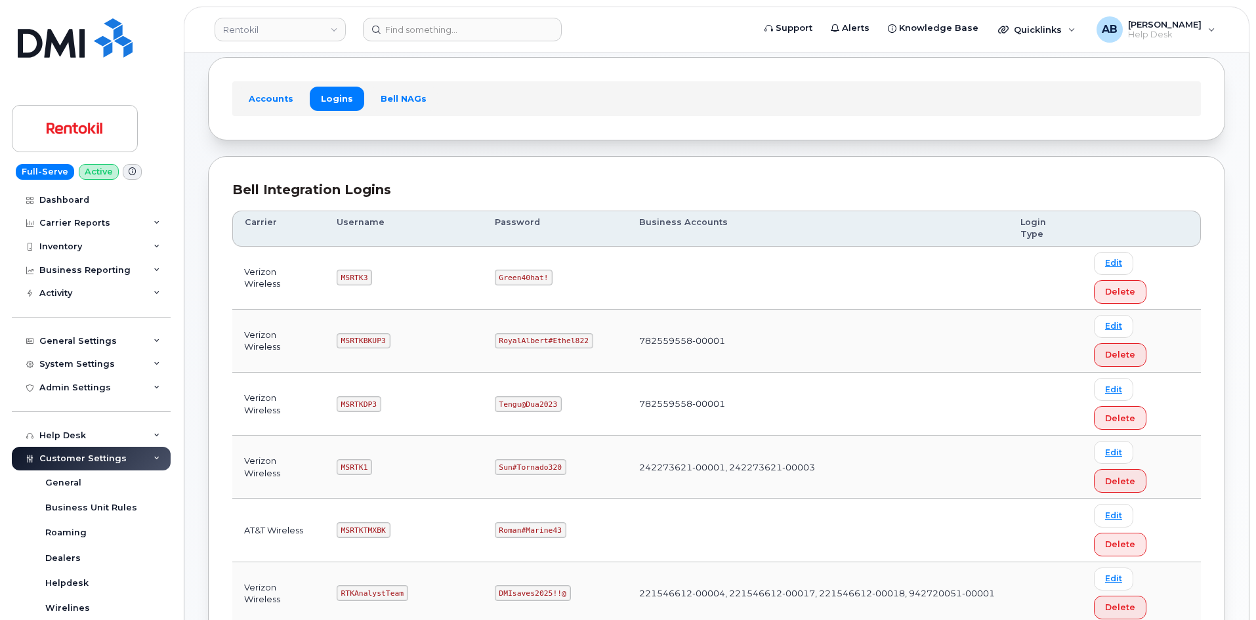
click at [355, 459] on code "MSRTK1" at bounding box center [354, 467] width 35 height 16
copy code "MSRTK1"
click at [524, 459] on code "Sun#Tornado320" at bounding box center [531, 467] width 72 height 16
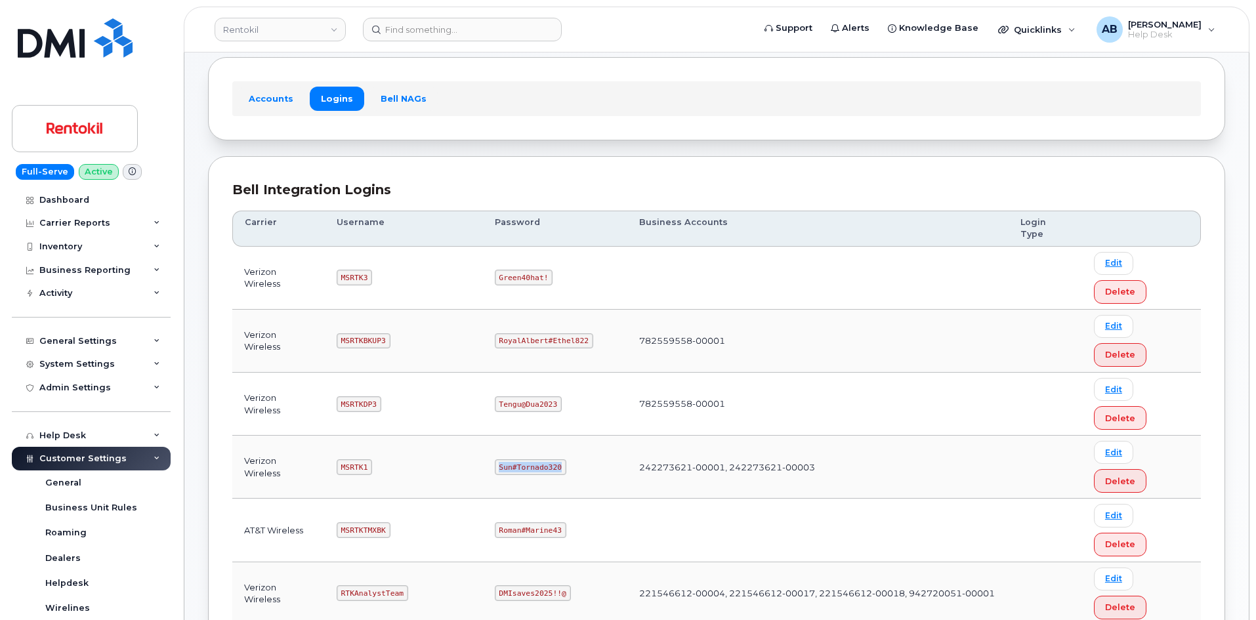
click at [524, 459] on code "Sun#Tornado320" at bounding box center [531, 467] width 72 height 16
copy code "Sun#Tornado320"
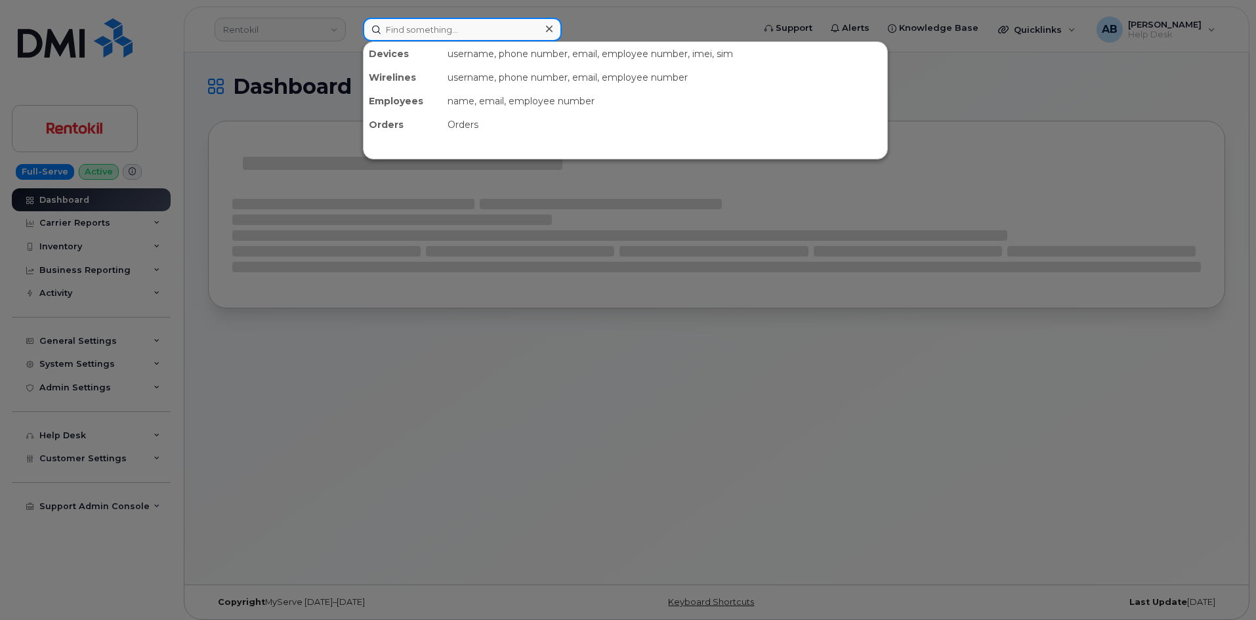
click at [424, 37] on input at bounding box center [462, 30] width 199 height 24
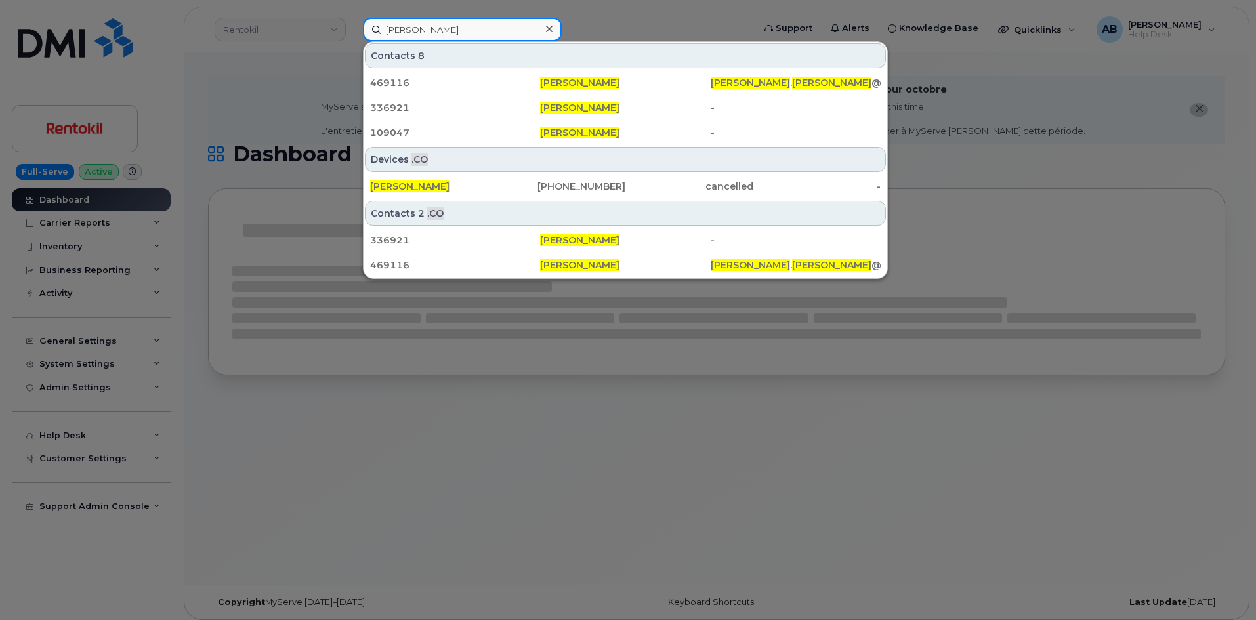
type input "daniel rodgers"
click at [613, 20] on div at bounding box center [628, 310] width 1256 height 620
drag, startPoint x: 471, startPoint y: 33, endPoint x: 266, endPoint y: 27, distance: 205.5
click at [352, 27] on div "daniel rodgers Contacts 8 469116 Daniel Rodgers DANIEL . RODGERS @KIEWIT.COM 33…" at bounding box center [553, 30] width 403 height 24
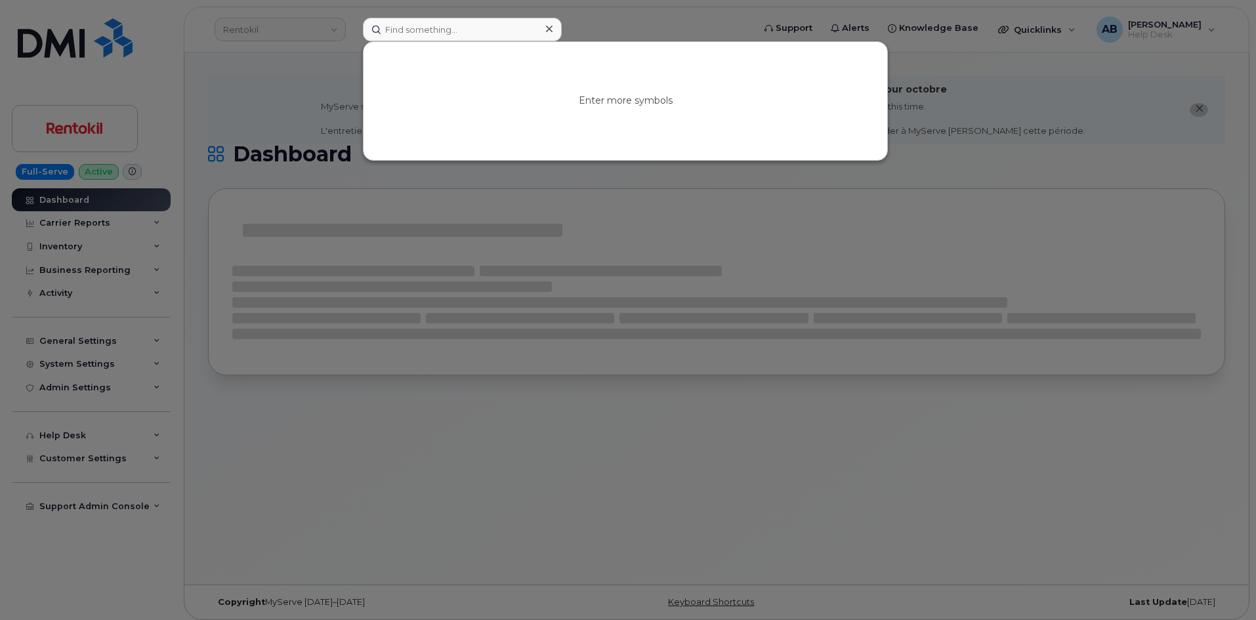
drag, startPoint x: 264, startPoint y: 84, endPoint x: 306, endPoint y: 8, distance: 86.9
click at [265, 77] on div at bounding box center [628, 310] width 1256 height 620
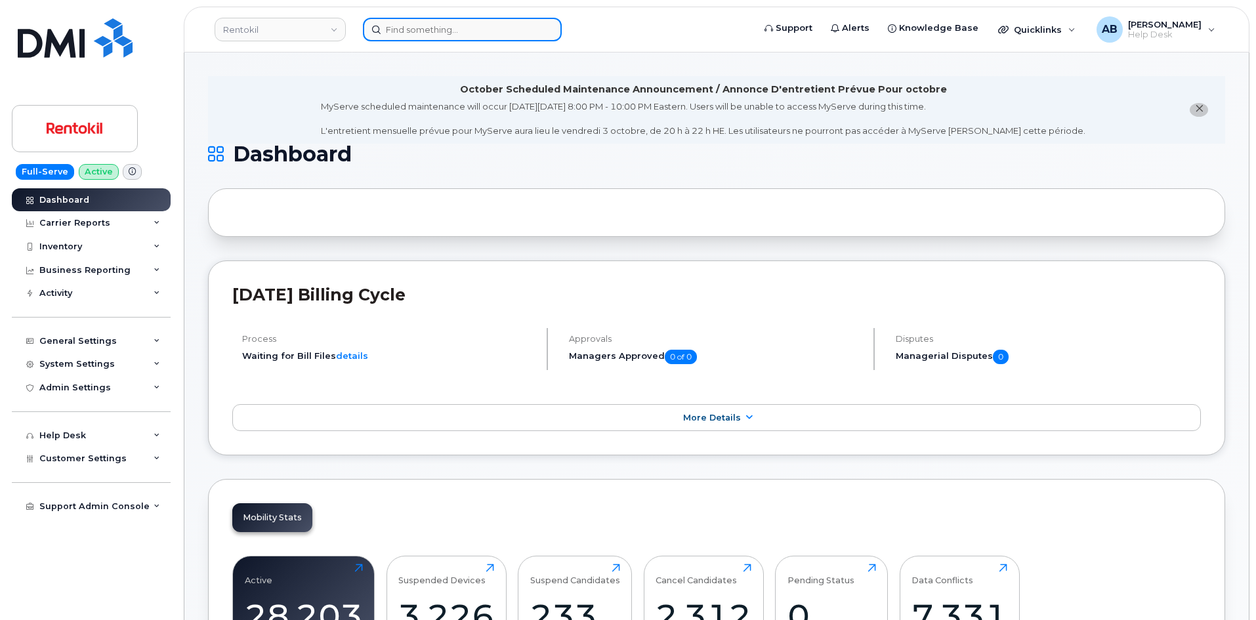
click at [470, 28] on input at bounding box center [462, 30] width 199 height 24
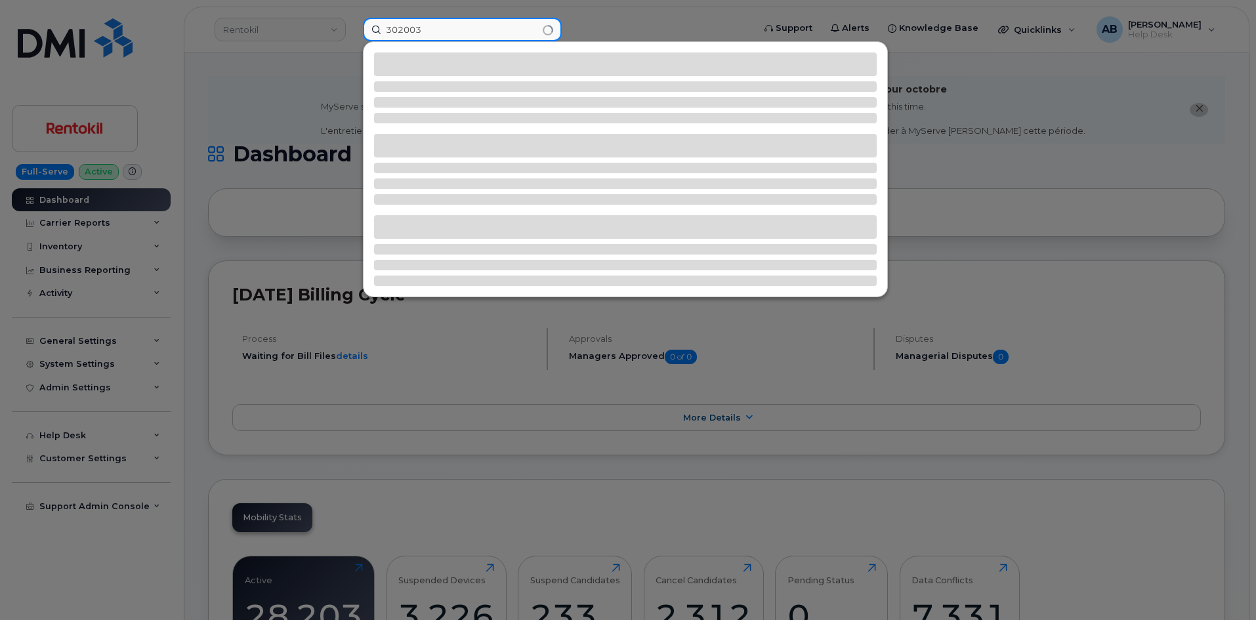
type input "302003"
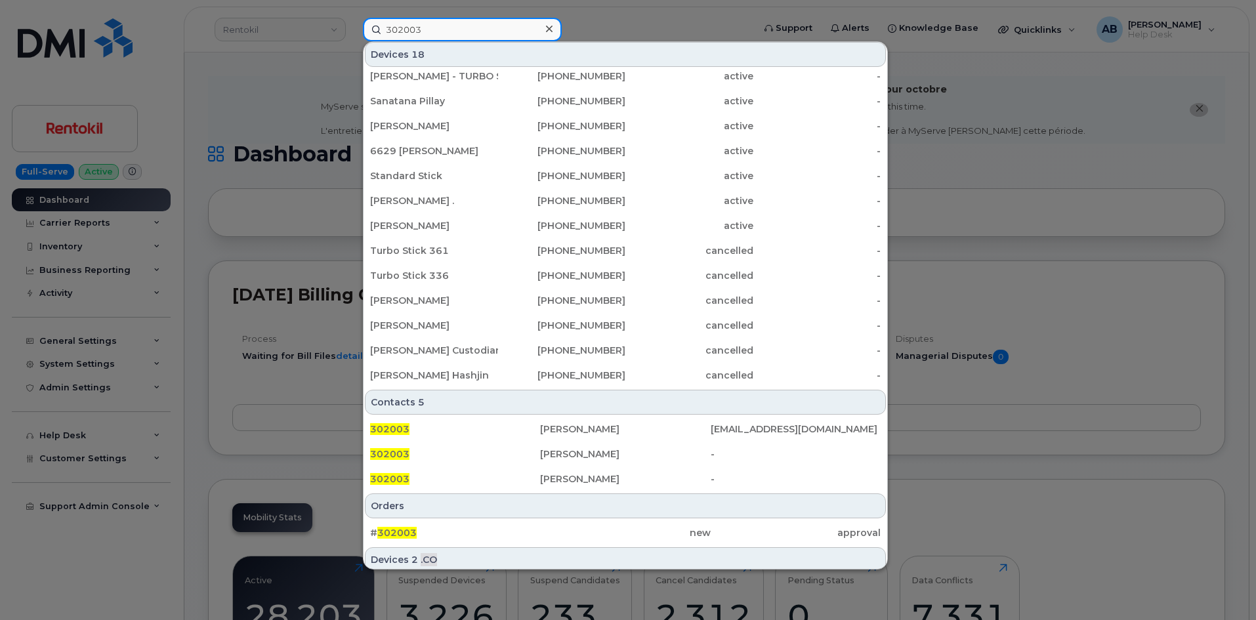
scroll to position [241, 0]
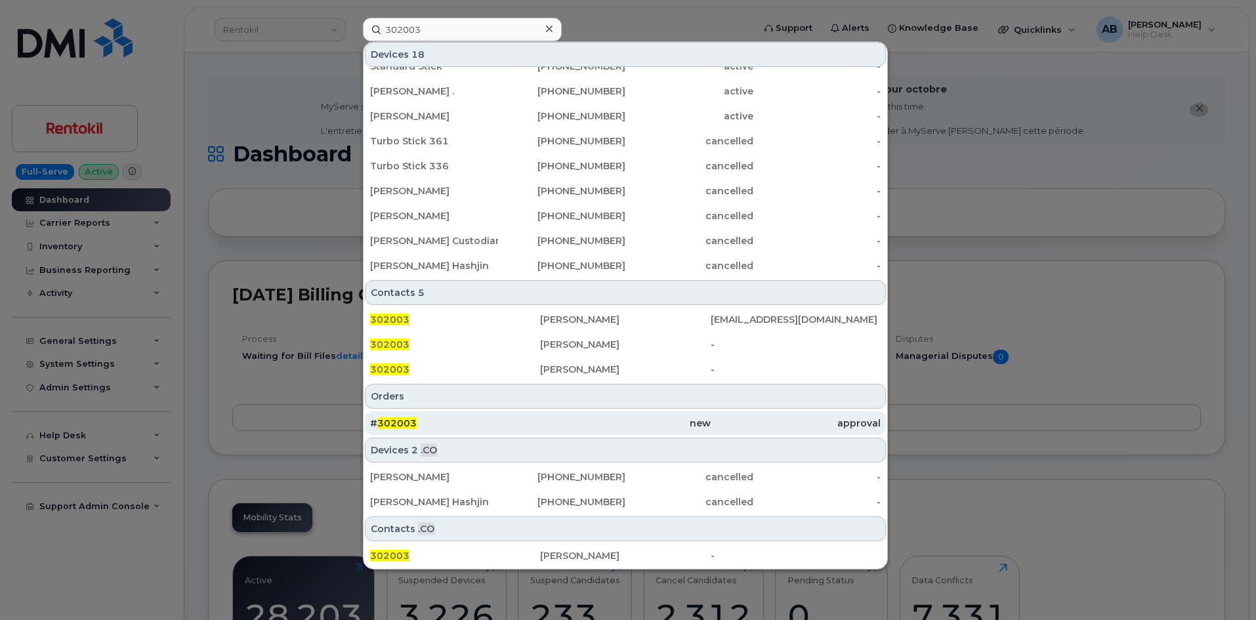
click at [531, 423] on div "# 302003" at bounding box center [455, 423] width 170 height 13
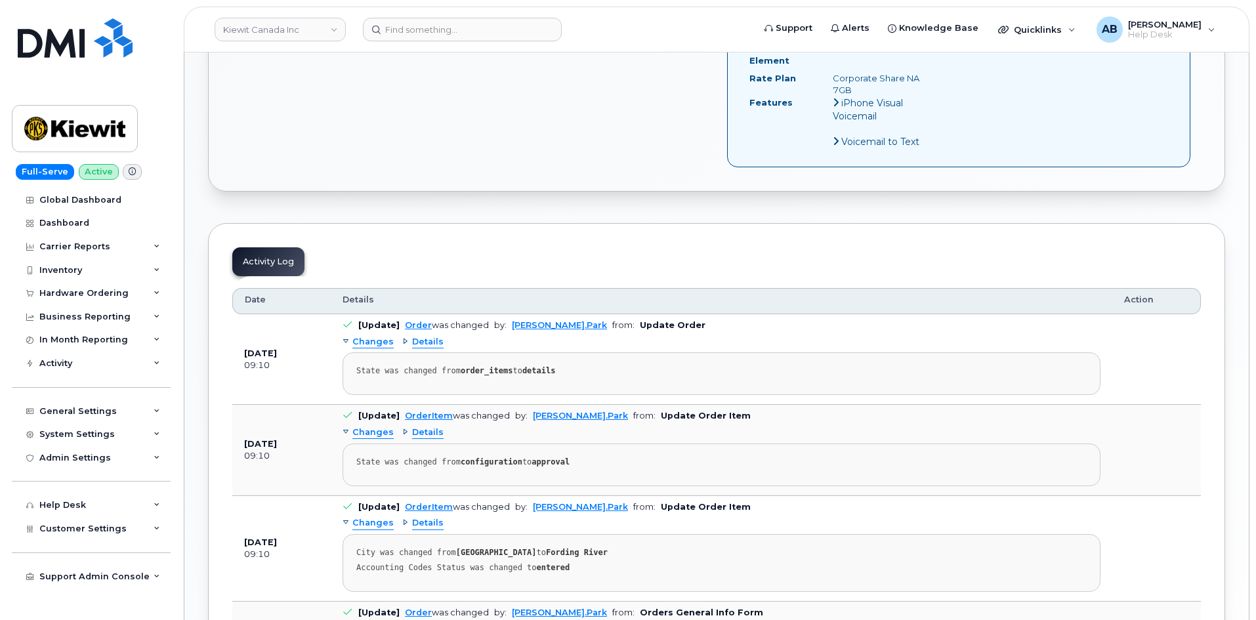
scroll to position [430, 0]
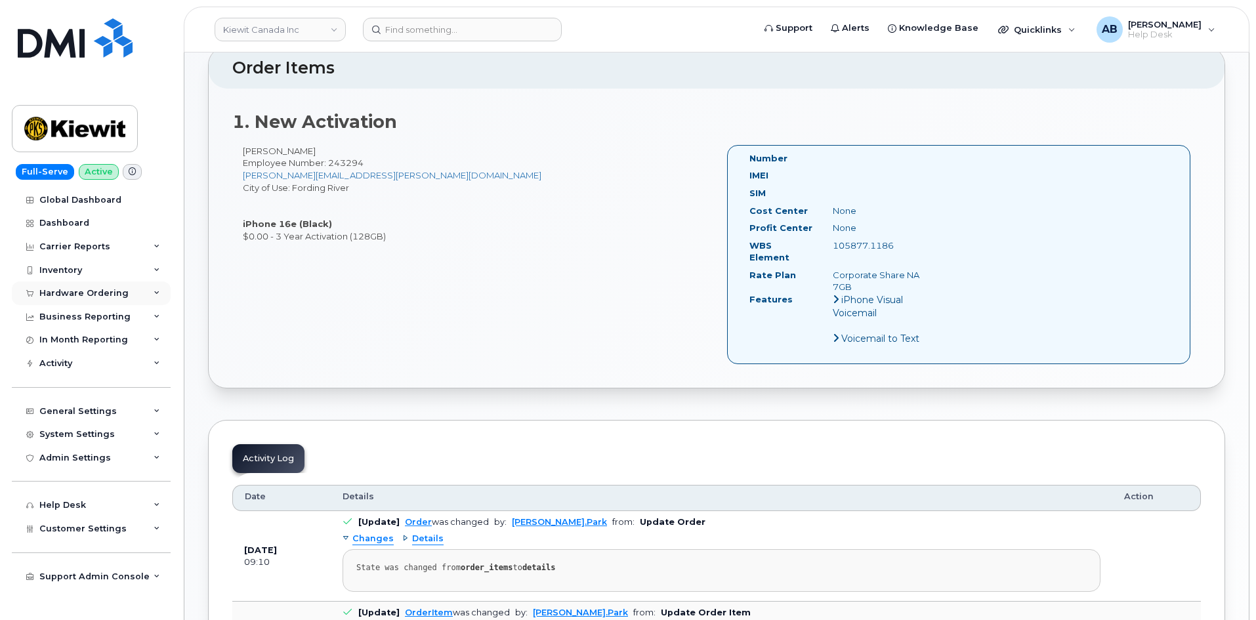
click at [93, 293] on div "Hardware Ordering" at bounding box center [83, 293] width 89 height 10
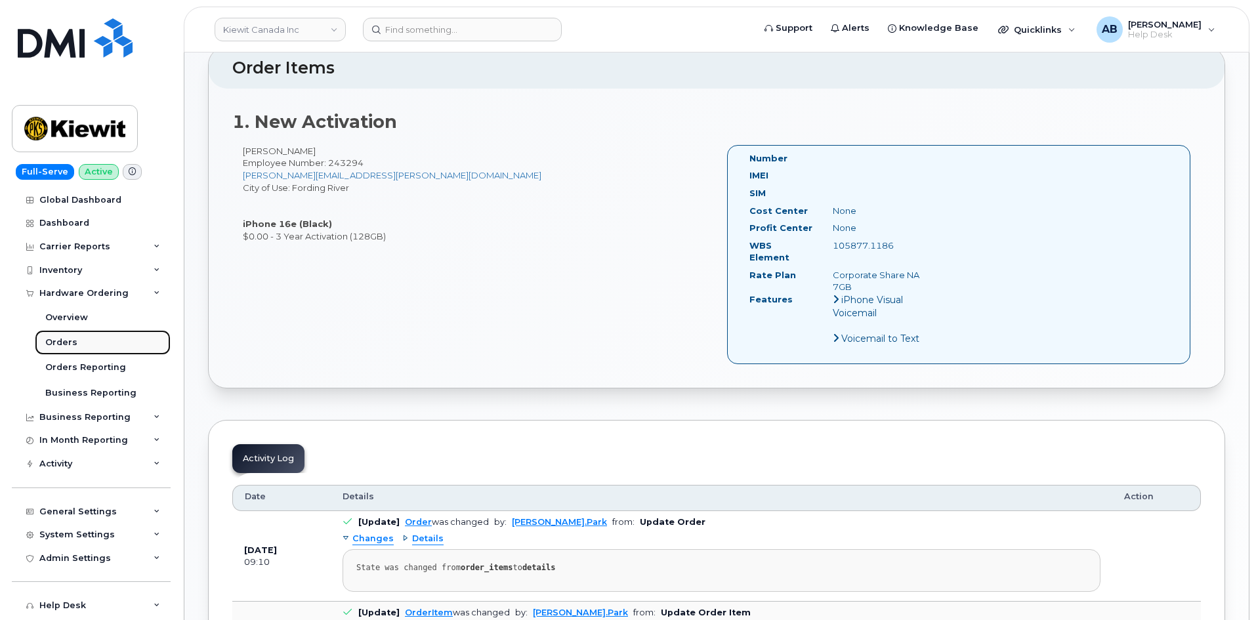
click at [84, 340] on link "Orders" at bounding box center [103, 342] width 136 height 25
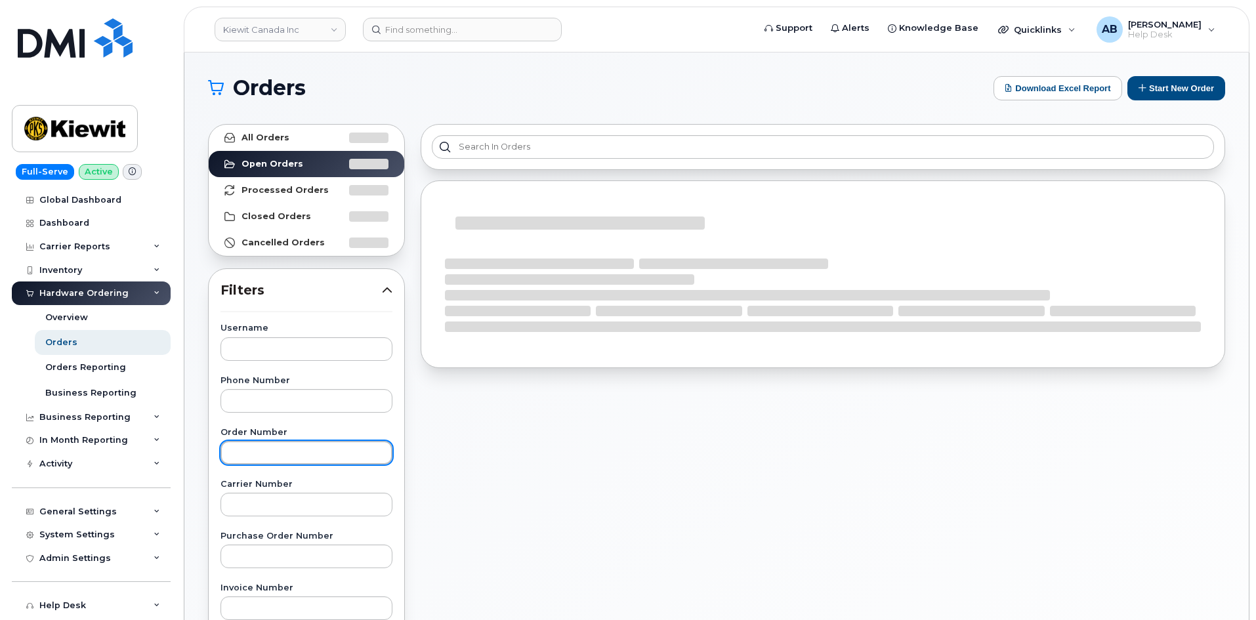
click at [256, 453] on input "text" at bounding box center [306, 453] width 172 height 24
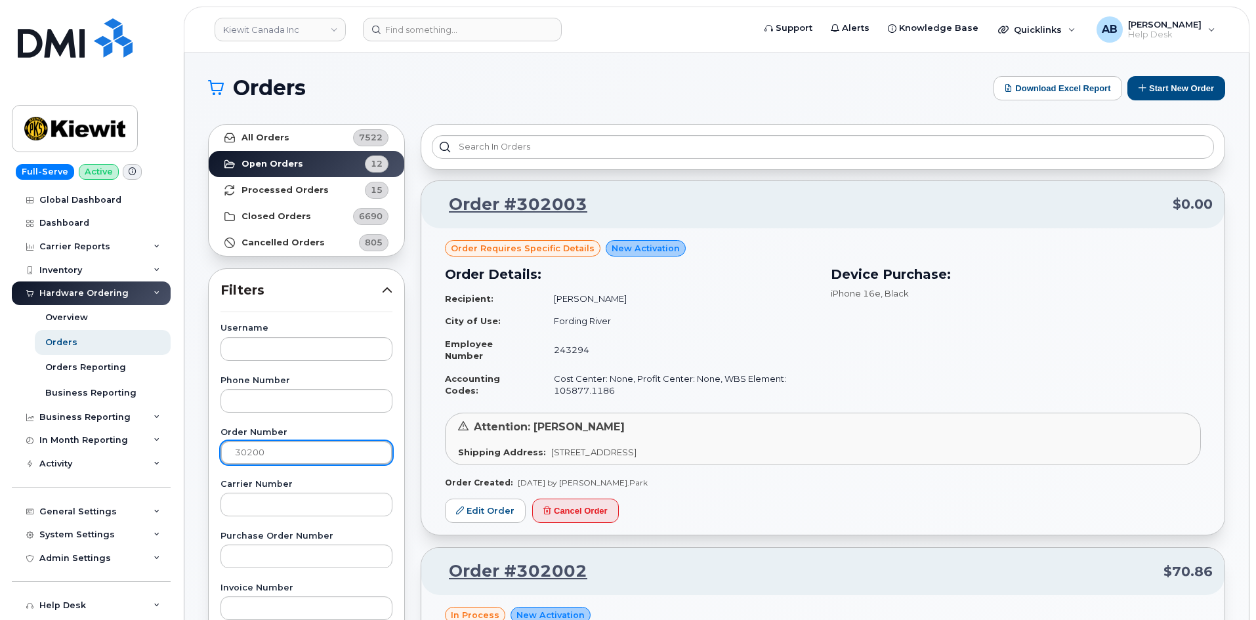
type input "302003"
drag, startPoint x: 350, startPoint y: 453, endPoint x: 212, endPoint y: 463, distance: 138.1
click at [212, 463] on div "Username Phone Number Order Number 302003 Carrier Number Purchase Order Number …" at bounding box center [306, 628] width 203 height 608
click at [480, 512] on link "Edit Order" at bounding box center [485, 511] width 81 height 24
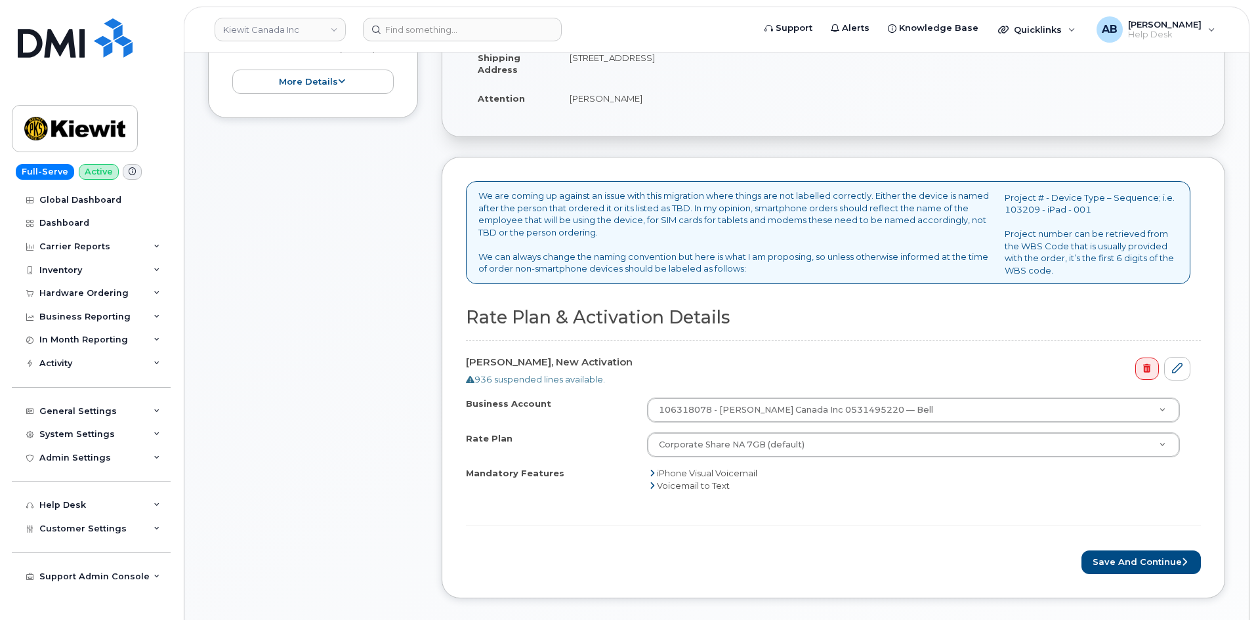
scroll to position [459, 0]
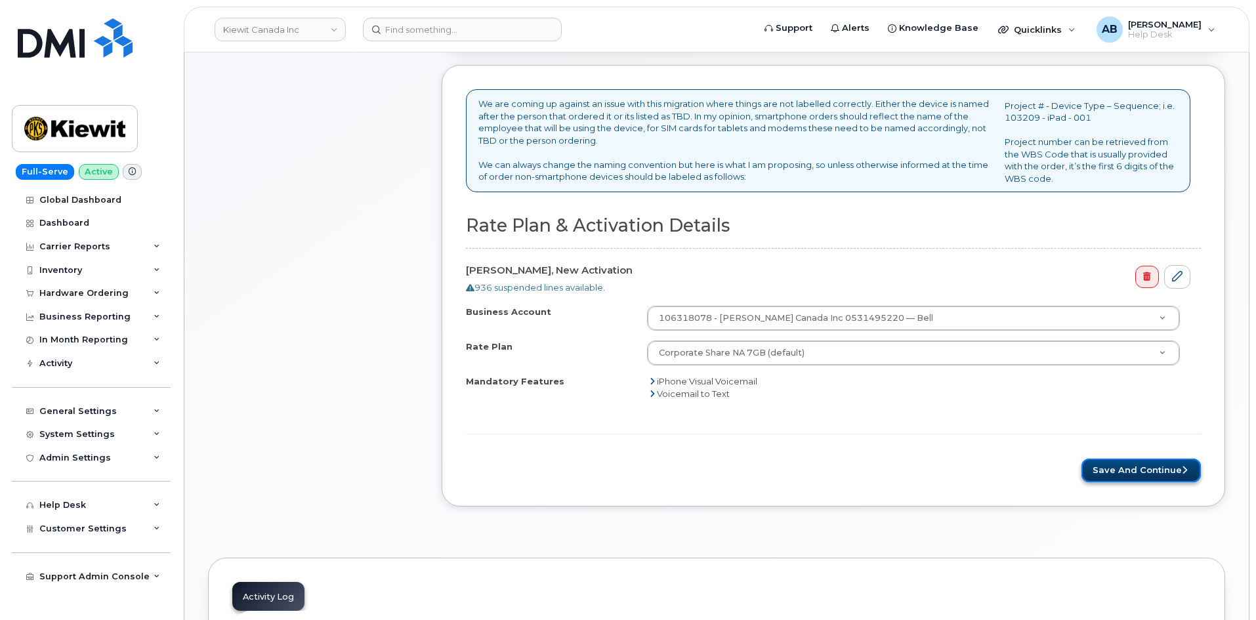
click at [1140, 468] on button "Save and Continue" at bounding box center [1140, 471] width 119 height 24
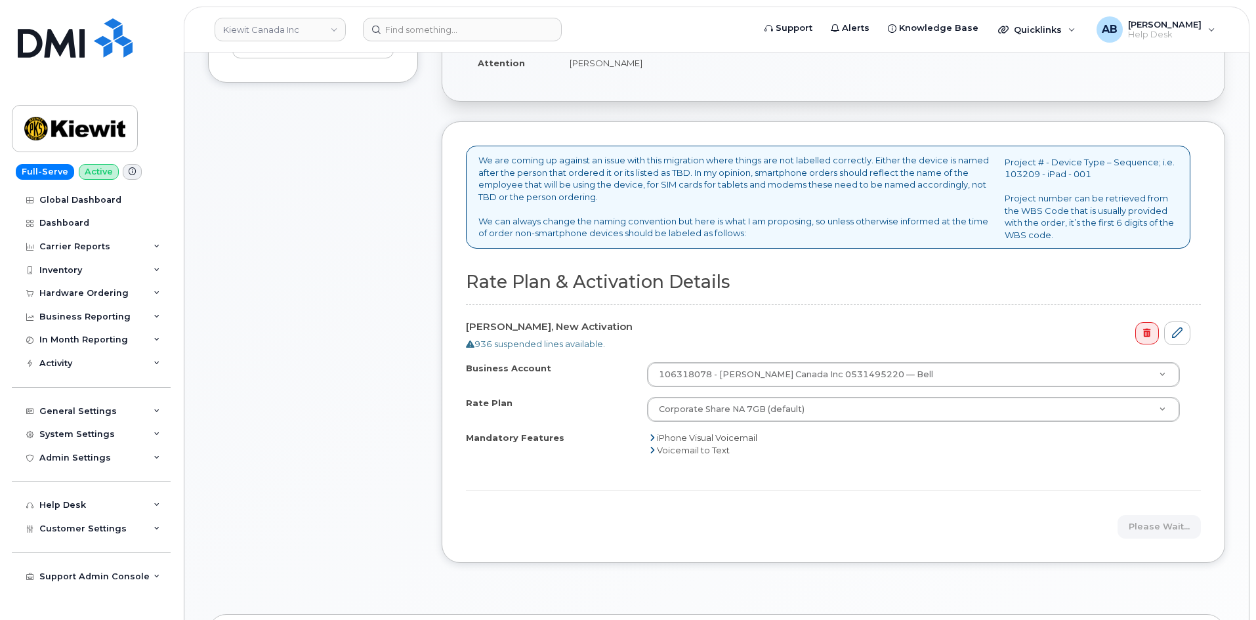
scroll to position [590, 0]
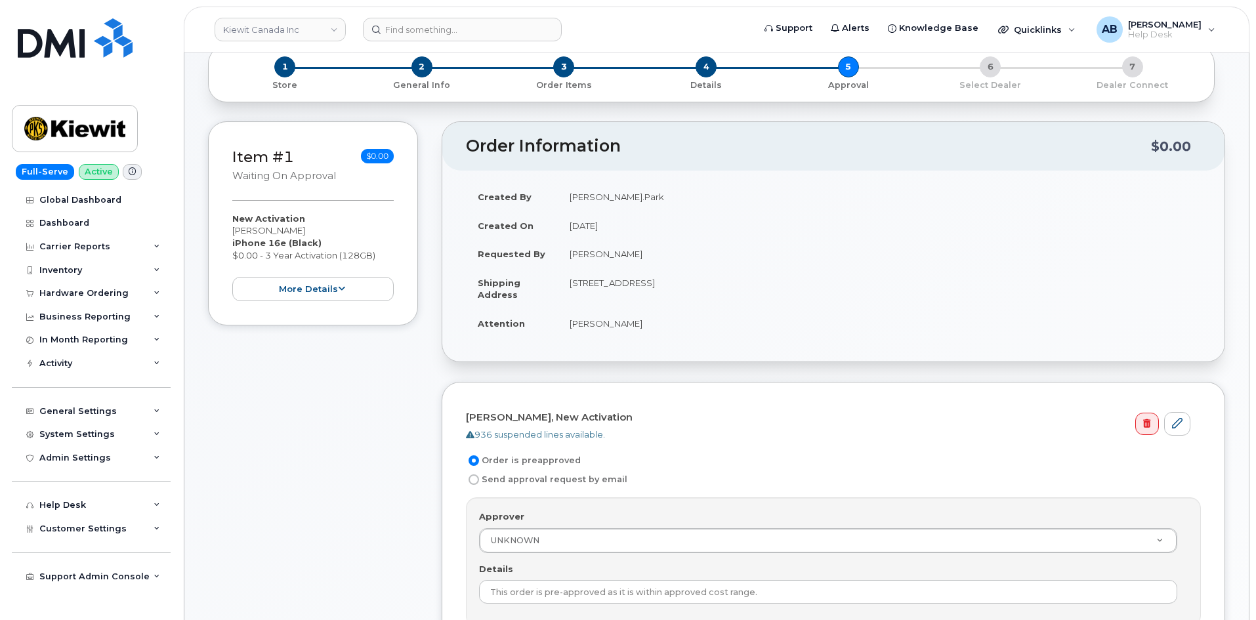
scroll to position [198, 0]
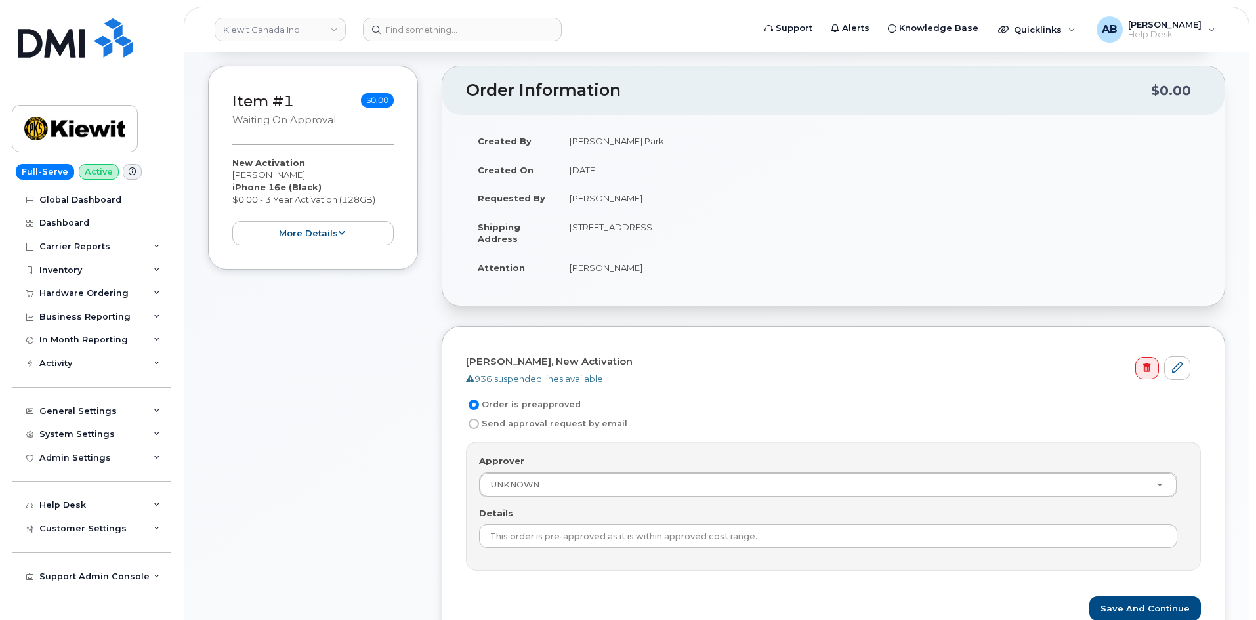
click at [522, 419] on label "Send approval request by email" at bounding box center [546, 424] width 161 height 16
click at [479, 419] on input "Send approval request by email" at bounding box center [473, 424] width 10 height 10
radio input "true"
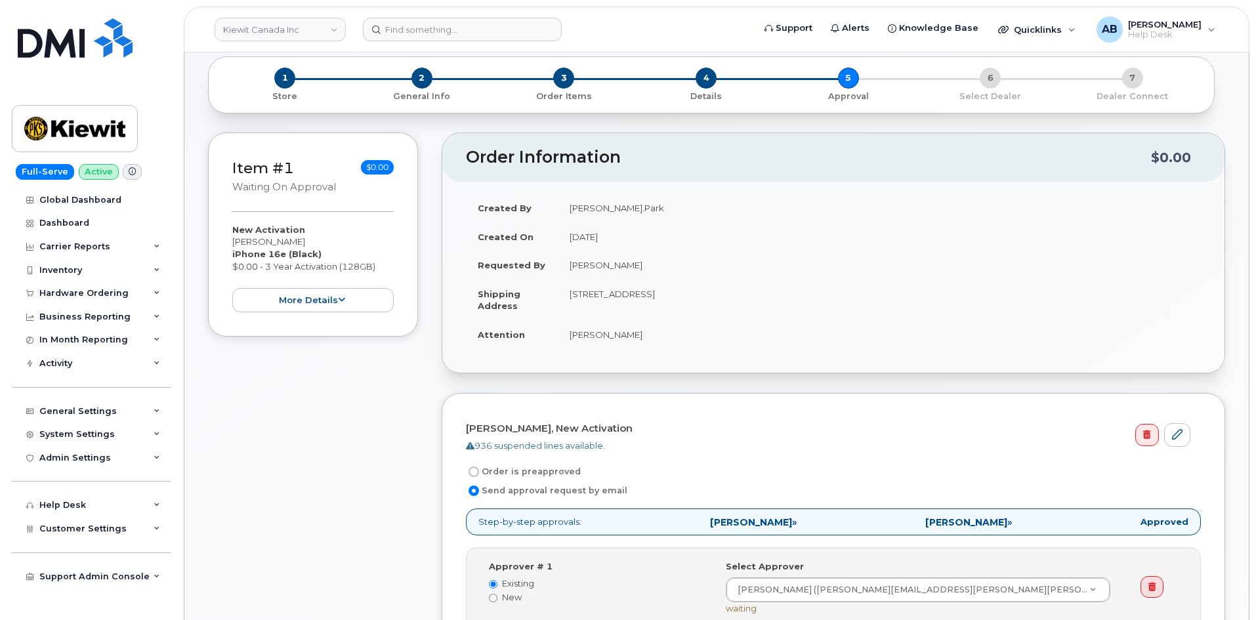
scroll to position [67, 0]
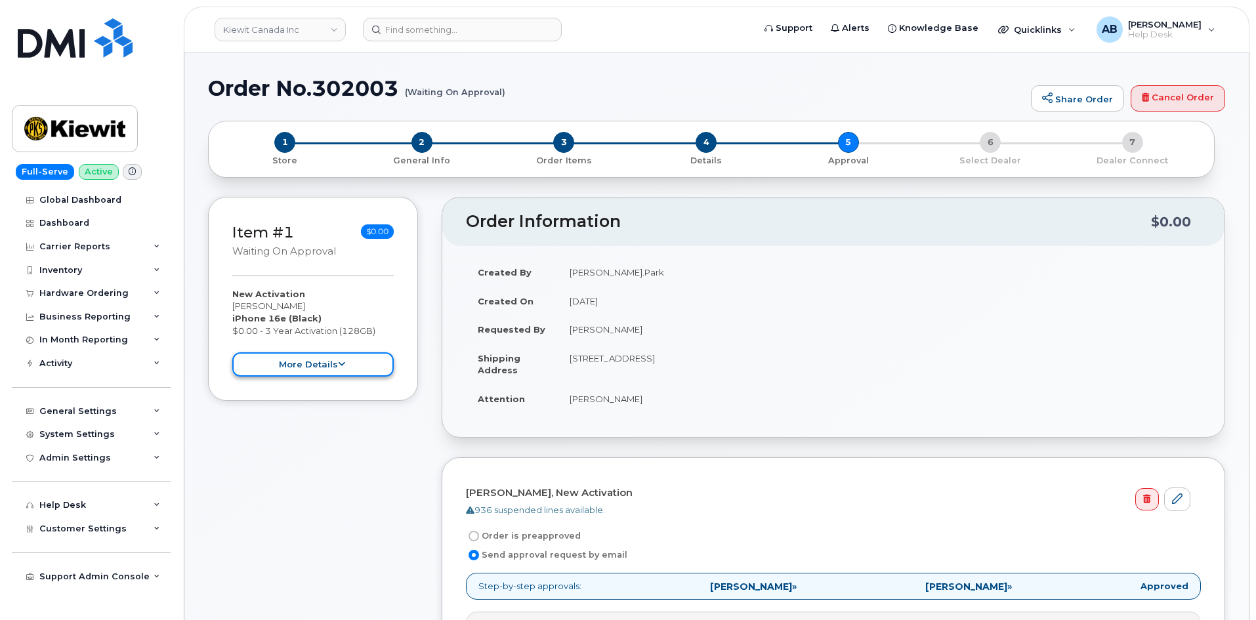
click at [327, 375] on button "more details" at bounding box center [312, 364] width 161 height 24
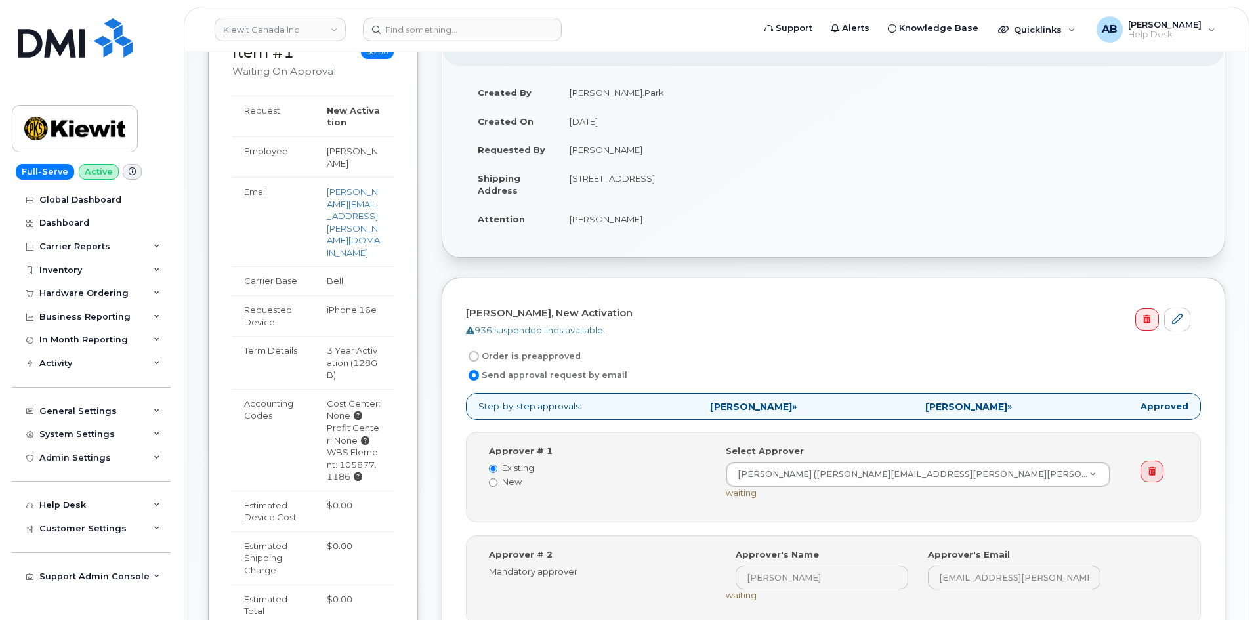
scroll to position [329, 0]
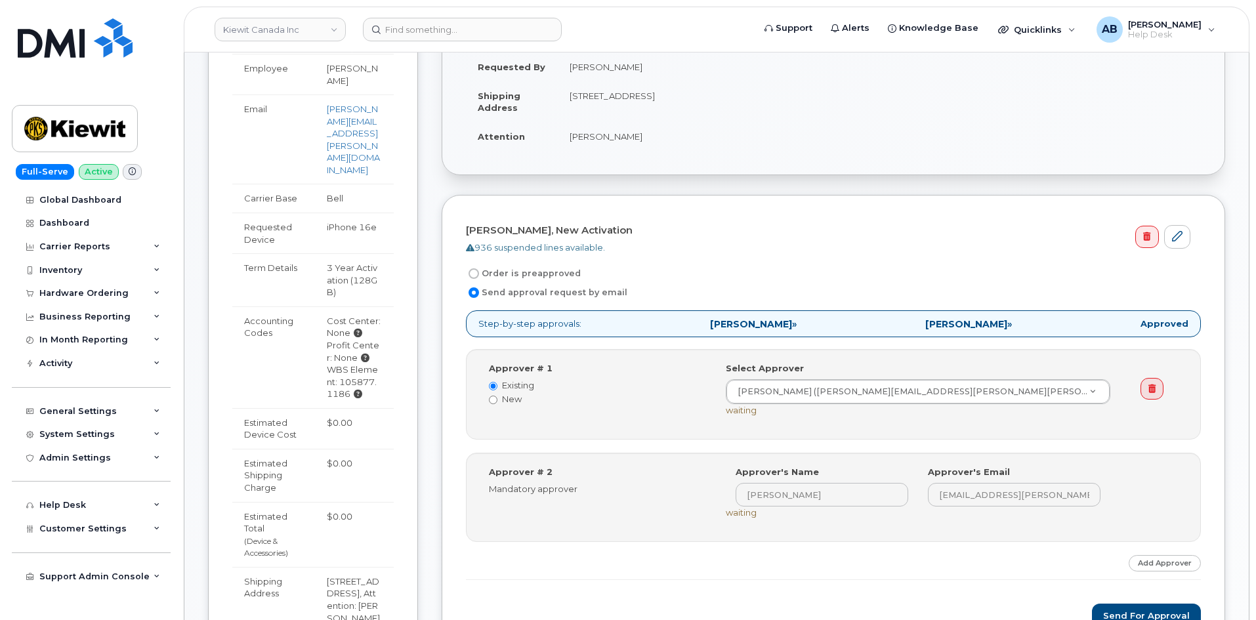
click at [339, 363] on div "WBS Element: 105877.1186" at bounding box center [354, 381] width 55 height 37
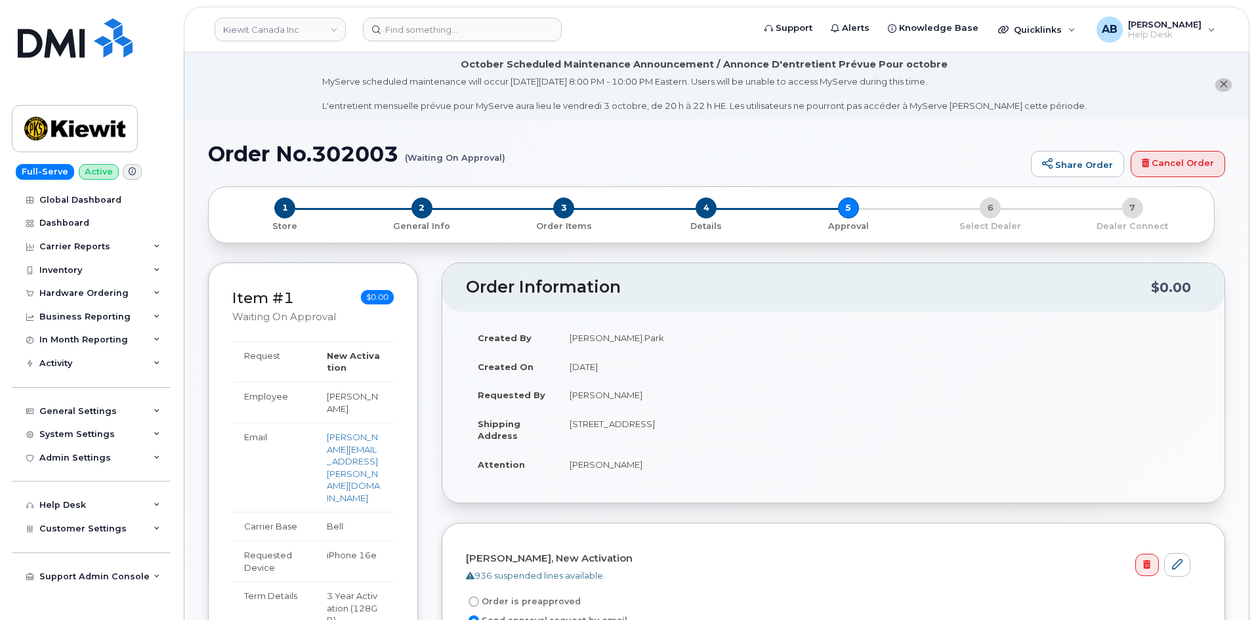
scroll to position [0, 0]
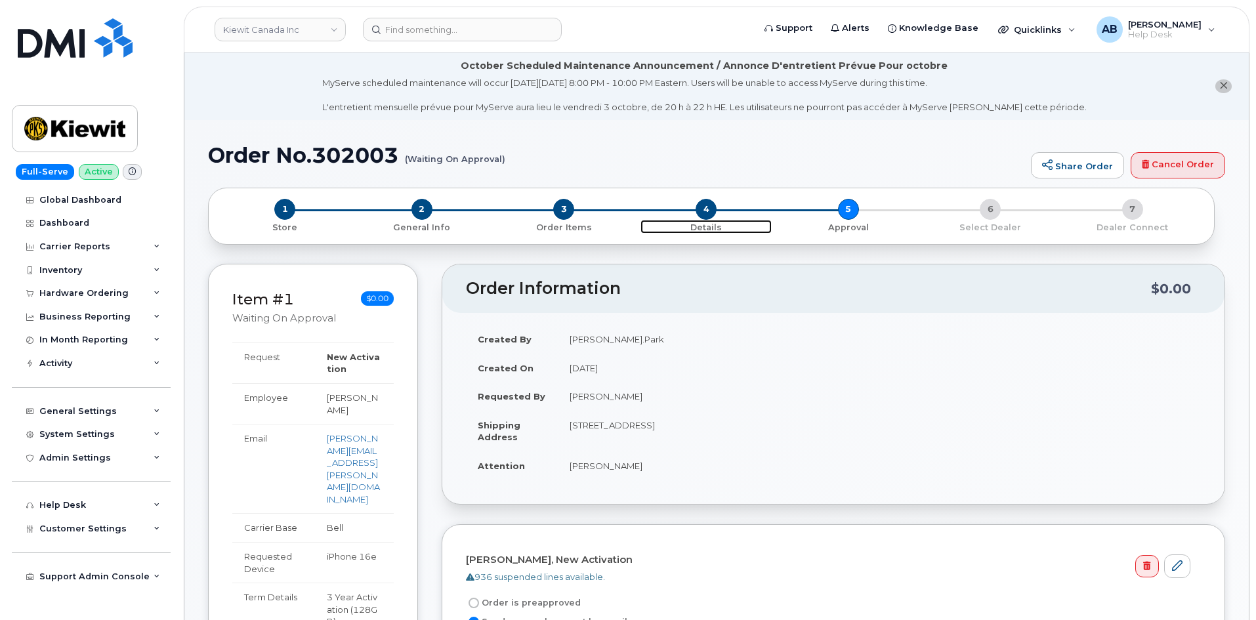
click at [707, 209] on span "4" at bounding box center [705, 209] width 21 height 21
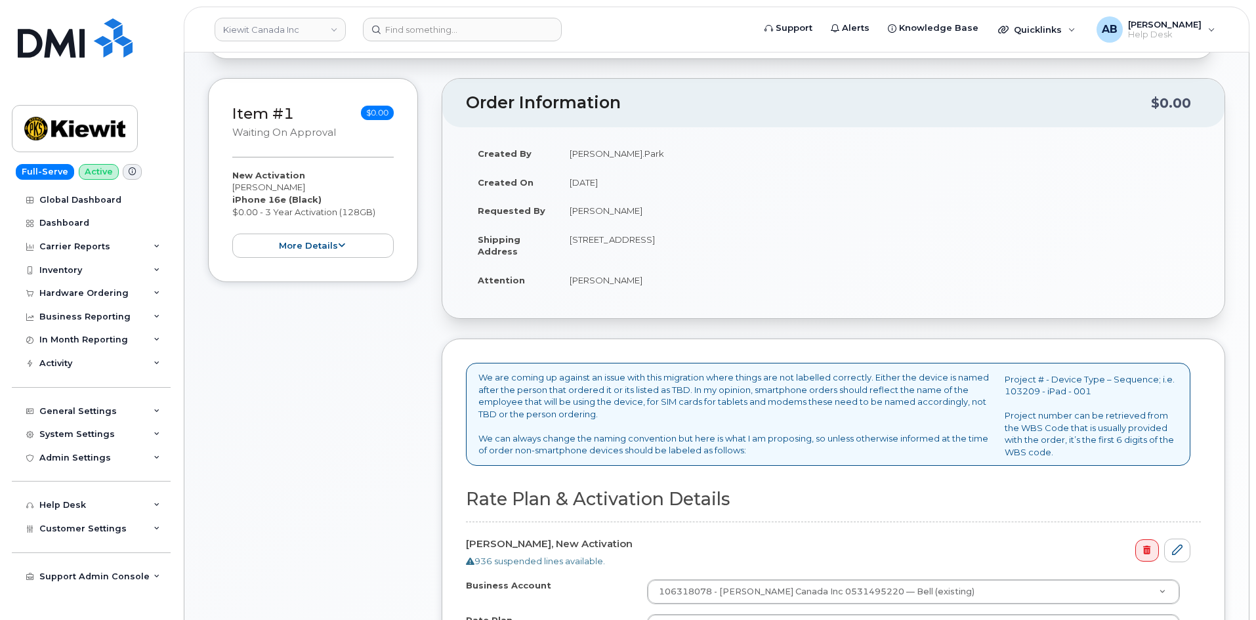
scroll to position [68, 0]
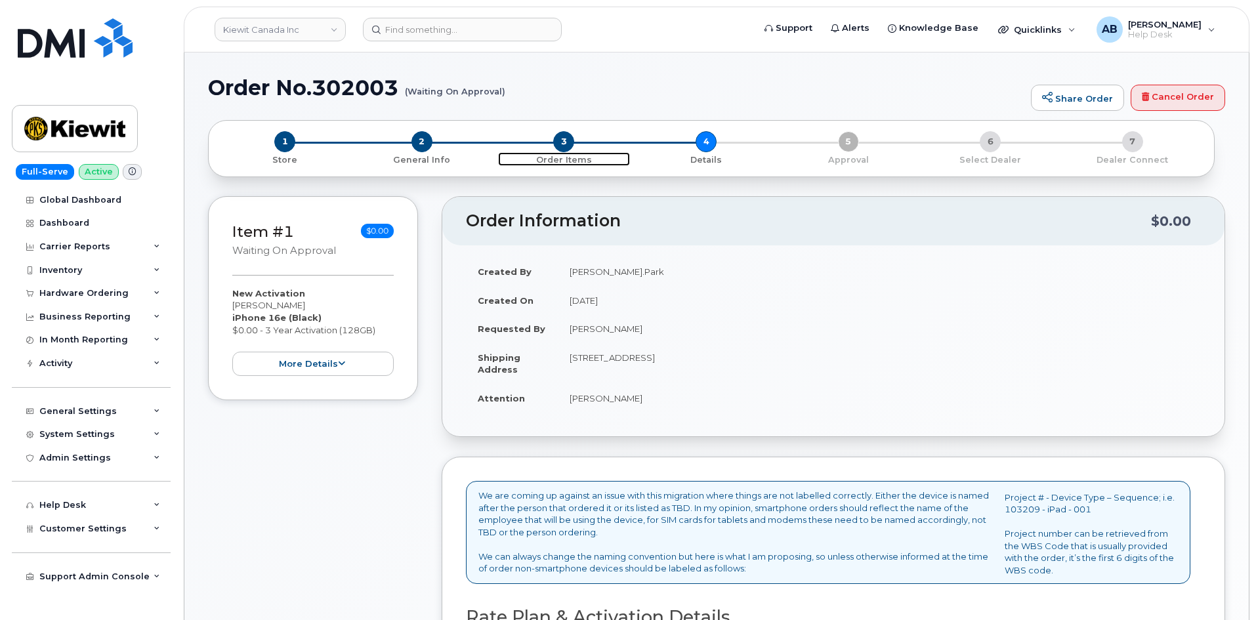
click at [569, 138] on span "3" at bounding box center [563, 141] width 21 height 21
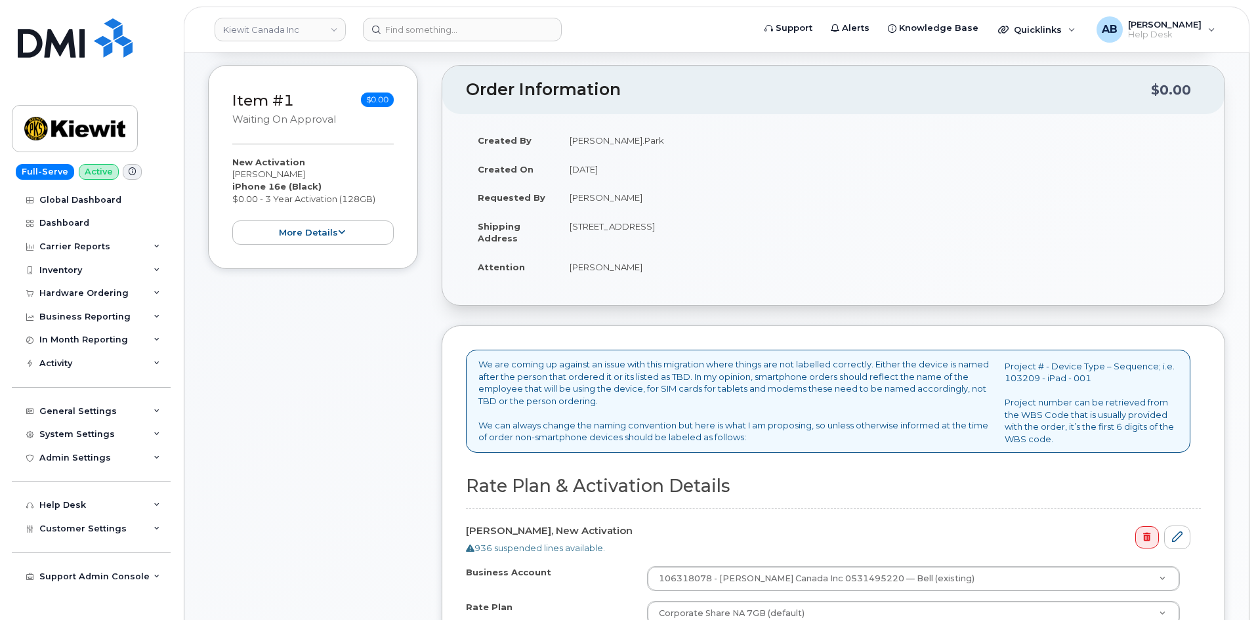
scroll to position [2, 0]
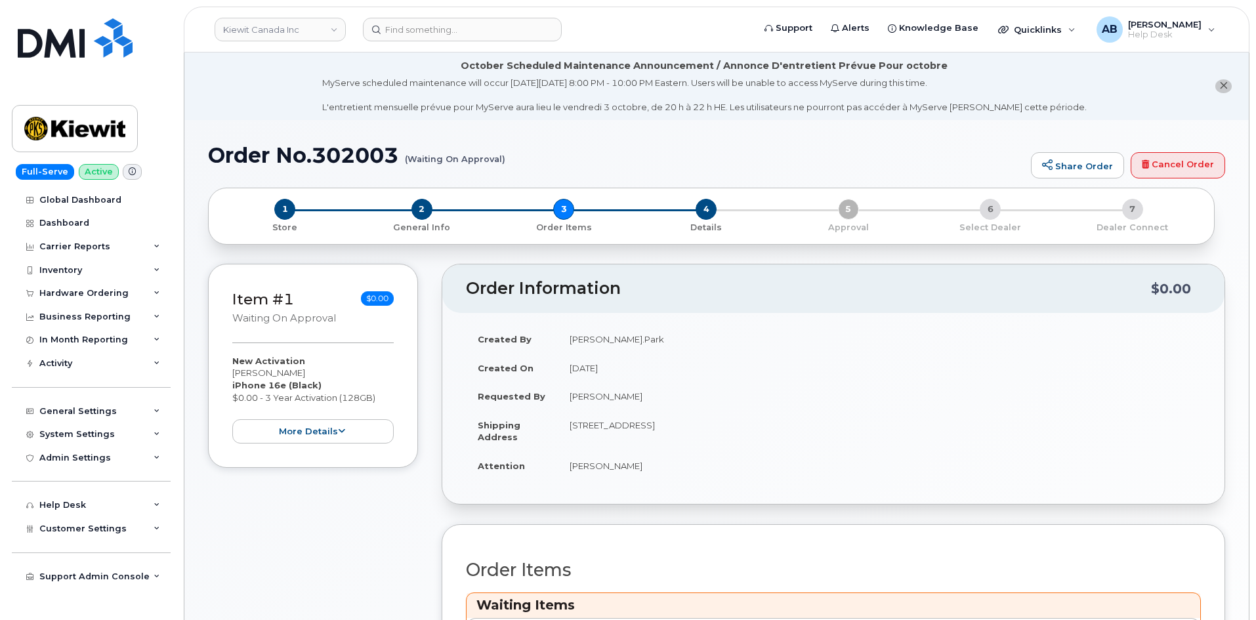
scroll to position [461, 0]
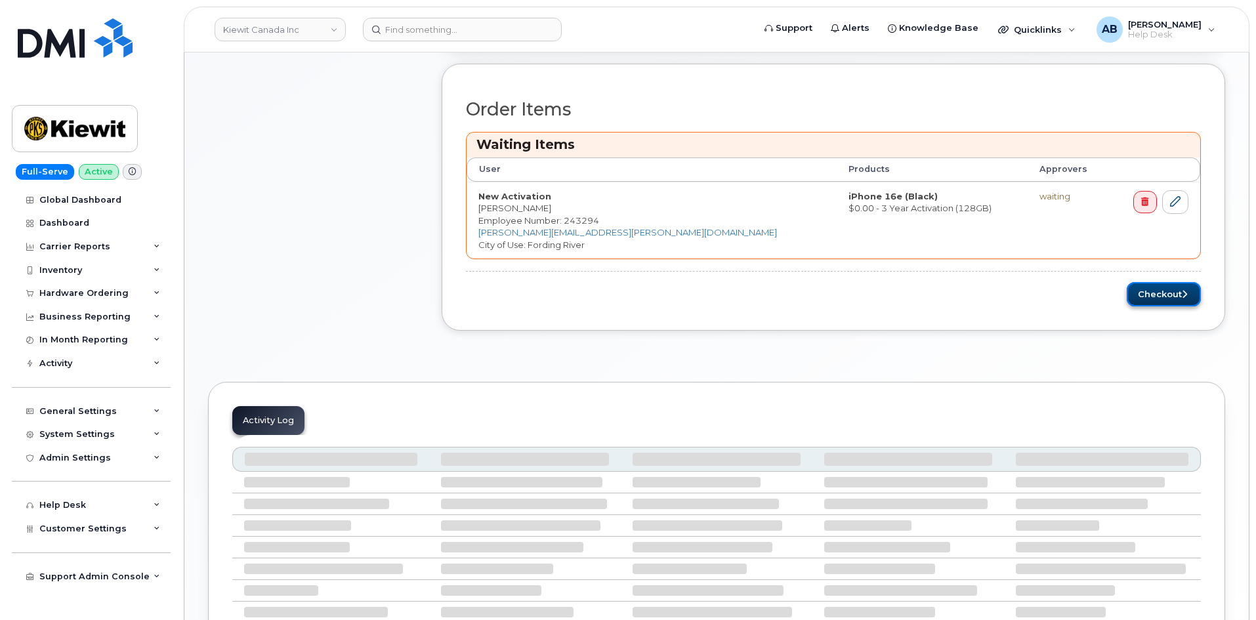
click at [1151, 295] on button "Checkout" at bounding box center [1163, 294] width 74 height 24
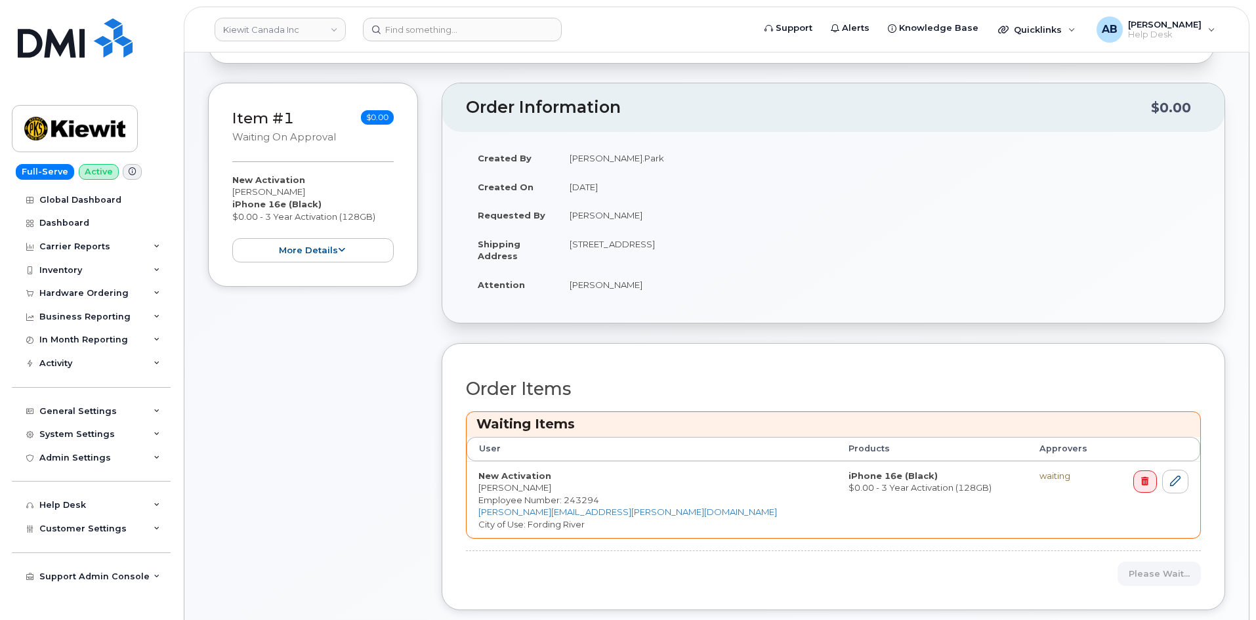
scroll to position [133, 0]
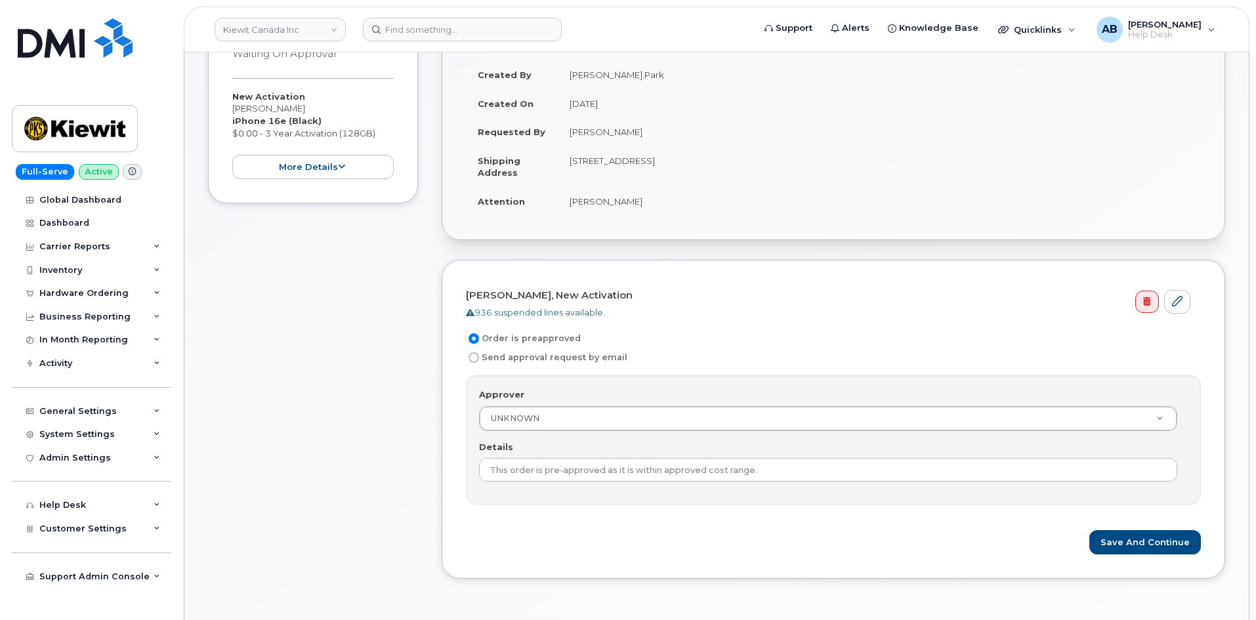
scroll to position [133, 0]
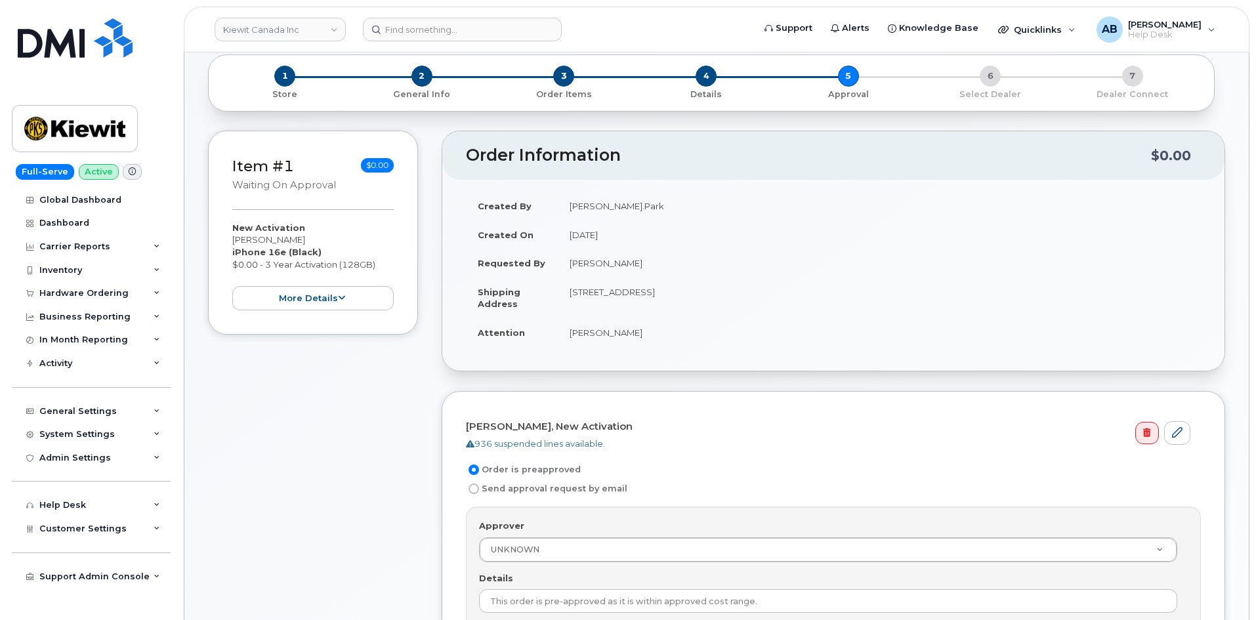
drag, startPoint x: 184, startPoint y: 299, endPoint x: 274, endPoint y: 314, distance: 91.1
click at [356, 314] on div "Item #1 Waiting On Approval $0.00 New Activation Matthew Park iPhone 16e (Black…" at bounding box center [313, 233] width 210 height 204
click at [345, 299] on button "more details" at bounding box center [312, 298] width 161 height 24
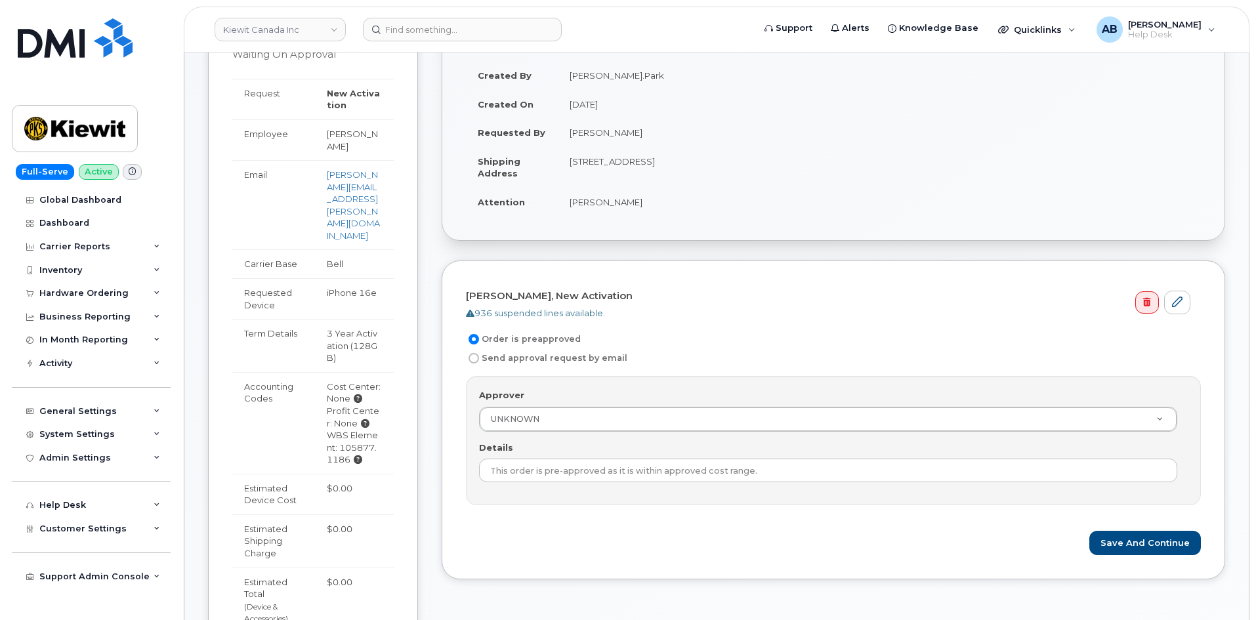
scroll to position [264, 0]
click at [360, 455] on icon at bounding box center [358, 459] width 9 height 9
click at [260, 371] on td "Accounting Codes" at bounding box center [273, 422] width 83 height 102
click at [261, 371] on td "Accounting Codes" at bounding box center [273, 422] width 83 height 102
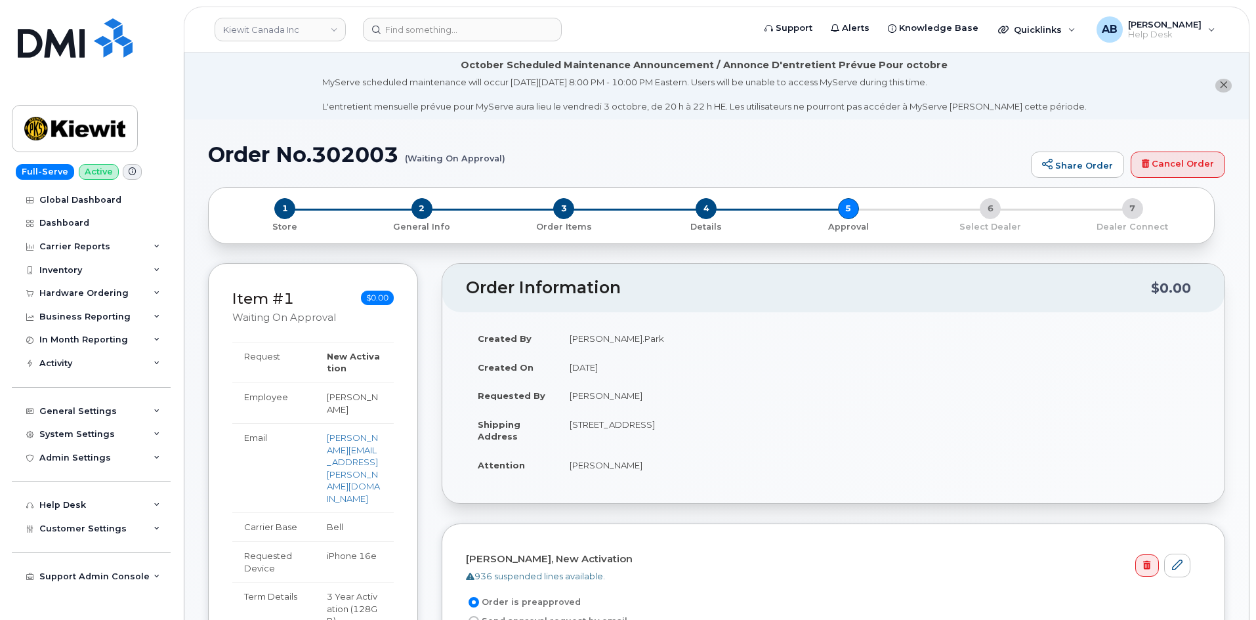
scroll to position [0, 0]
click at [419, 214] on span "2" at bounding box center [421, 209] width 21 height 21
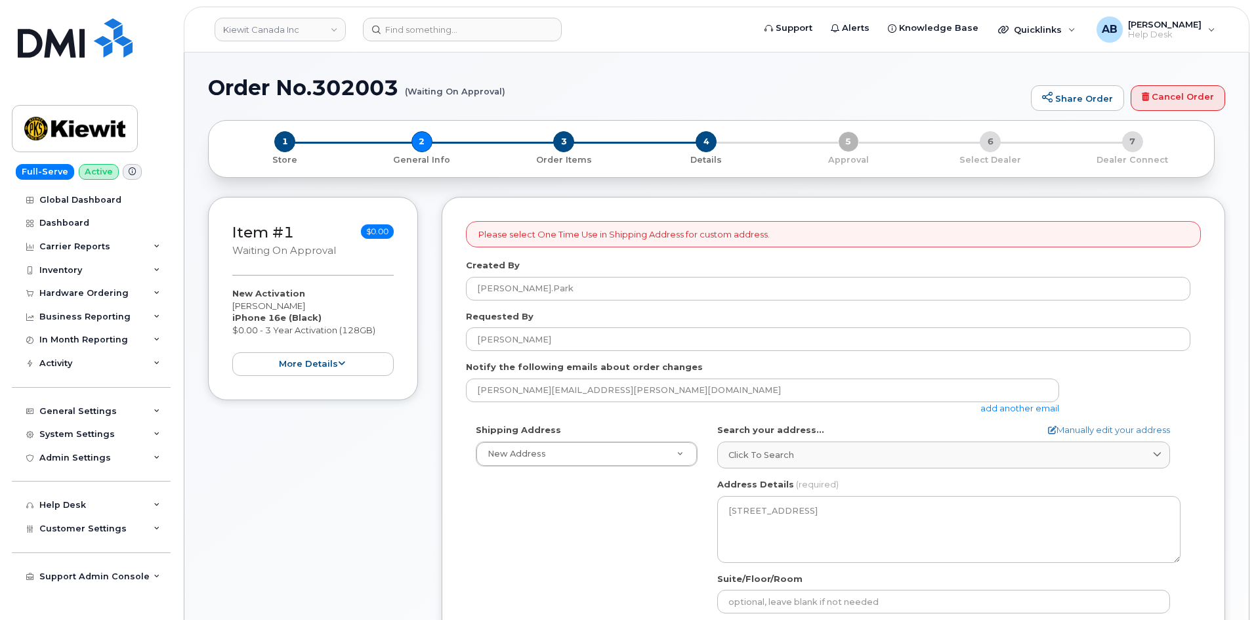
select select
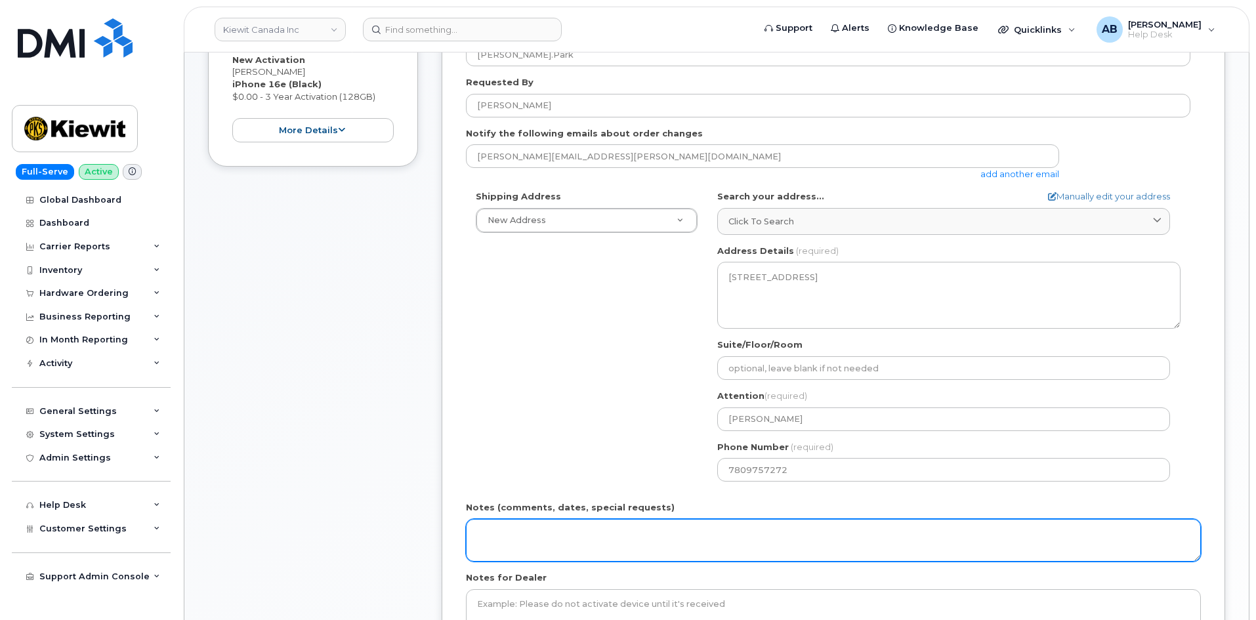
scroll to position [394, 0]
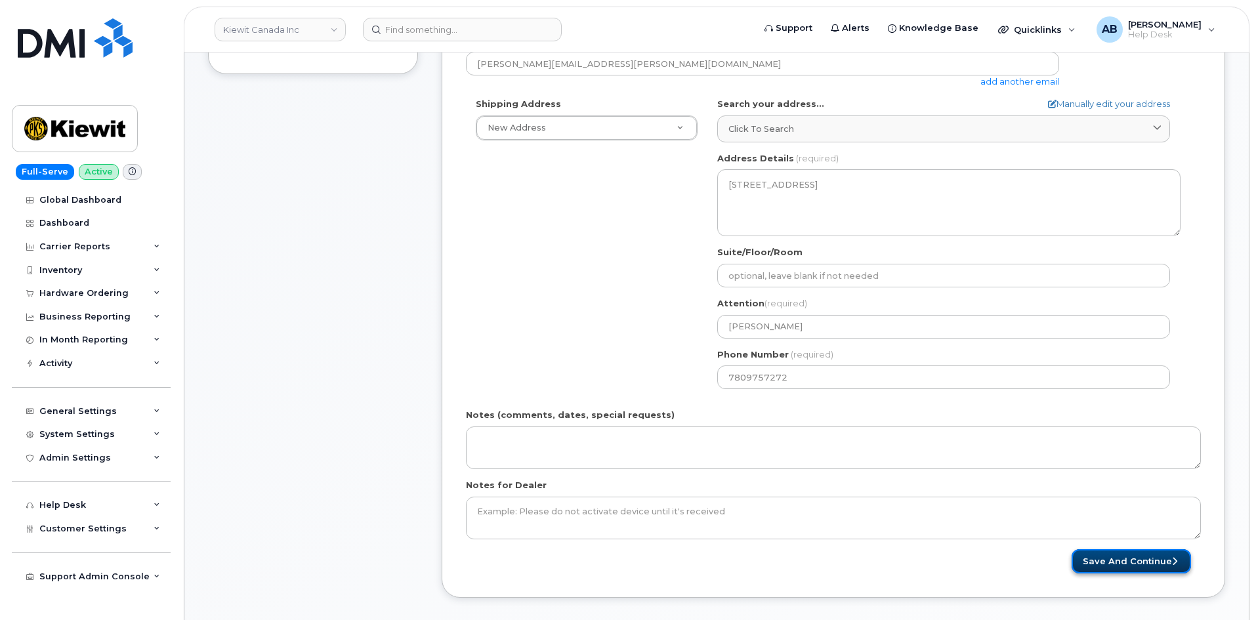
click at [1093, 559] on button "Save and Continue" at bounding box center [1130, 561] width 119 height 24
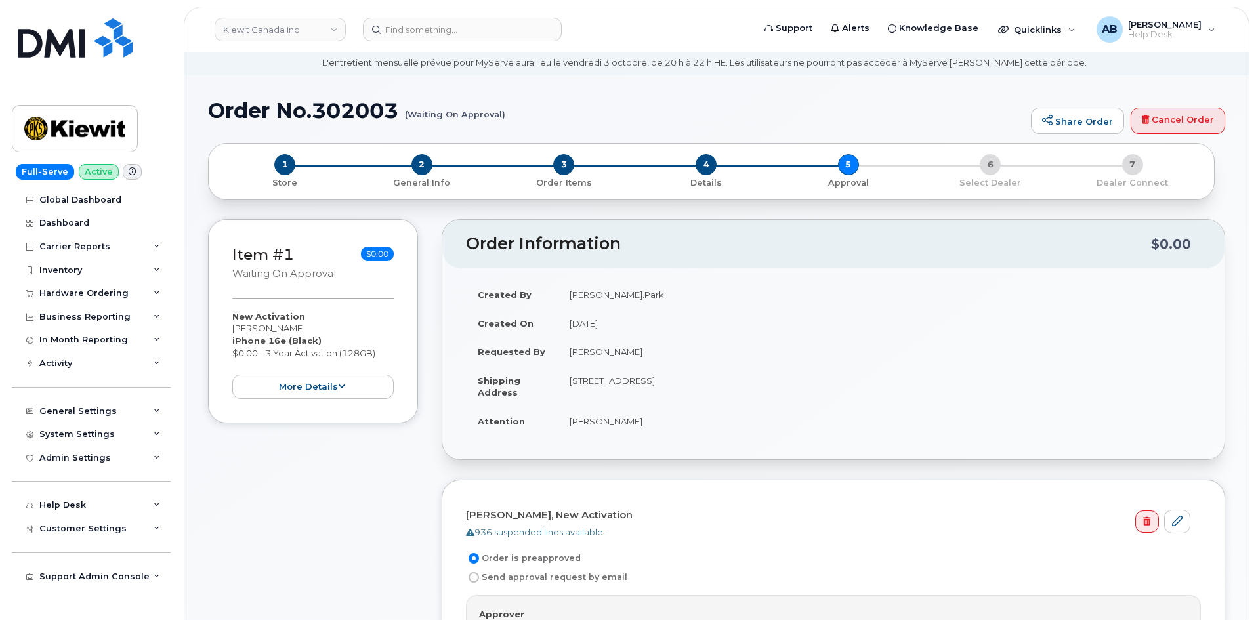
scroll to position [66, 0]
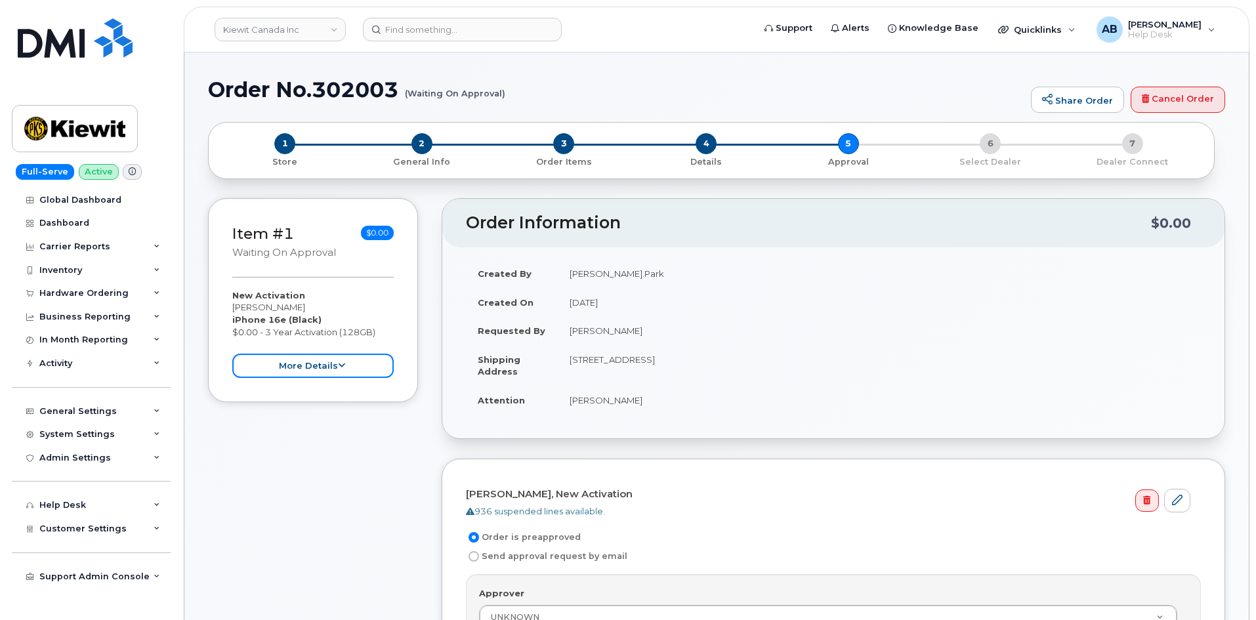
click at [321, 372] on button "more details" at bounding box center [312, 366] width 161 height 24
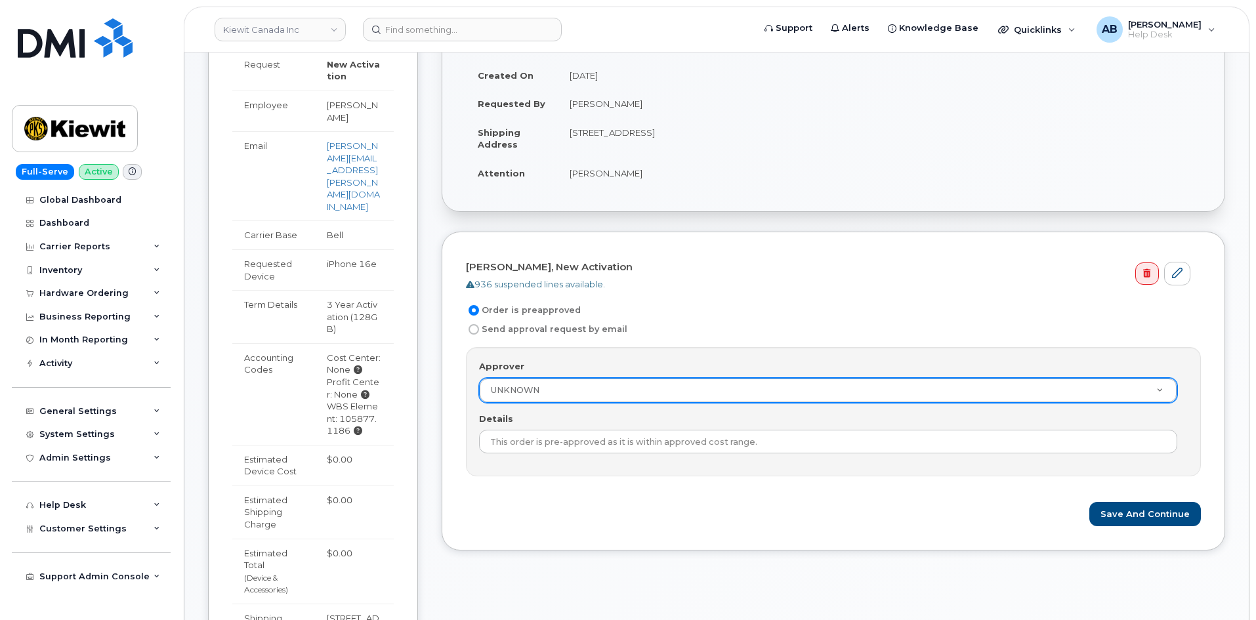
scroll to position [394, 0]
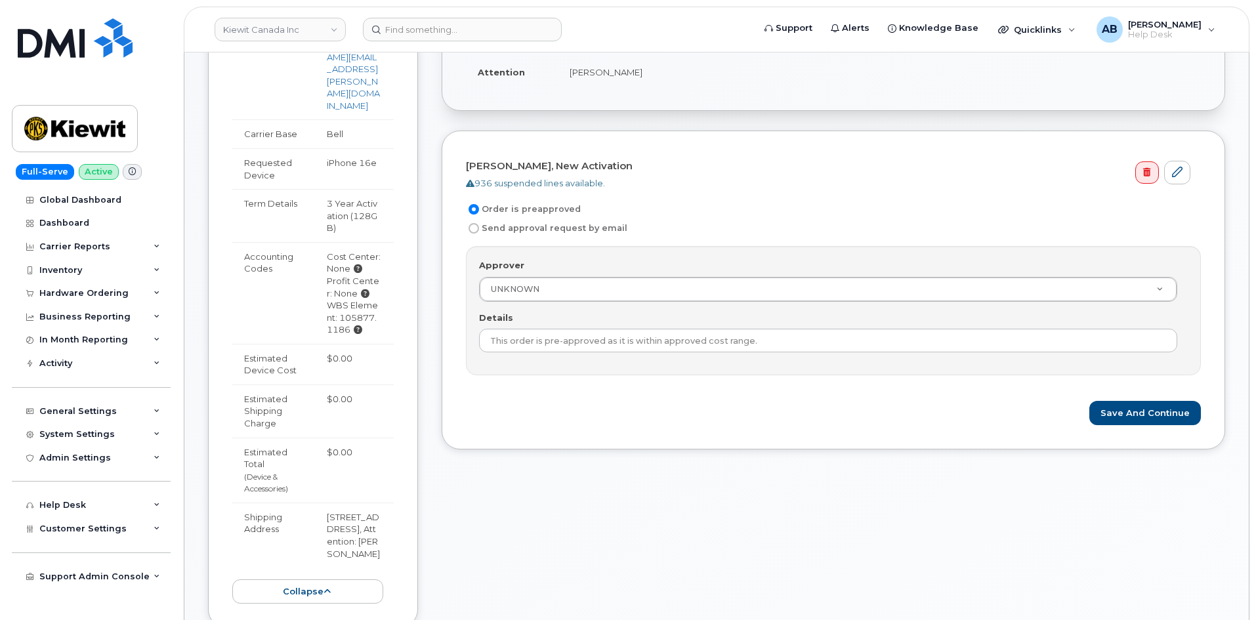
click at [729, 192] on form "Matthew Park, New Activation 936 suspended lines available. Order is preapprove…" at bounding box center [833, 290] width 735 height 270
click at [743, 147] on div "Matthew Park, New Activation 936 suspended lines available. Order is preapprove…" at bounding box center [833, 290] width 783 height 319
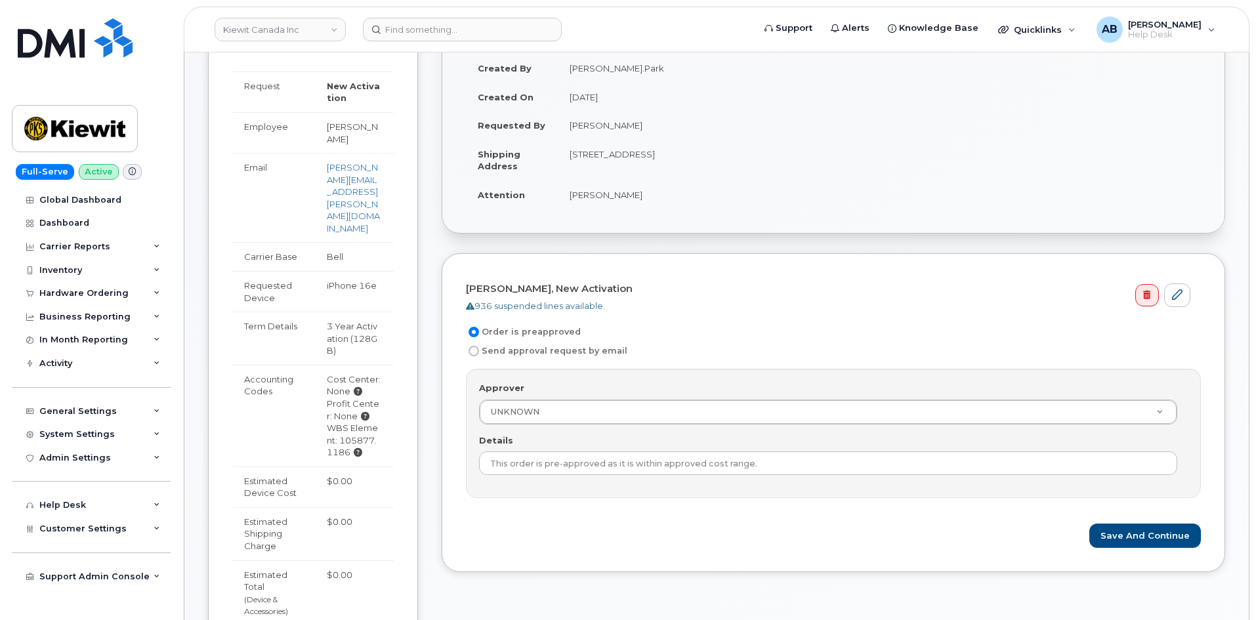
scroll to position [328, 0]
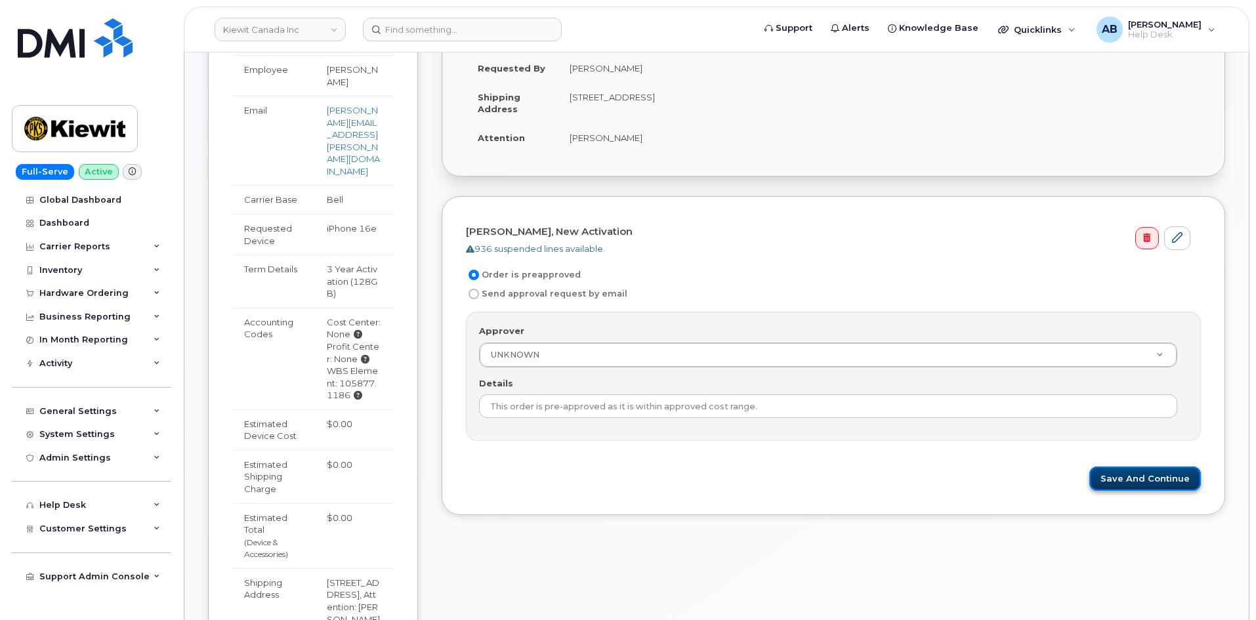
click at [1119, 484] on button "Save and Continue" at bounding box center [1145, 478] width 112 height 24
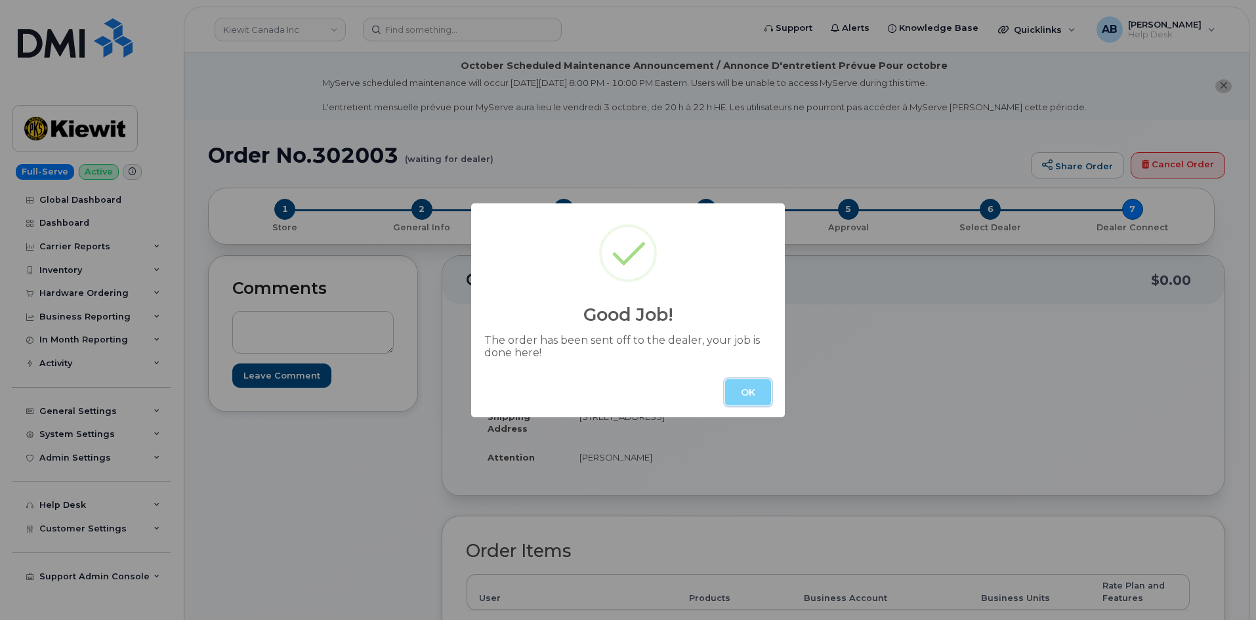
drag, startPoint x: 745, startPoint y: 397, endPoint x: 737, endPoint y: 396, distance: 7.9
click at [745, 397] on button "OK" at bounding box center [748, 392] width 46 height 26
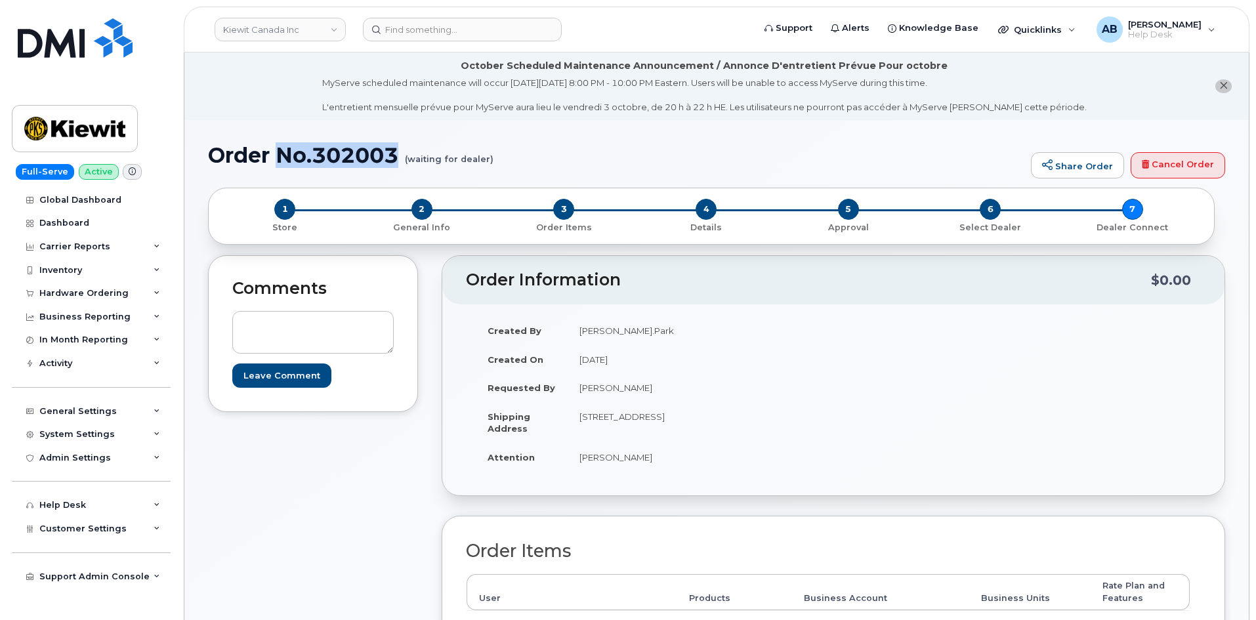
drag, startPoint x: 402, startPoint y: 153, endPoint x: 281, endPoint y: 154, distance: 120.7
click at [281, 154] on h1 "Order No.302003 (waiting for dealer)" at bounding box center [616, 155] width 816 height 23
copy h1 "No.302003"
click at [73, 120] on img at bounding box center [74, 129] width 101 height 38
